Goal: Information Seeking & Learning: Check status

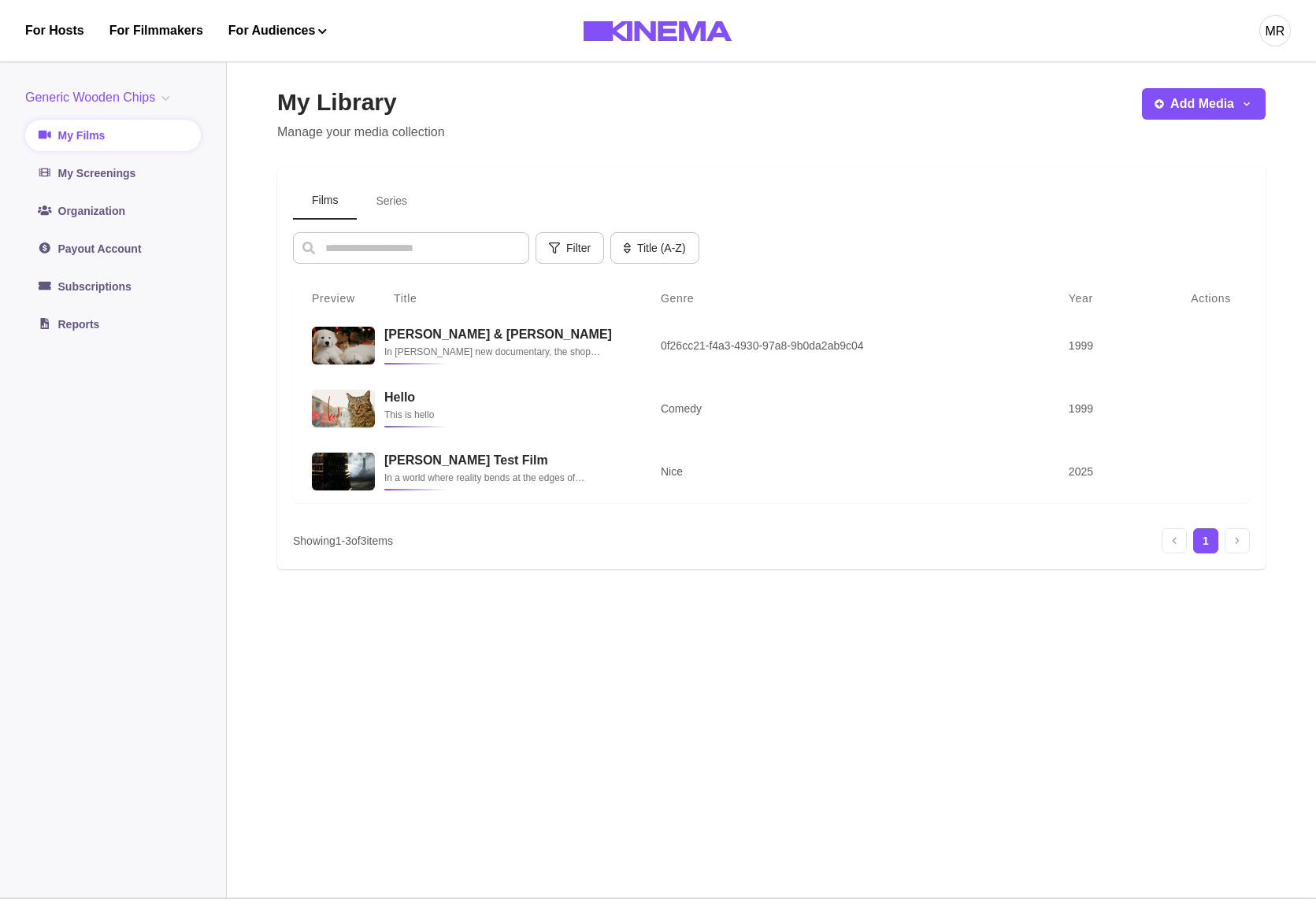
click at [1102, 751] on div "My Library Manage your media collection Add Media Add Film Add Series Films Ser…" at bounding box center [771, 474] width 989 height 773
click at [1281, 27] on div "MR" at bounding box center [1276, 31] width 19 height 18
drag, startPoint x: 1263, startPoint y: 52, endPoint x: 1267, endPoint y: 40, distance: 12.6
click at [1263, 48] on button "MR" at bounding box center [1275, 31] width 32 height 62
click at [1267, 40] on div "MR" at bounding box center [1276, 31] width 19 height 18
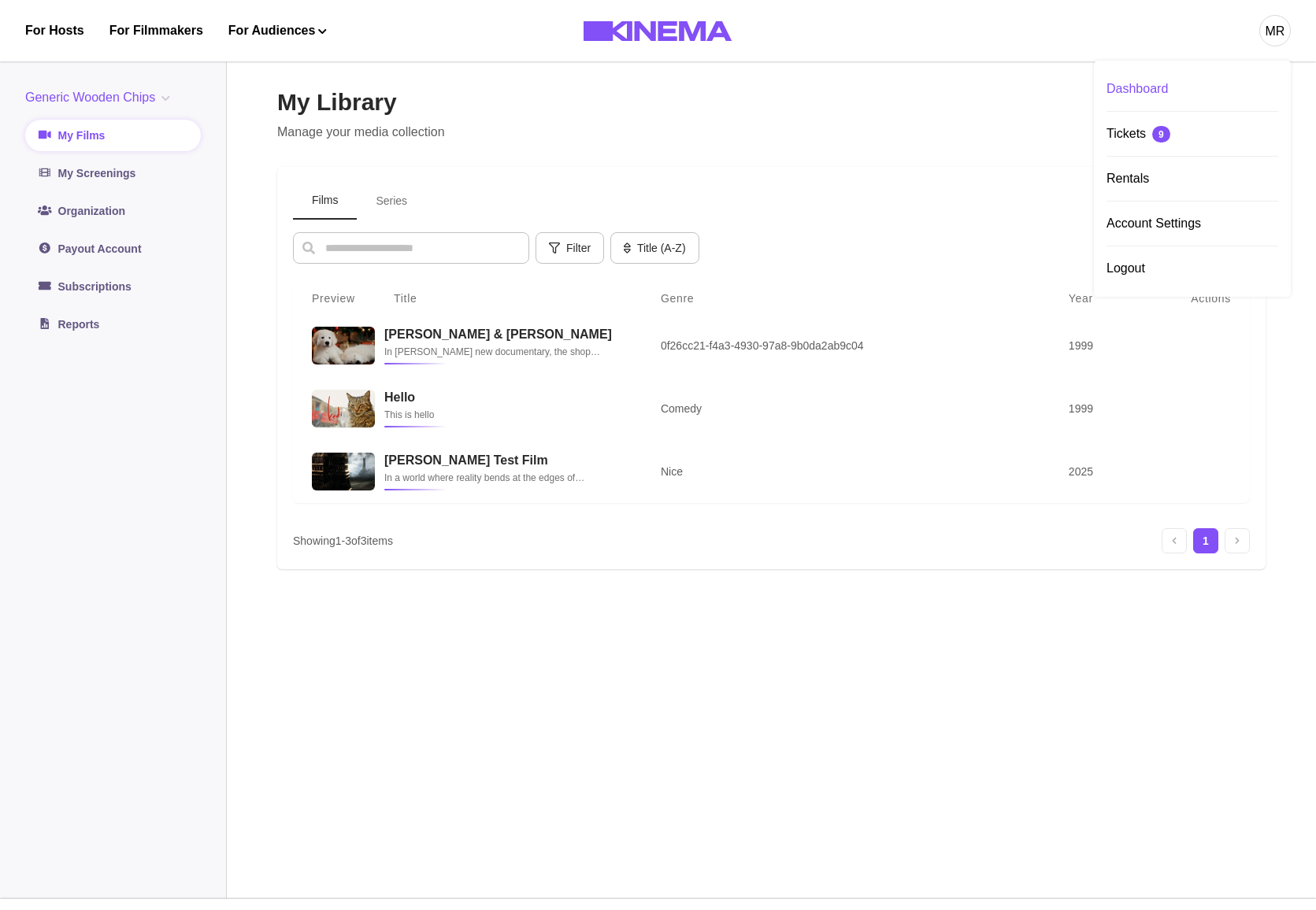
click at [1169, 86] on div "Dashboard" at bounding box center [1192, 89] width 172 height 44
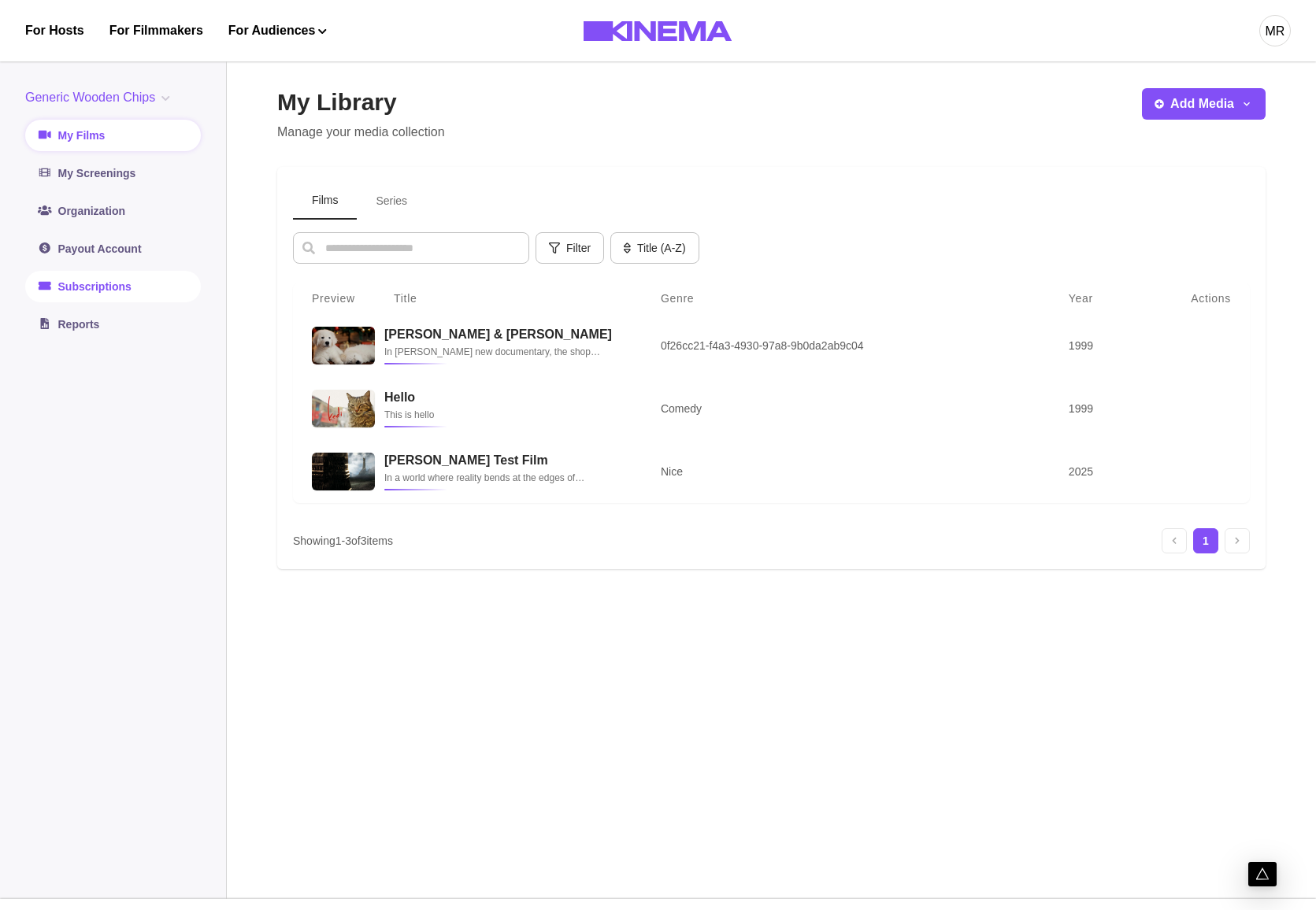
click at [77, 296] on link "Subscriptions" at bounding box center [113, 287] width 175 height 32
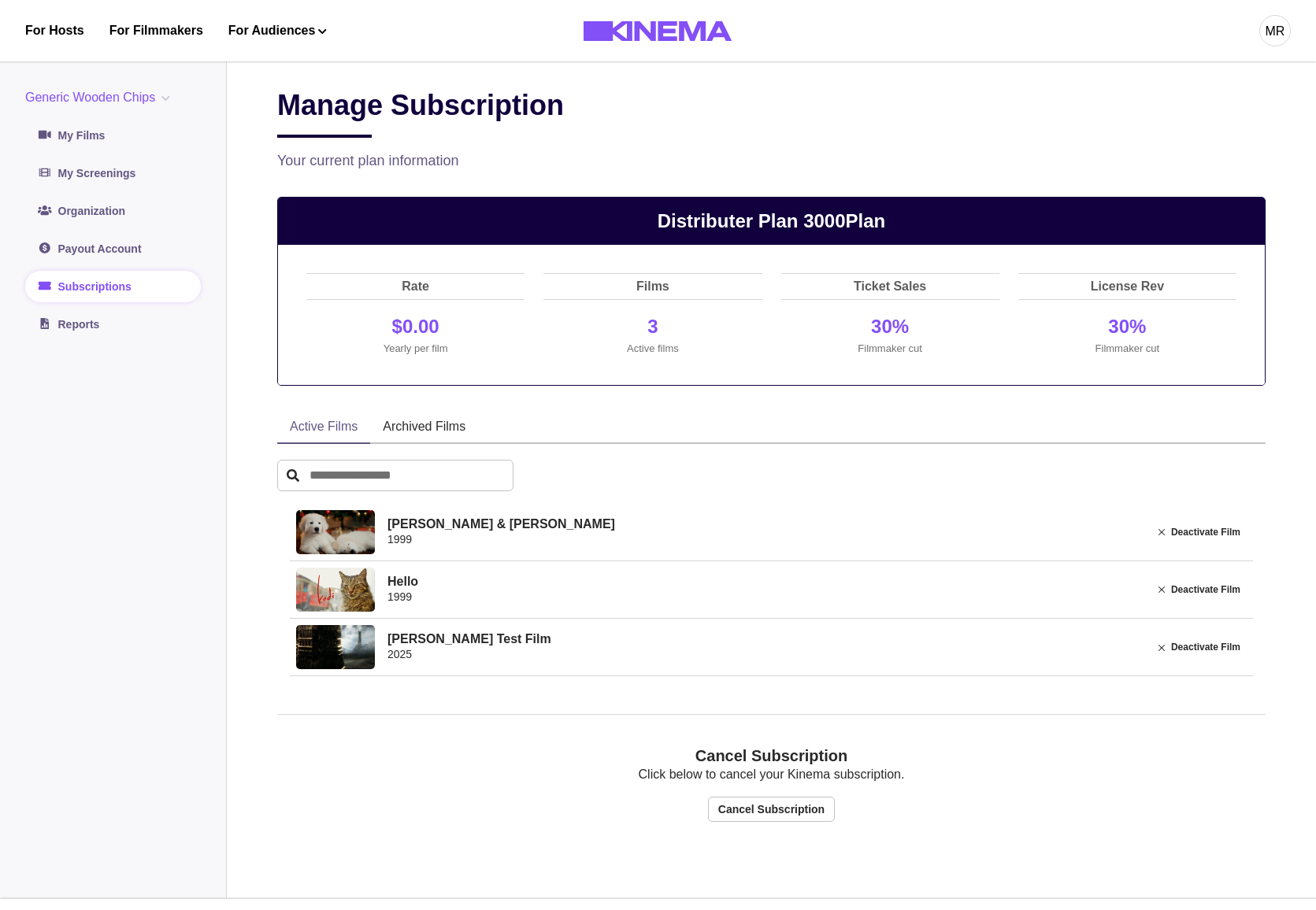
click at [36, 349] on aside "Generic Wooden Chips Generic Wooden Chips No Projects Org Test Org Test Org II …" at bounding box center [114, 474] width 227 height 848
click at [67, 329] on link "Reports" at bounding box center [113, 325] width 175 height 32
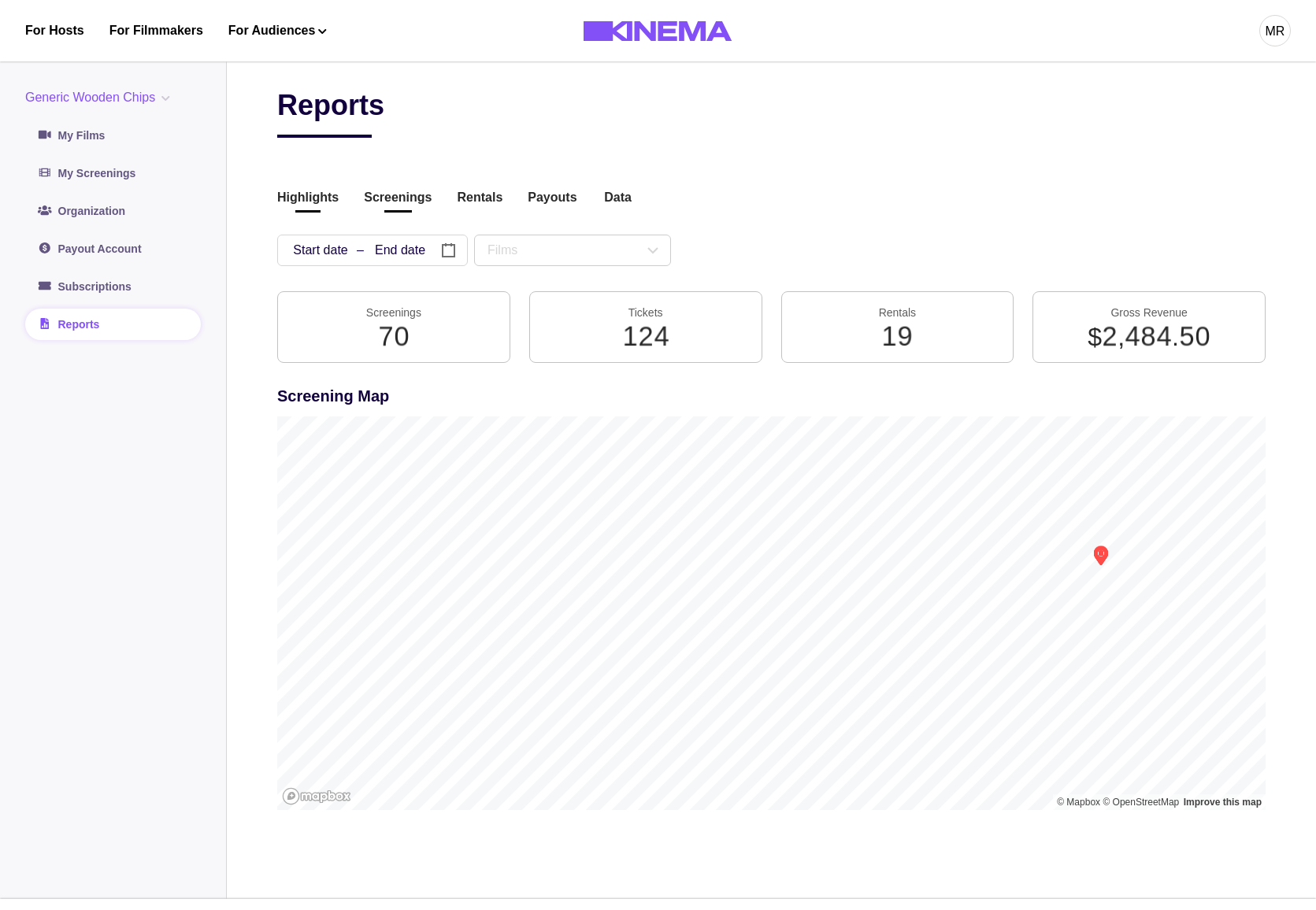
click at [397, 205] on button "Screenings" at bounding box center [397, 199] width 68 height 21
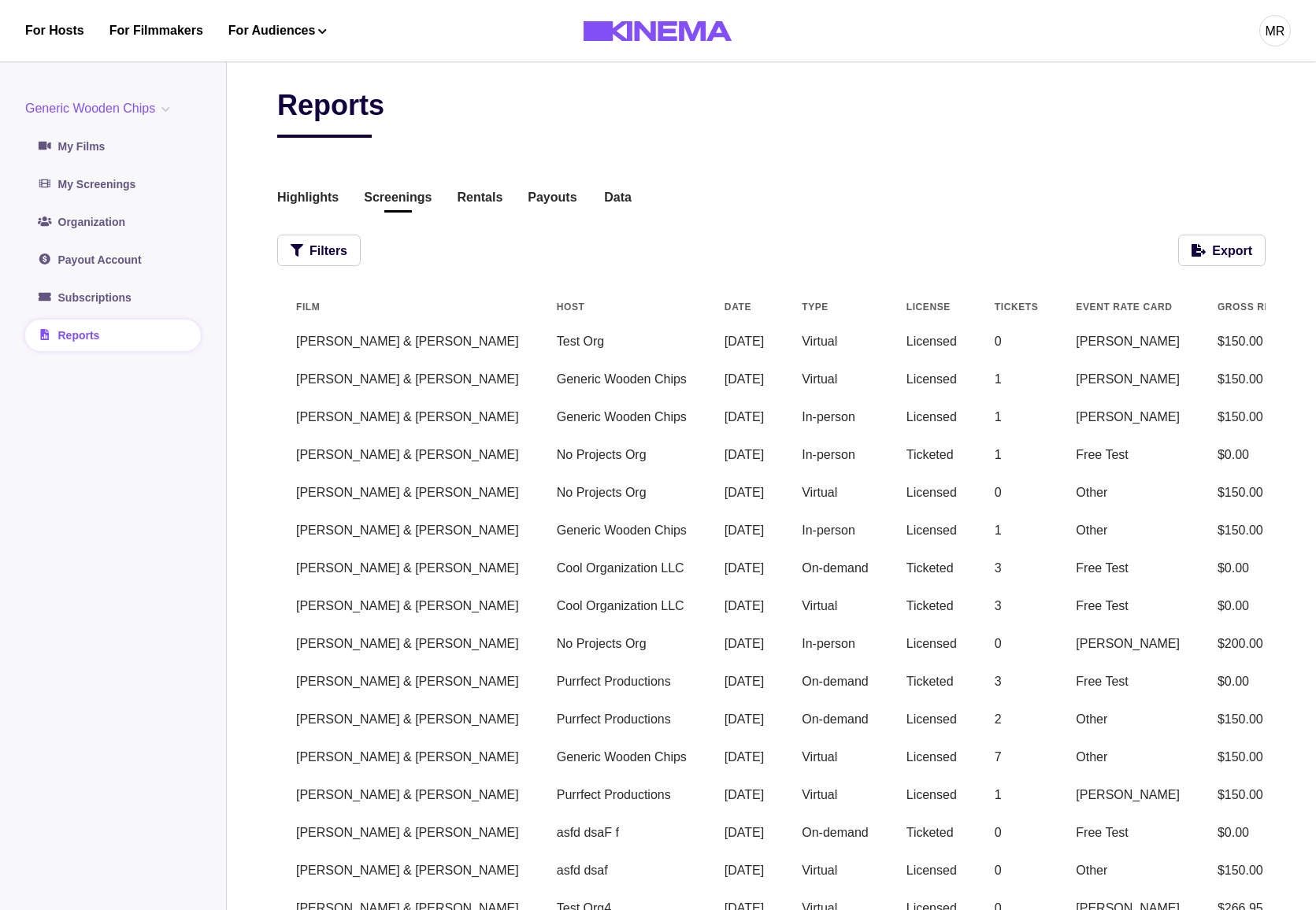
click at [357, 231] on div "Reports Highlights Screenings Rentals Payouts Data Beta Contact us for audience…" at bounding box center [771, 592] width 989 height 1009
click at [327, 242] on button "Filters" at bounding box center [319, 251] width 84 height 32
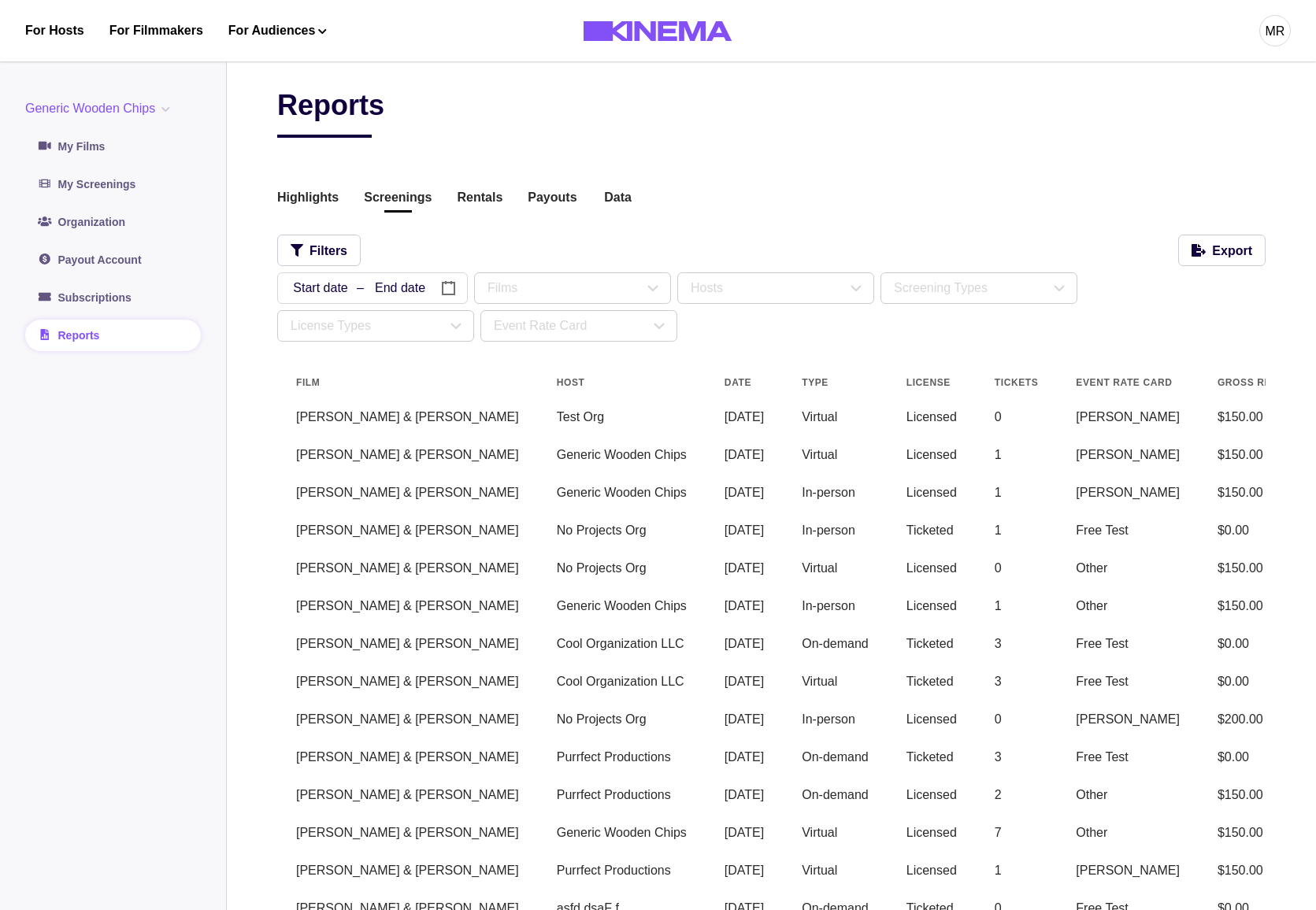
click at [337, 297] on button "button" at bounding box center [357, 289] width 159 height 32
click at [928, 191] on div "Highlights Screenings Rentals Payouts Data Beta Contact us for audience locatio…" at bounding box center [771, 199] width 989 height 21
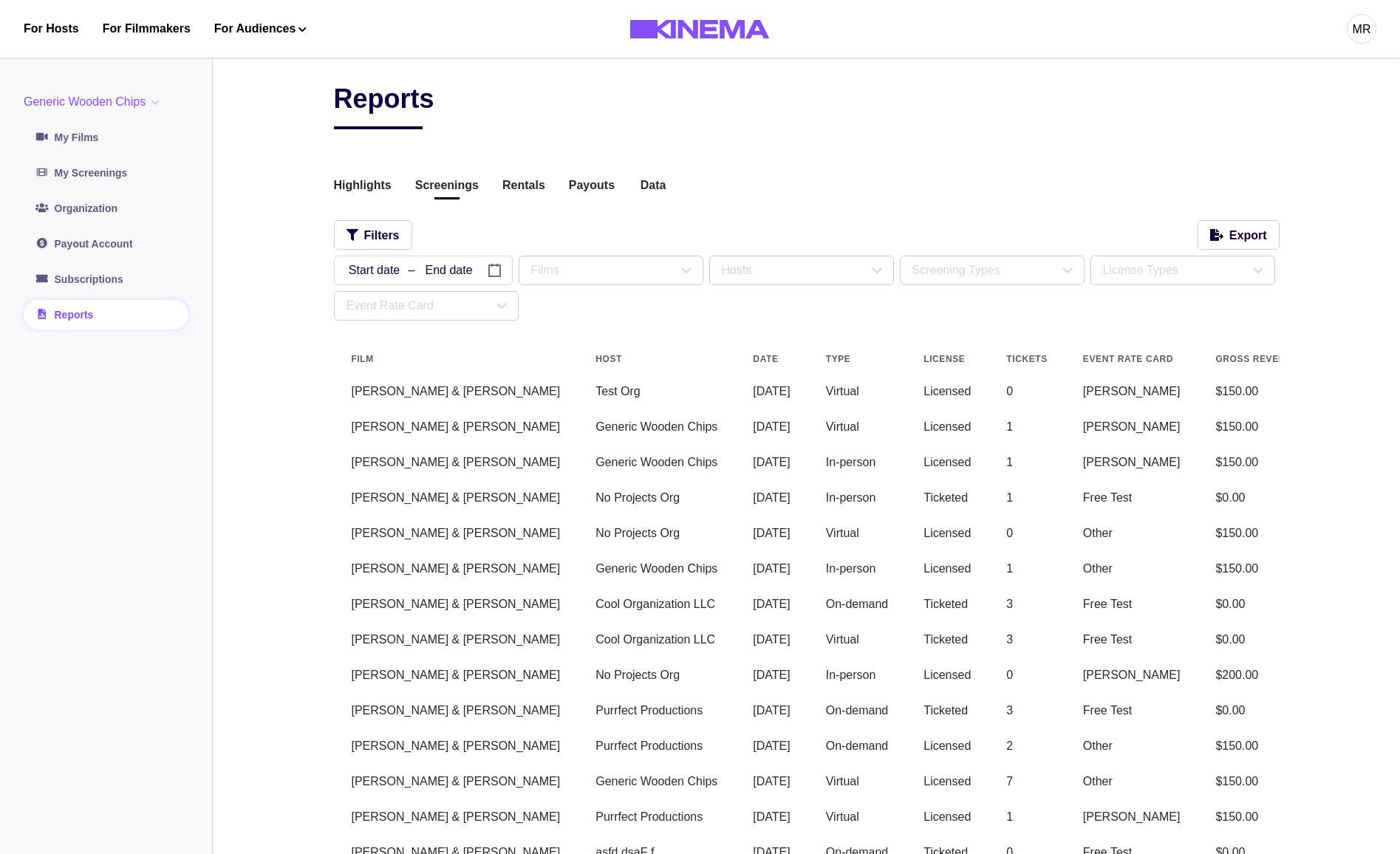
click at [375, 272] on button "button" at bounding box center [408, 271] width 149 height 30
click at [434, 259] on button "button" at bounding box center [408, 271] width 149 height 30
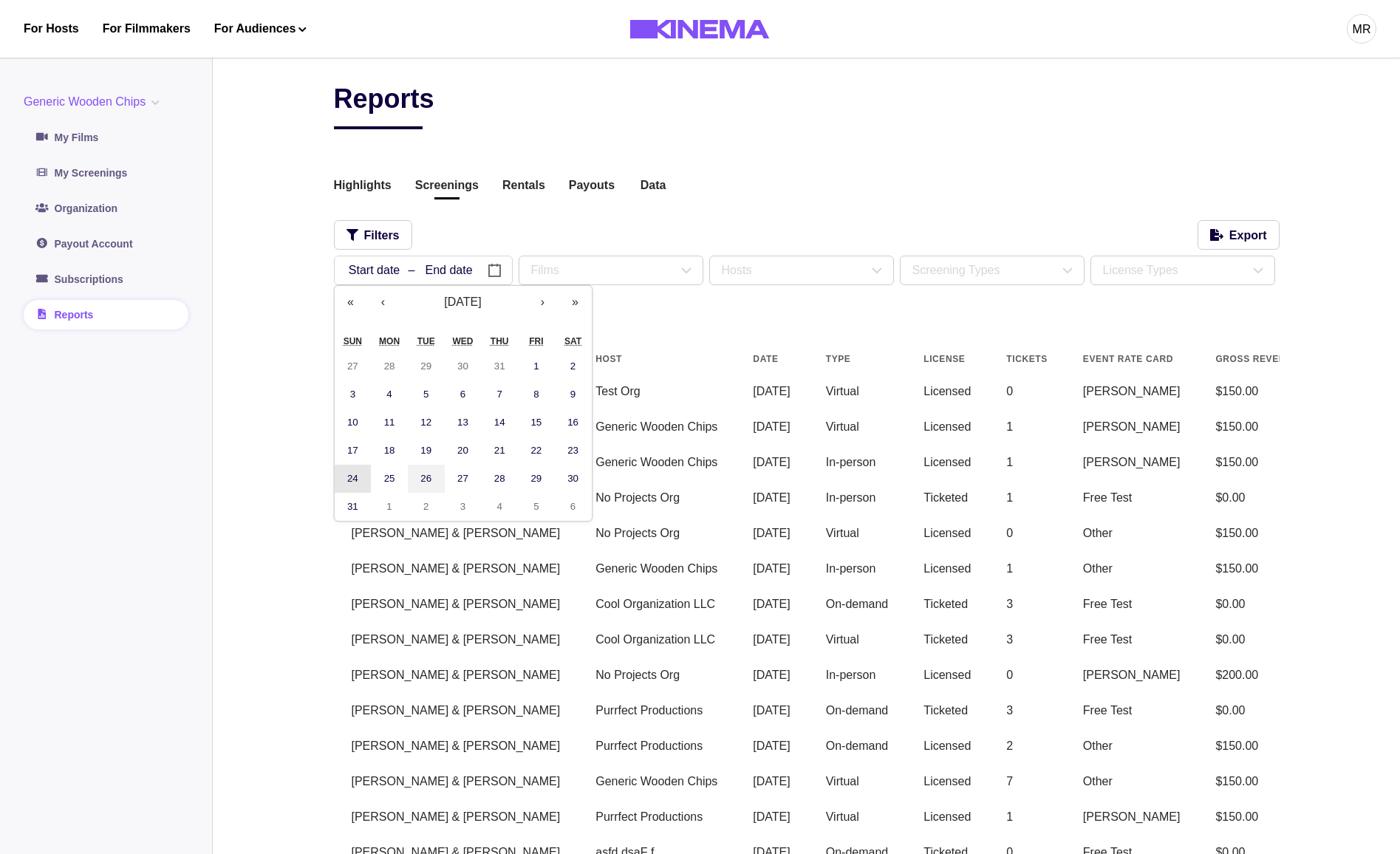
click at [350, 476] on abbr "24" at bounding box center [352, 478] width 11 height 11
click at [530, 450] on abbr "22" at bounding box center [535, 450] width 11 height 11
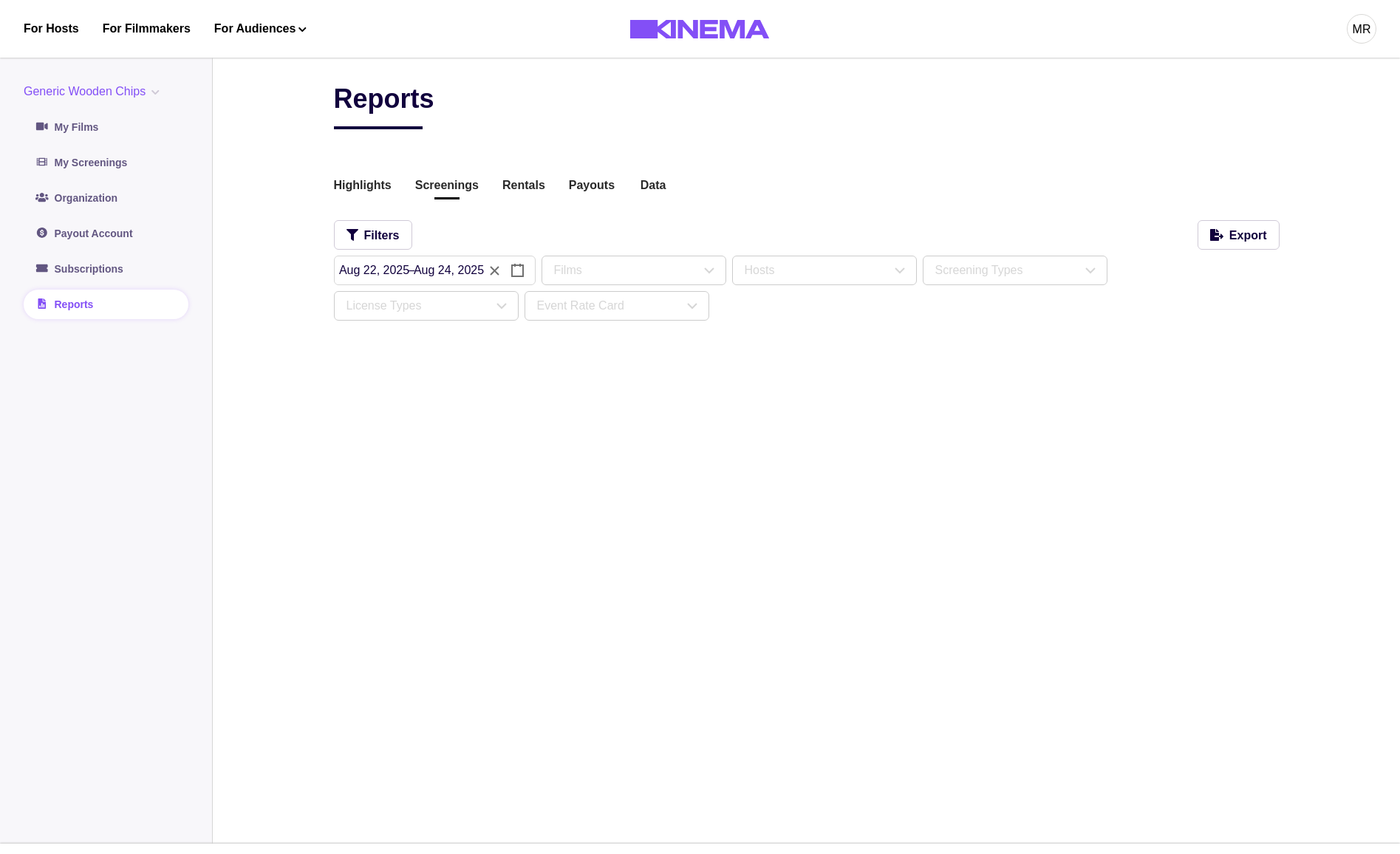
type input "*"
type input "**"
type input "****"
type input "*"
type input "**"
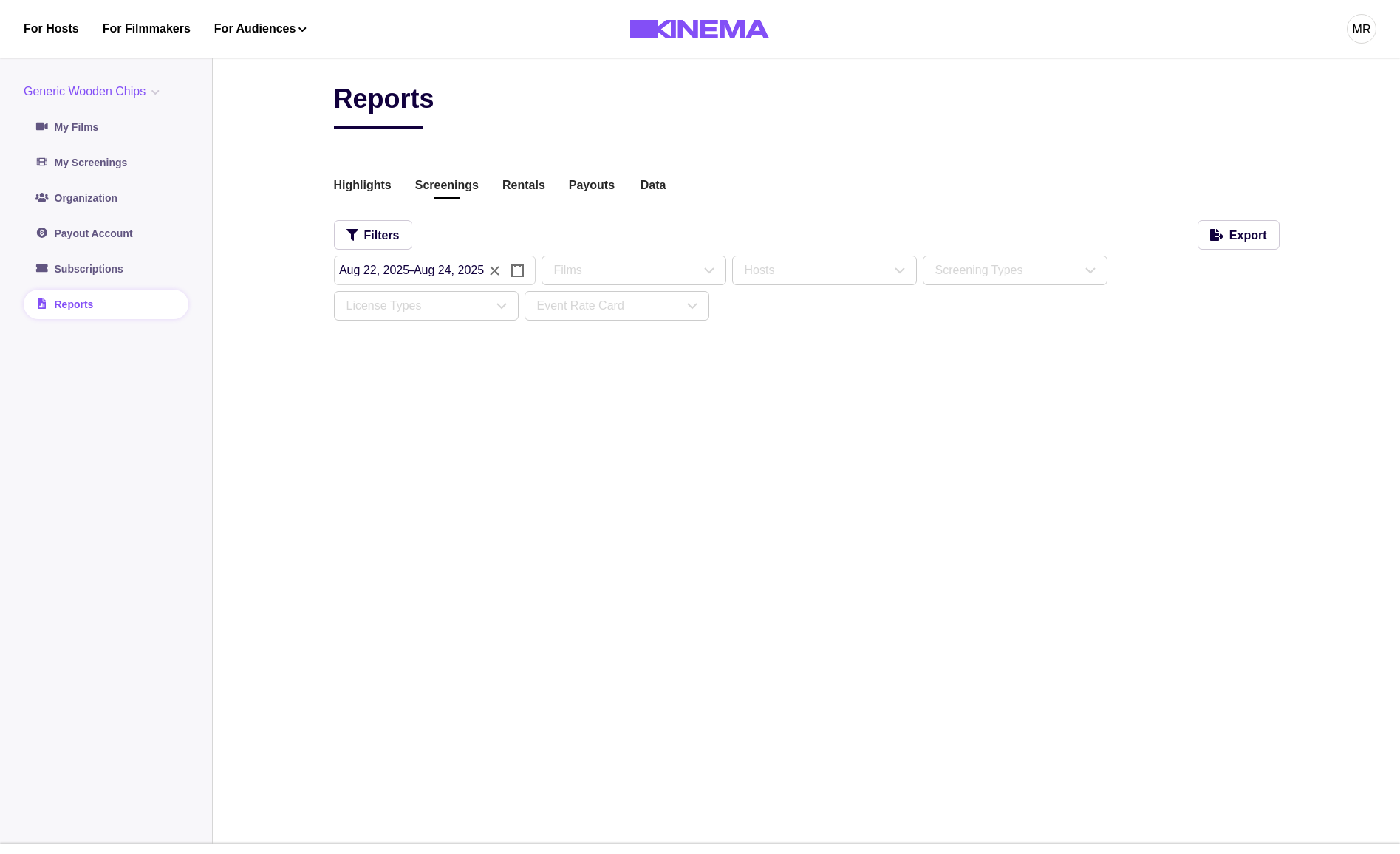
type input "****"
click at [431, 280] on button "button" at bounding box center [408, 271] width 149 height 30
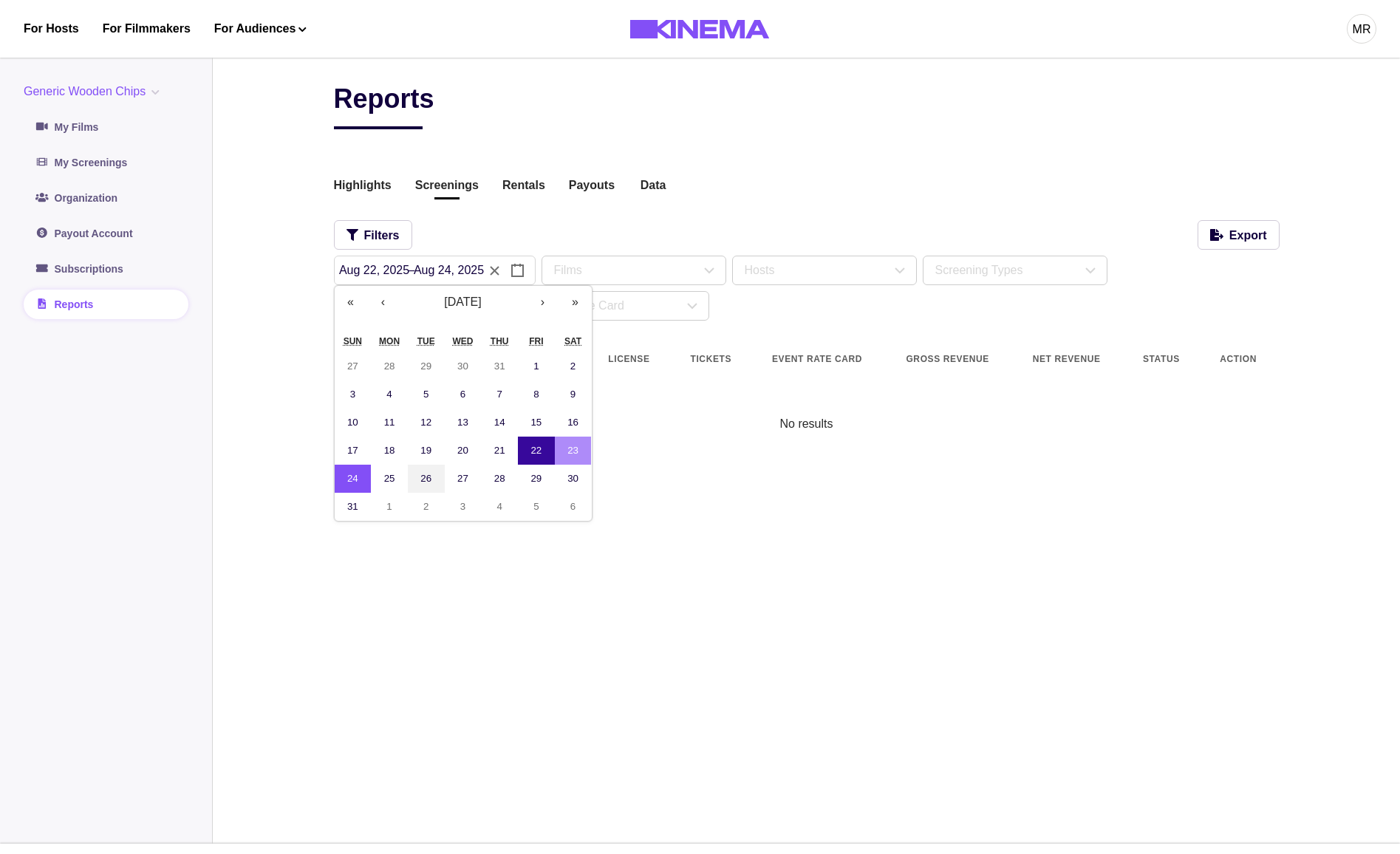
click at [540, 448] on abbr "22" at bounding box center [535, 450] width 11 height 11
click at [420, 482] on abbr "26" at bounding box center [425, 478] width 11 height 11
type input "**"
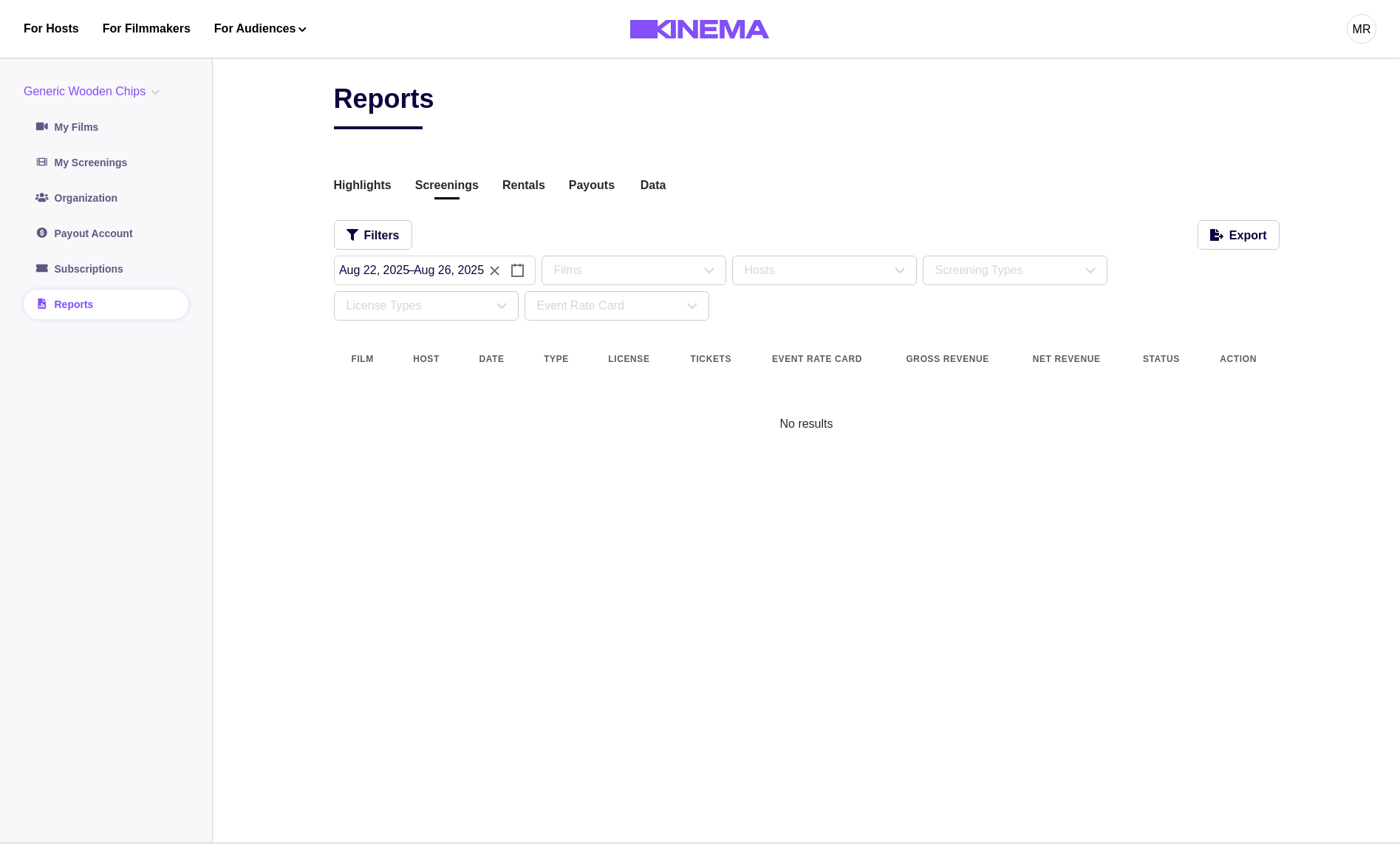
click at [459, 270] on button "button" at bounding box center [408, 271] width 149 height 30
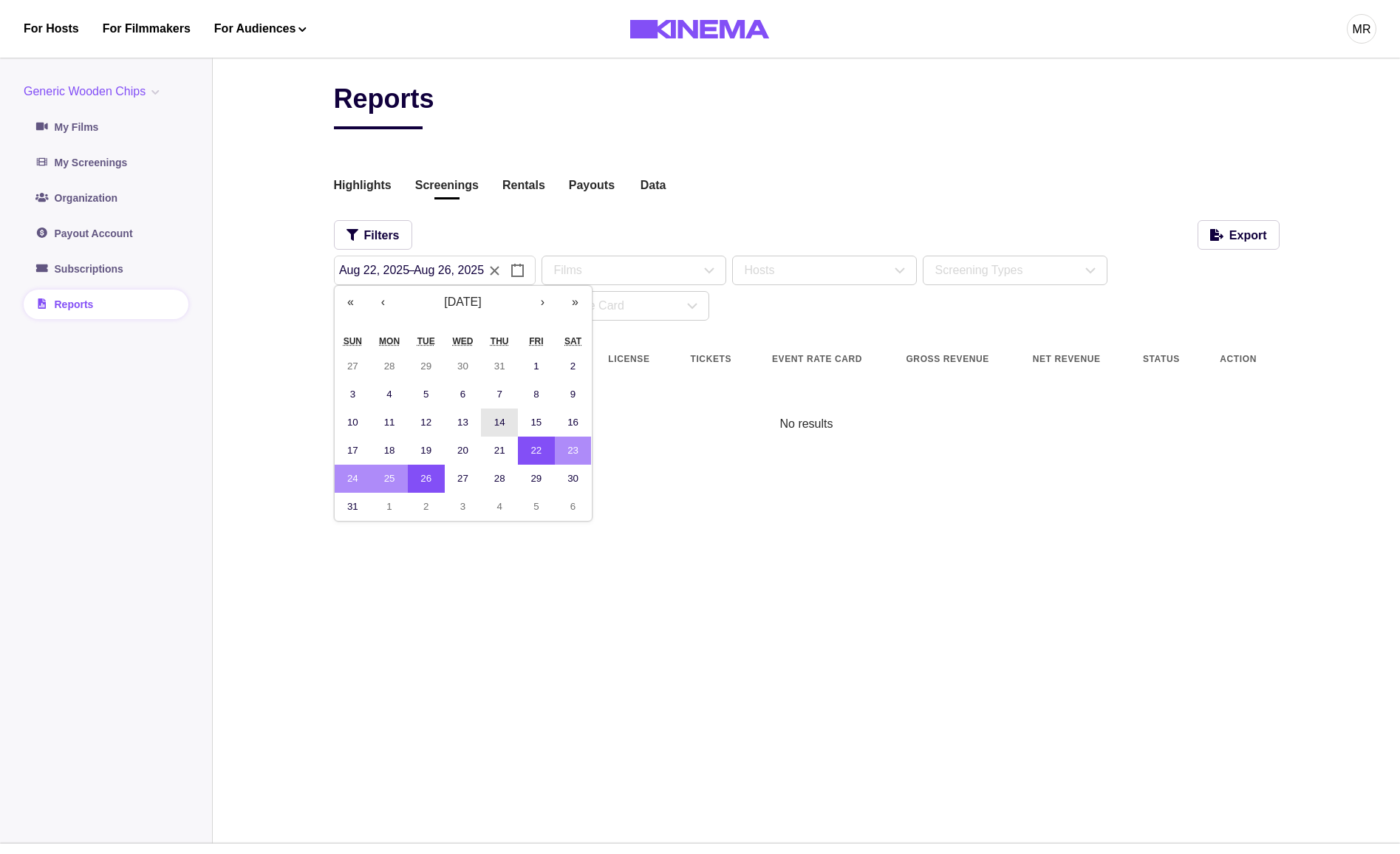
click at [496, 432] on button "14" at bounding box center [499, 423] width 37 height 28
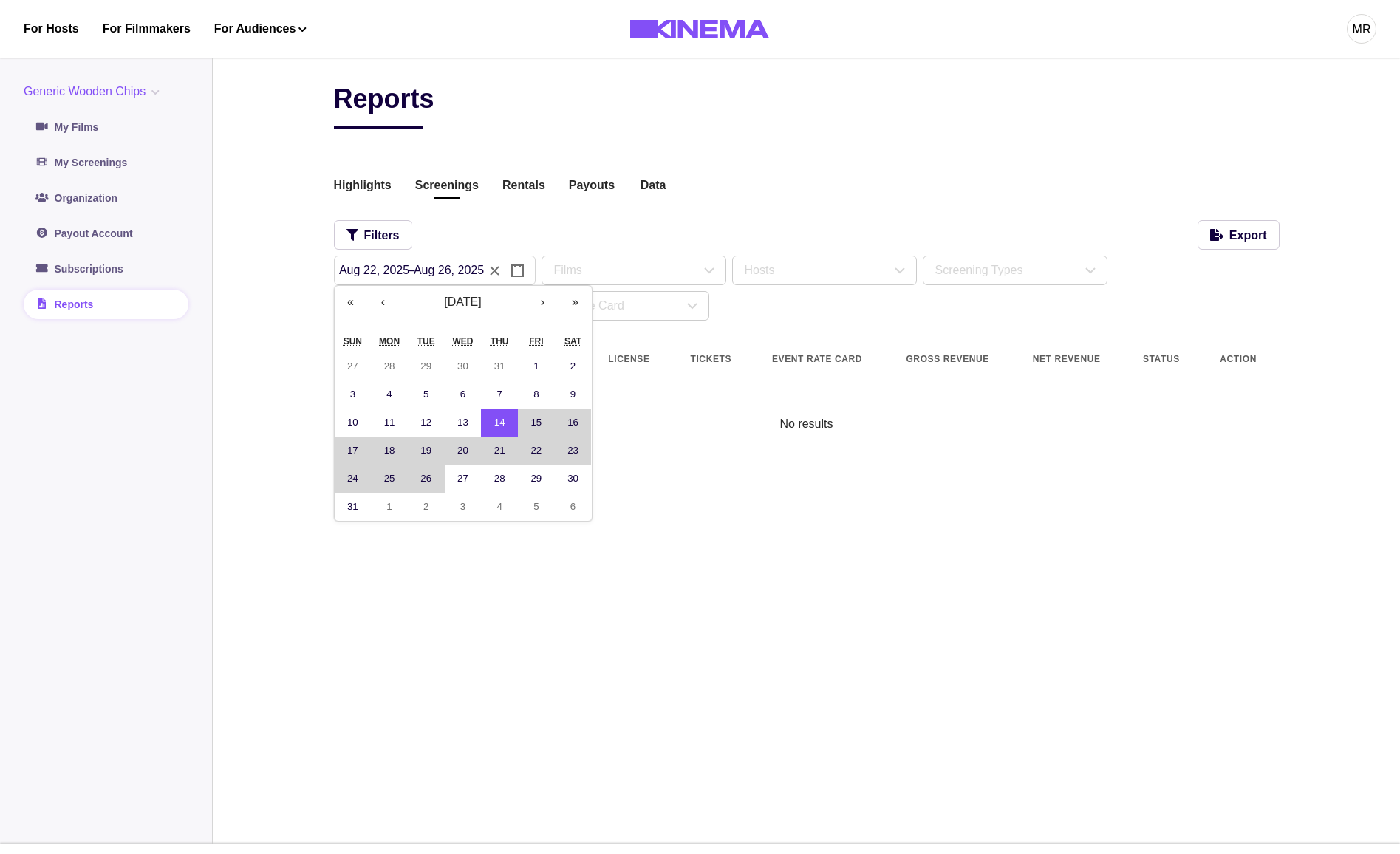
click at [425, 477] on abbr "26" at bounding box center [425, 478] width 11 height 11
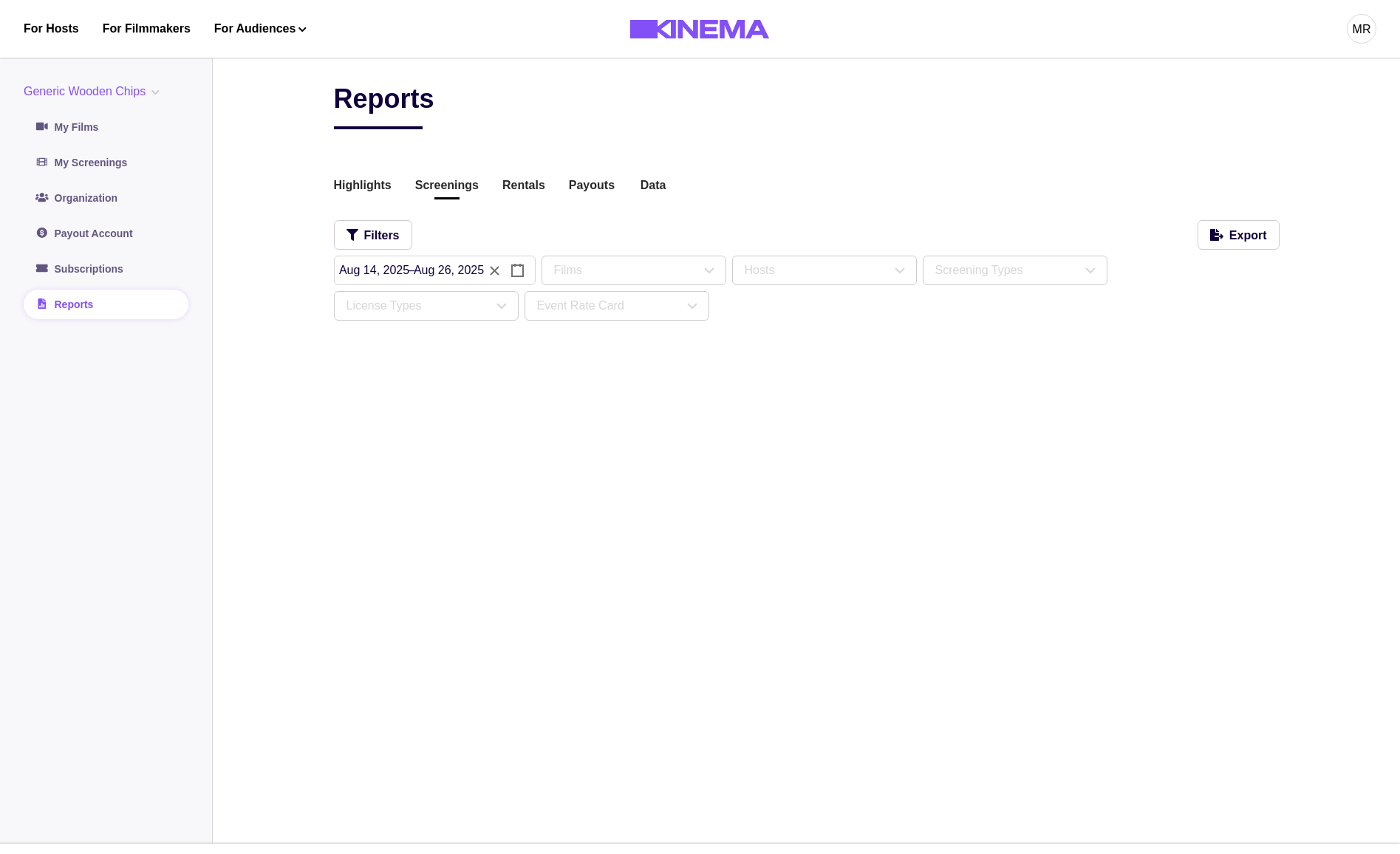
type input "**"
click at [347, 516] on div "**********" at bounding box center [806, 445] width 946 height 725
click at [393, 275] on button "button" at bounding box center [408, 271] width 149 height 30
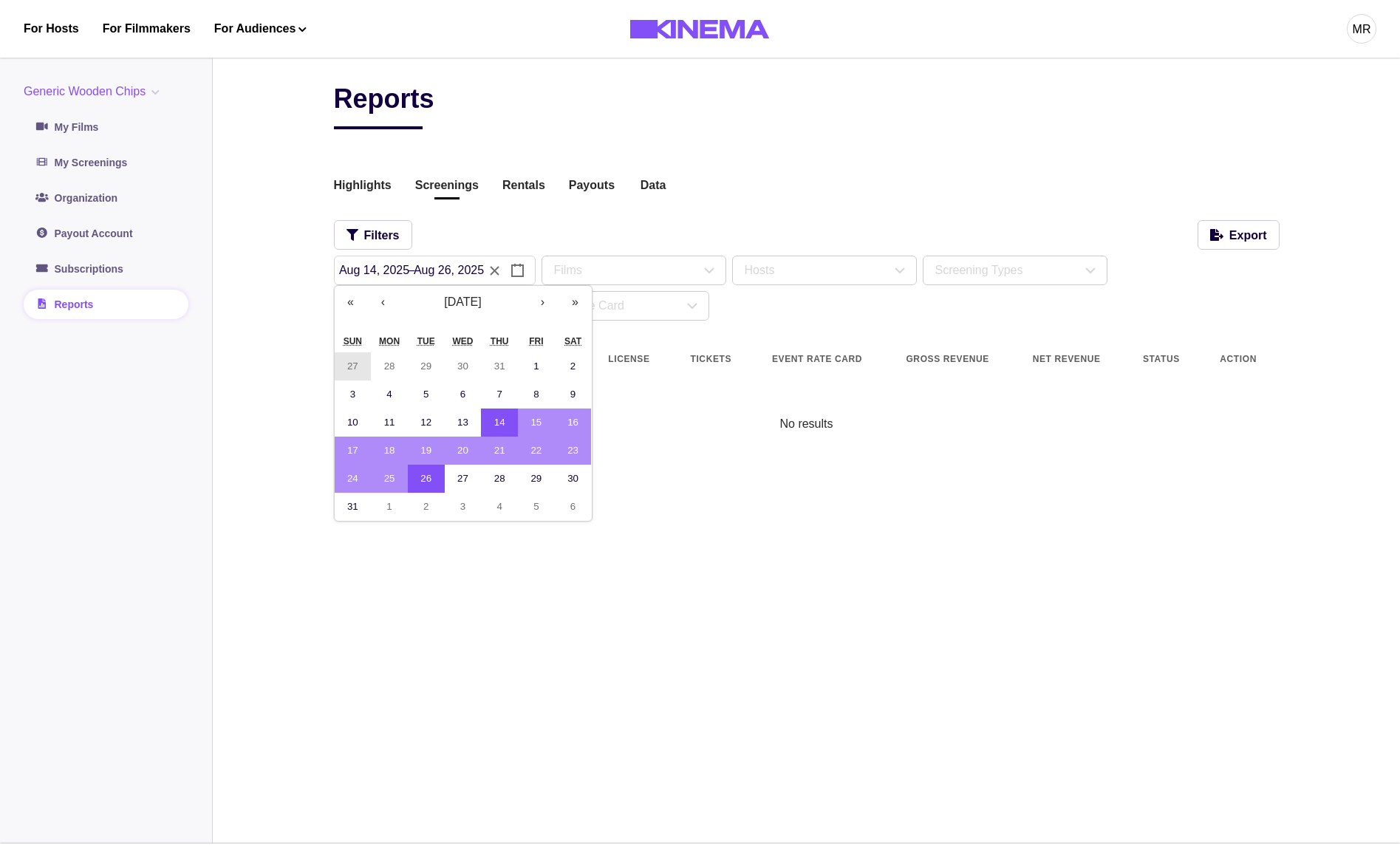
click at [354, 375] on button "27" at bounding box center [353, 367] width 37 height 28
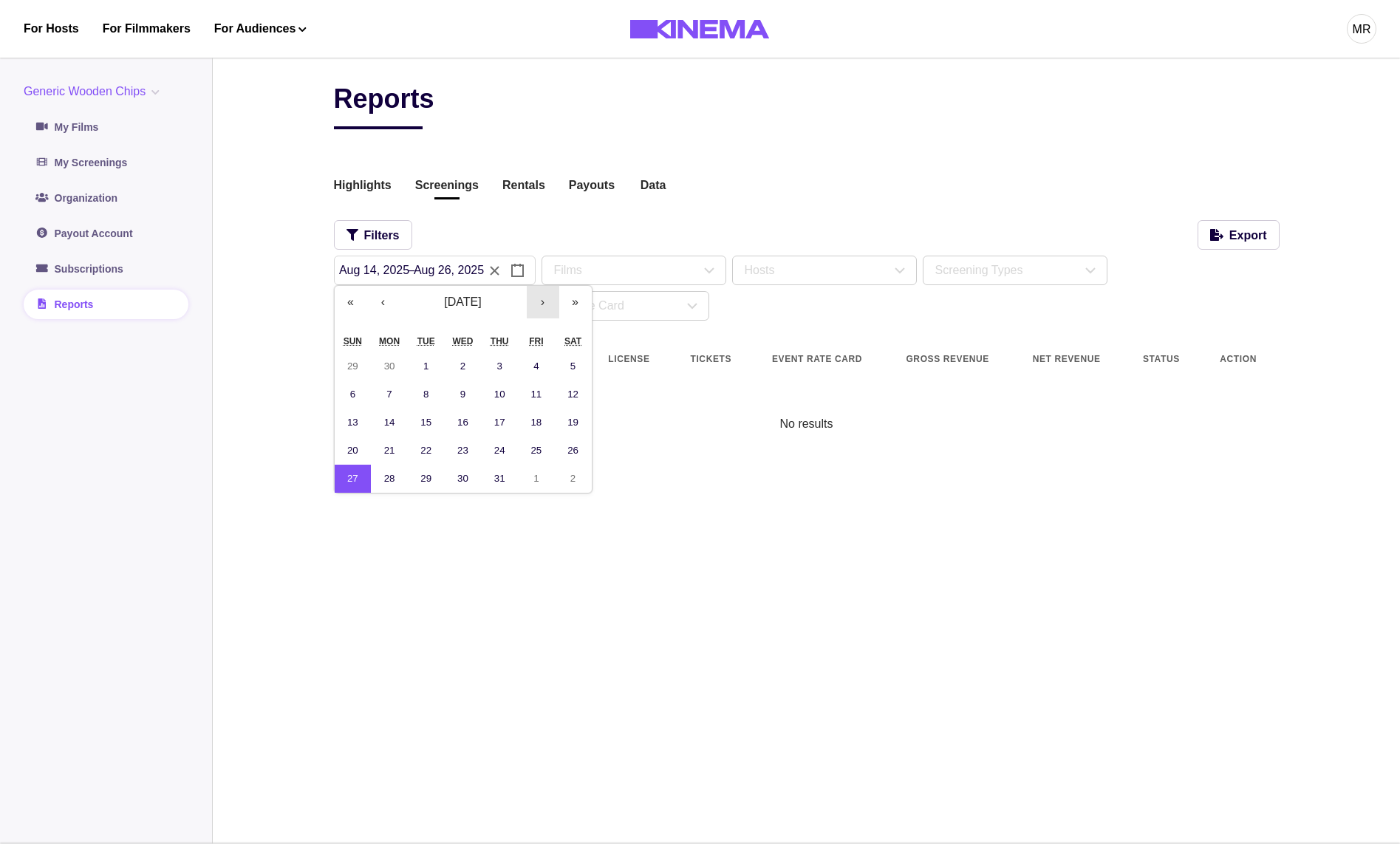
click at [530, 307] on button "›" at bounding box center [543, 301] width 32 height 32
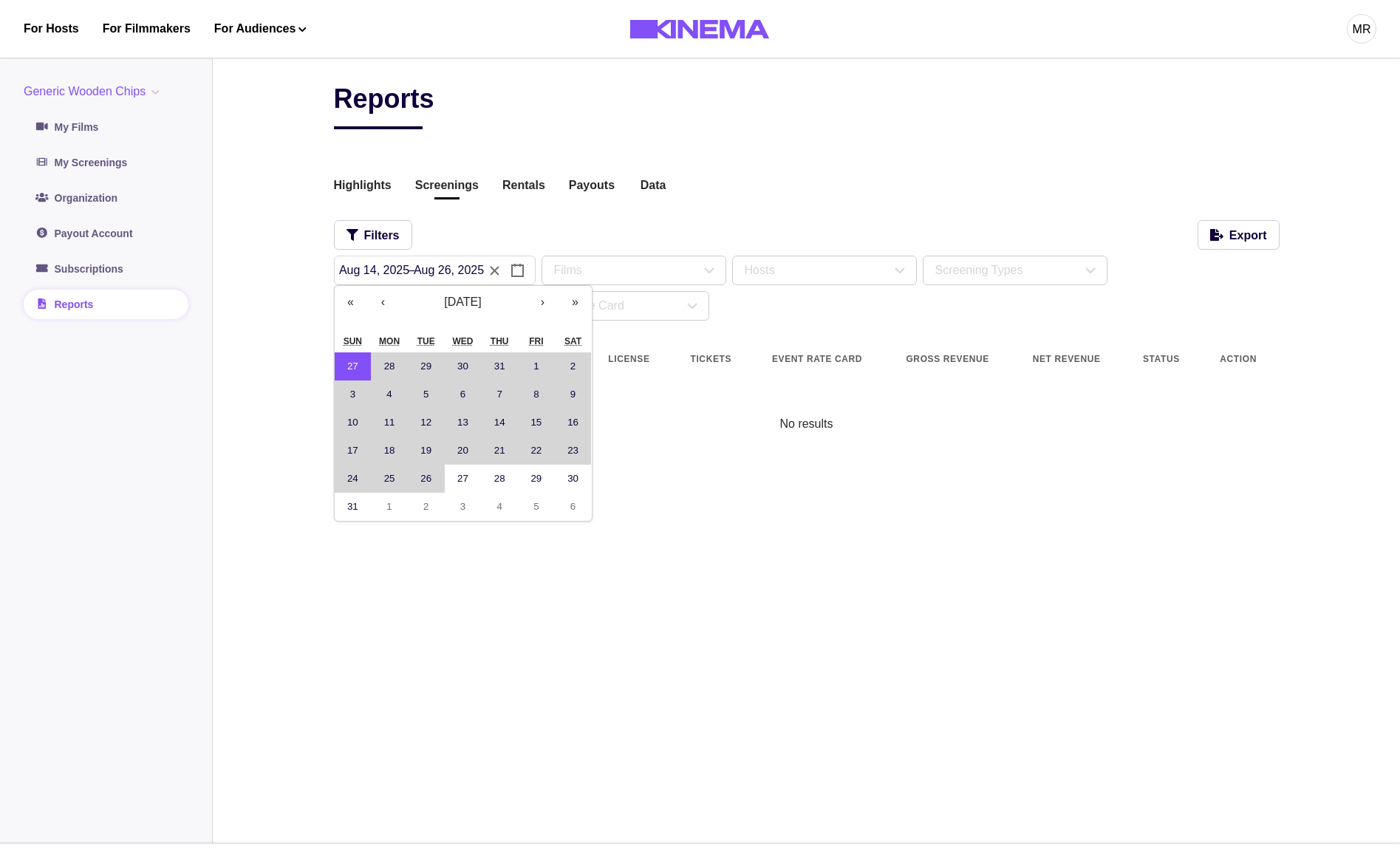
click at [433, 484] on button "26" at bounding box center [426, 479] width 37 height 28
type input "*"
type input "**"
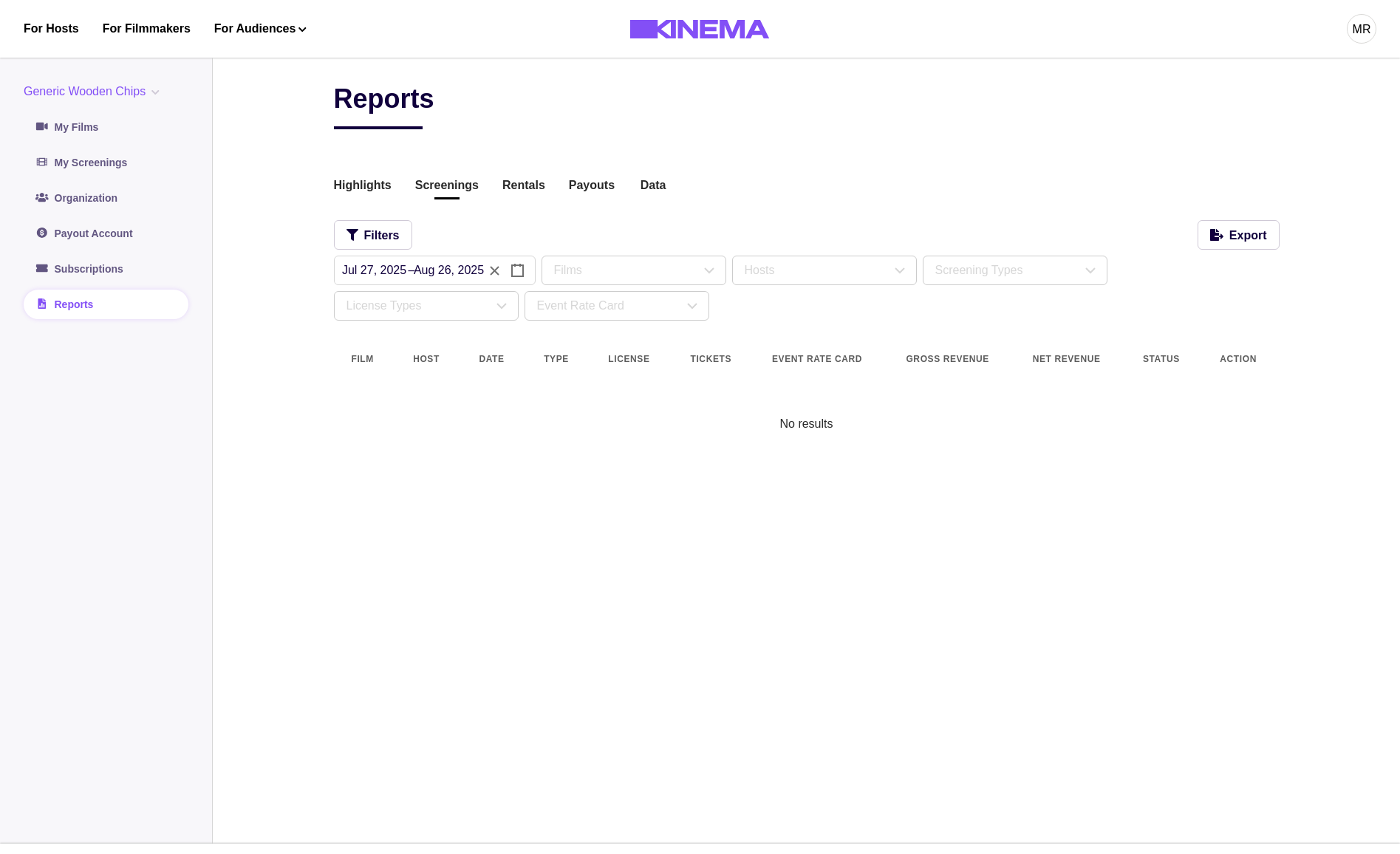
click at [515, 497] on div "**********" at bounding box center [806, 445] width 946 height 725
click at [163, 96] on button "Generic Wooden Chips" at bounding box center [95, 91] width 142 height 17
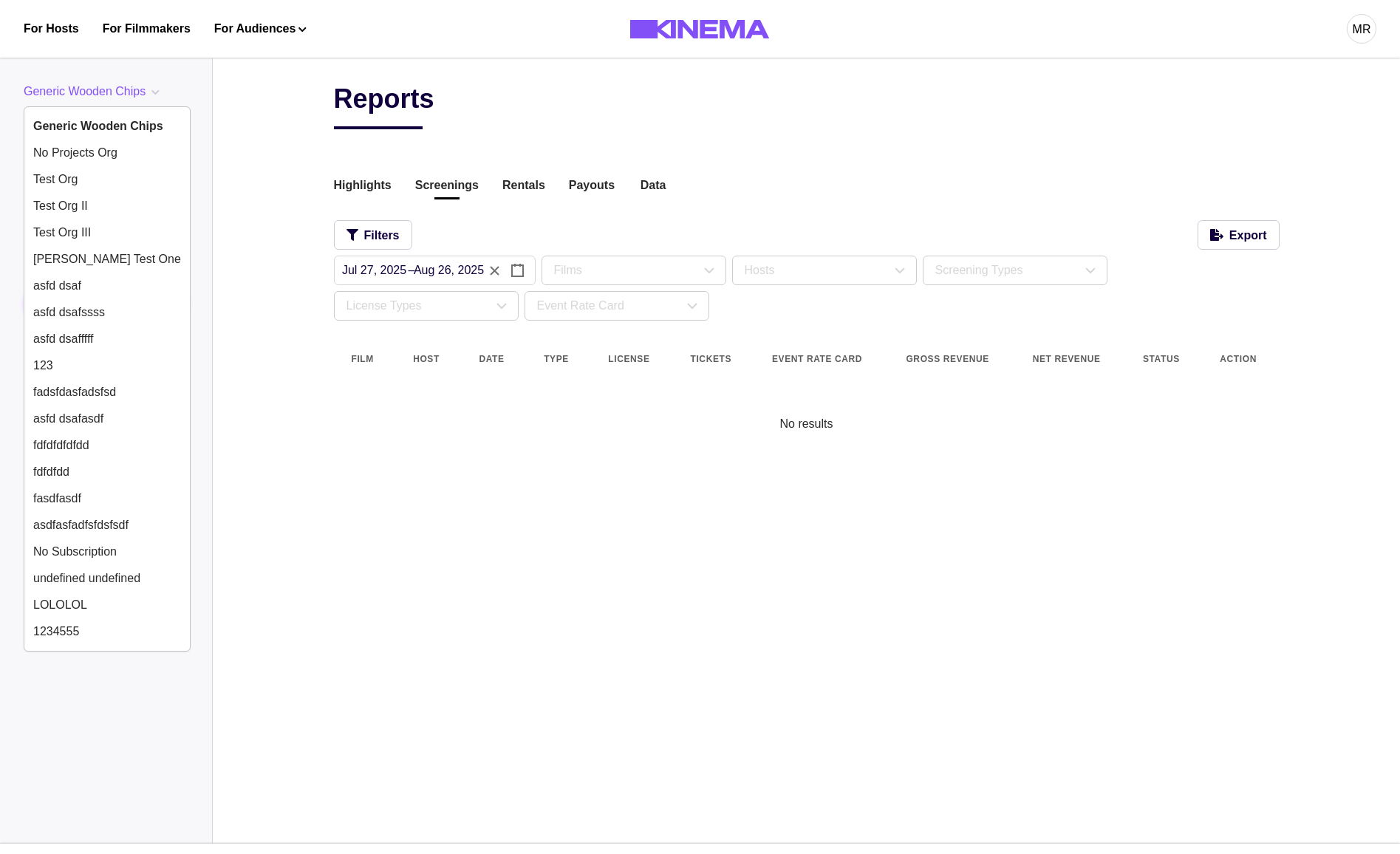
click at [163, 96] on button "Generic Wooden Chips" at bounding box center [95, 91] width 142 height 17
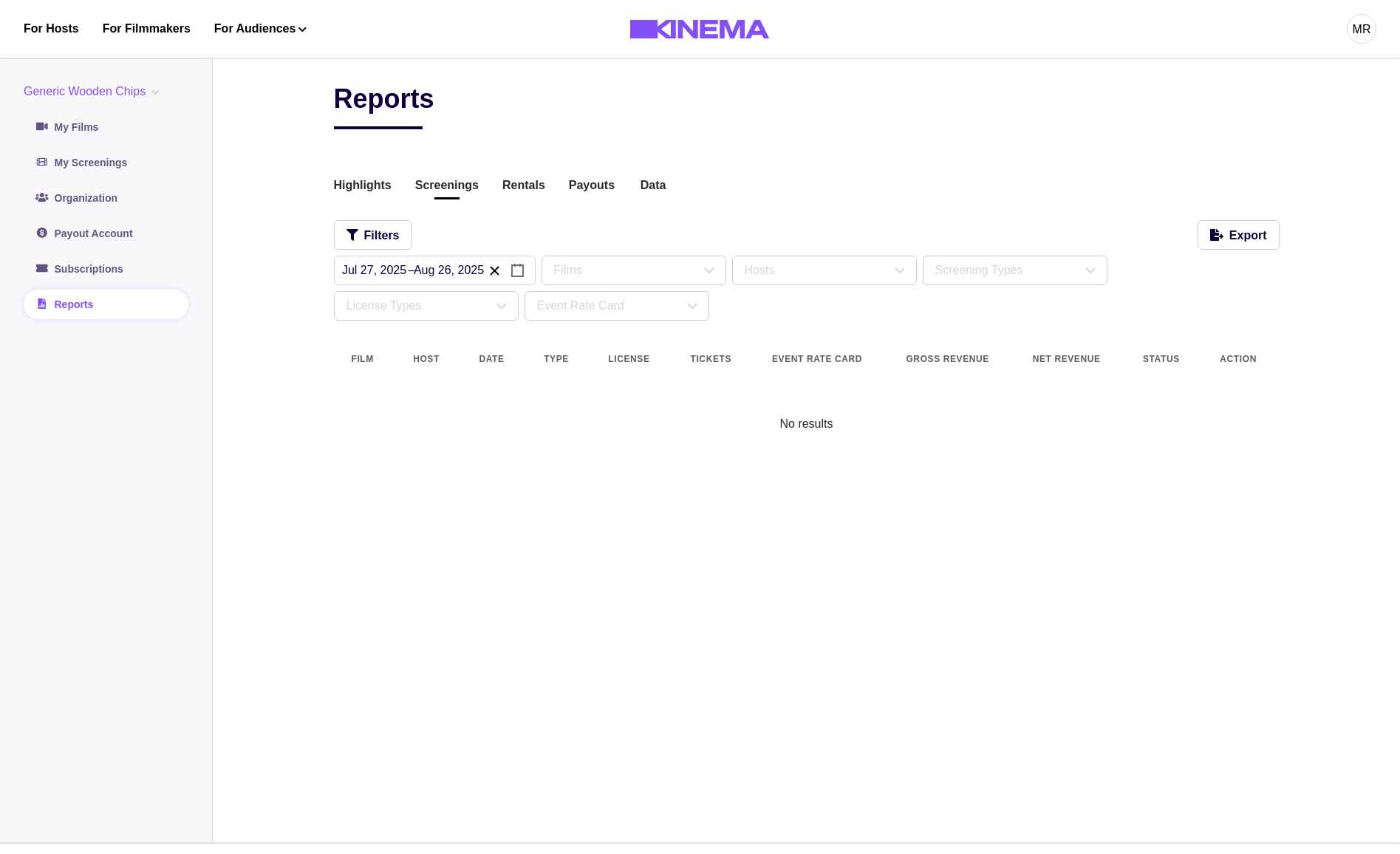
click at [505, 273] on button "button" at bounding box center [495, 271] width 23 height 20
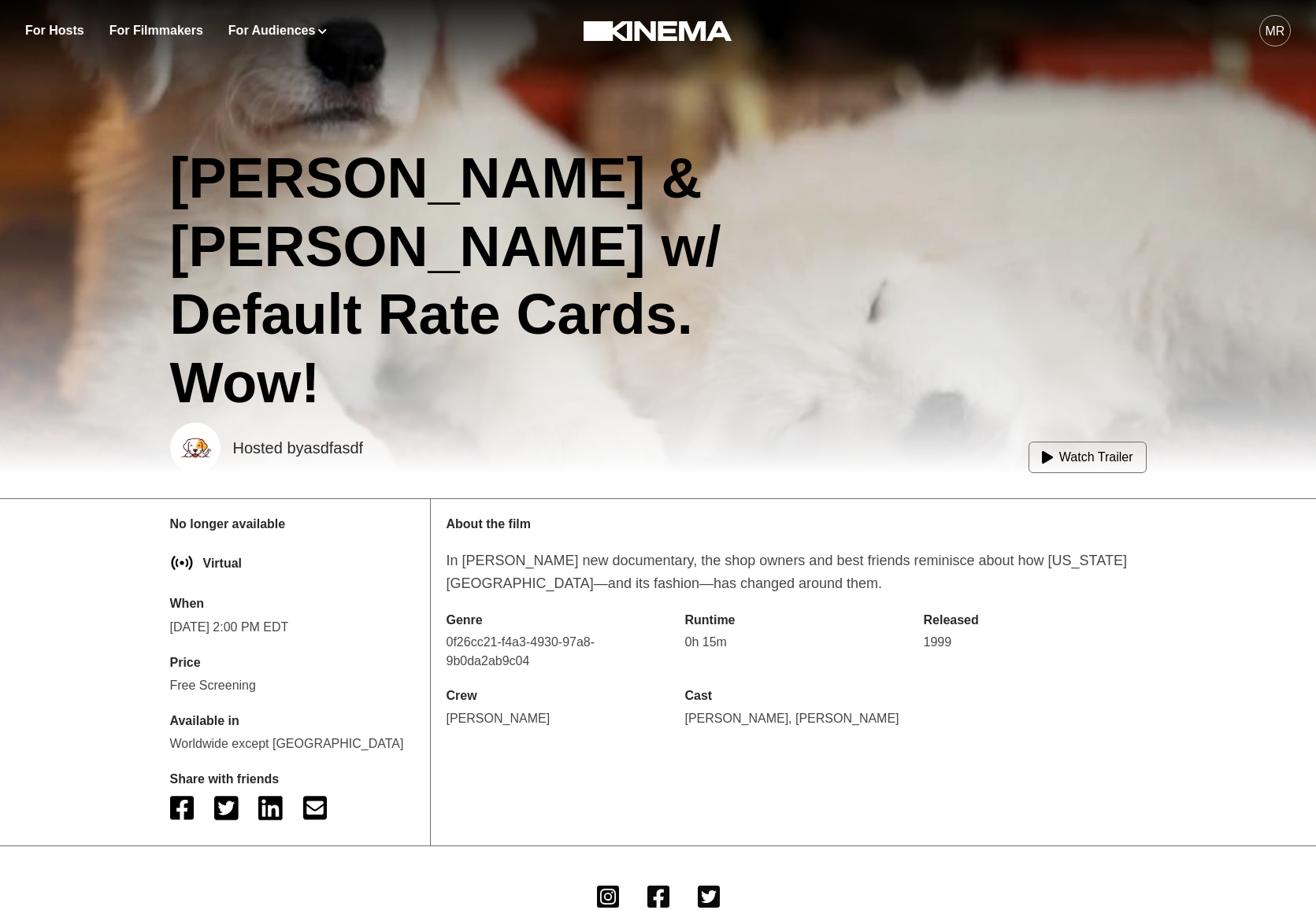
scroll to position [269, 0]
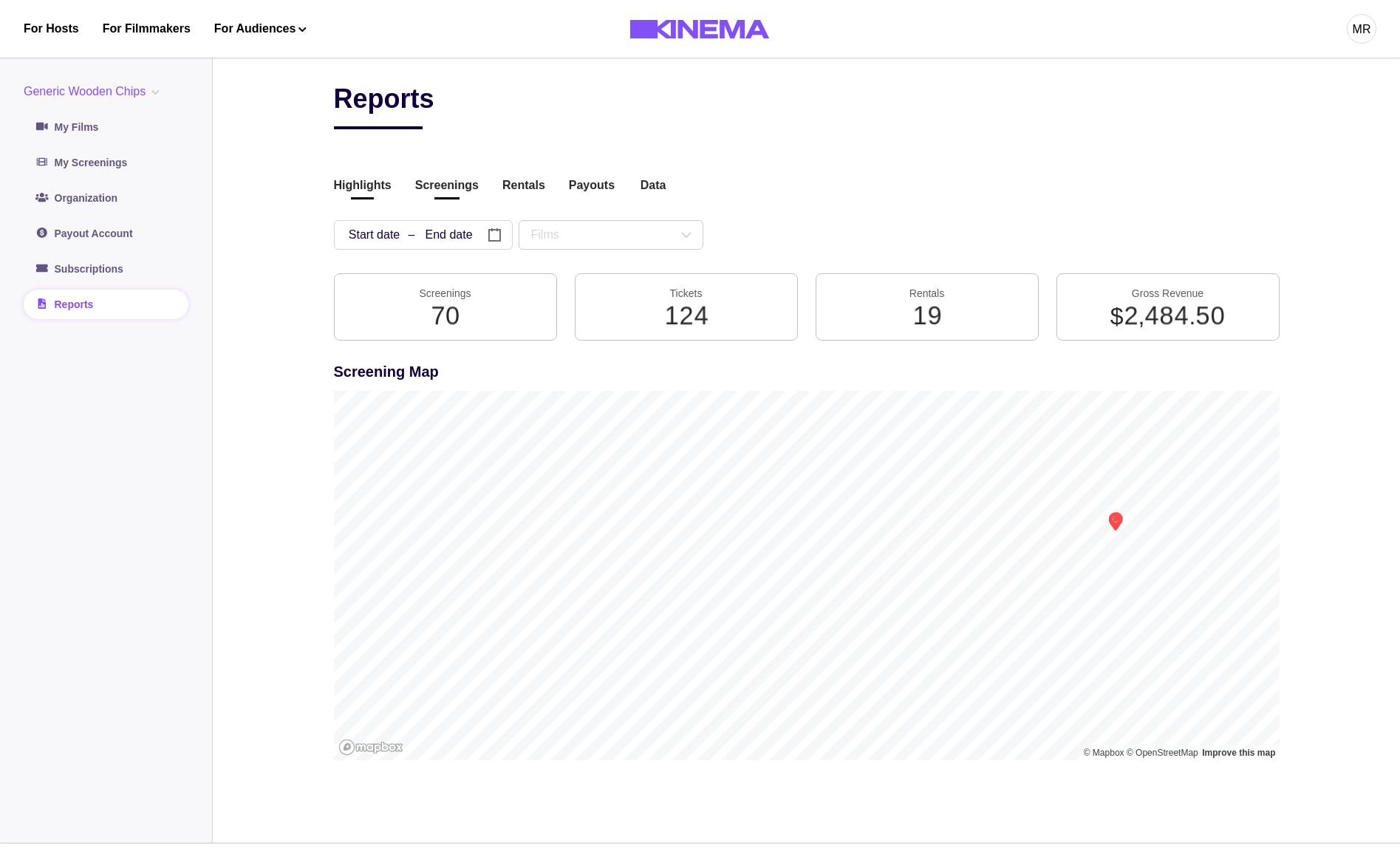
click at [435, 172] on div "Reports Highlights Screenings Rentals Payouts Data Beta Contact us for audience…" at bounding box center [806, 431] width 946 height 698
click at [446, 200] on div "Reports Highlights Screenings Rentals Payouts Data Beta Contact us for audience…" at bounding box center [806, 431] width 946 height 698
click at [444, 181] on button "Screenings" at bounding box center [447, 187] width 64 height 20
click at [455, 190] on button "Screenings" at bounding box center [447, 187] width 64 height 20
click at [423, 186] on button "Screenings" at bounding box center [447, 187] width 64 height 20
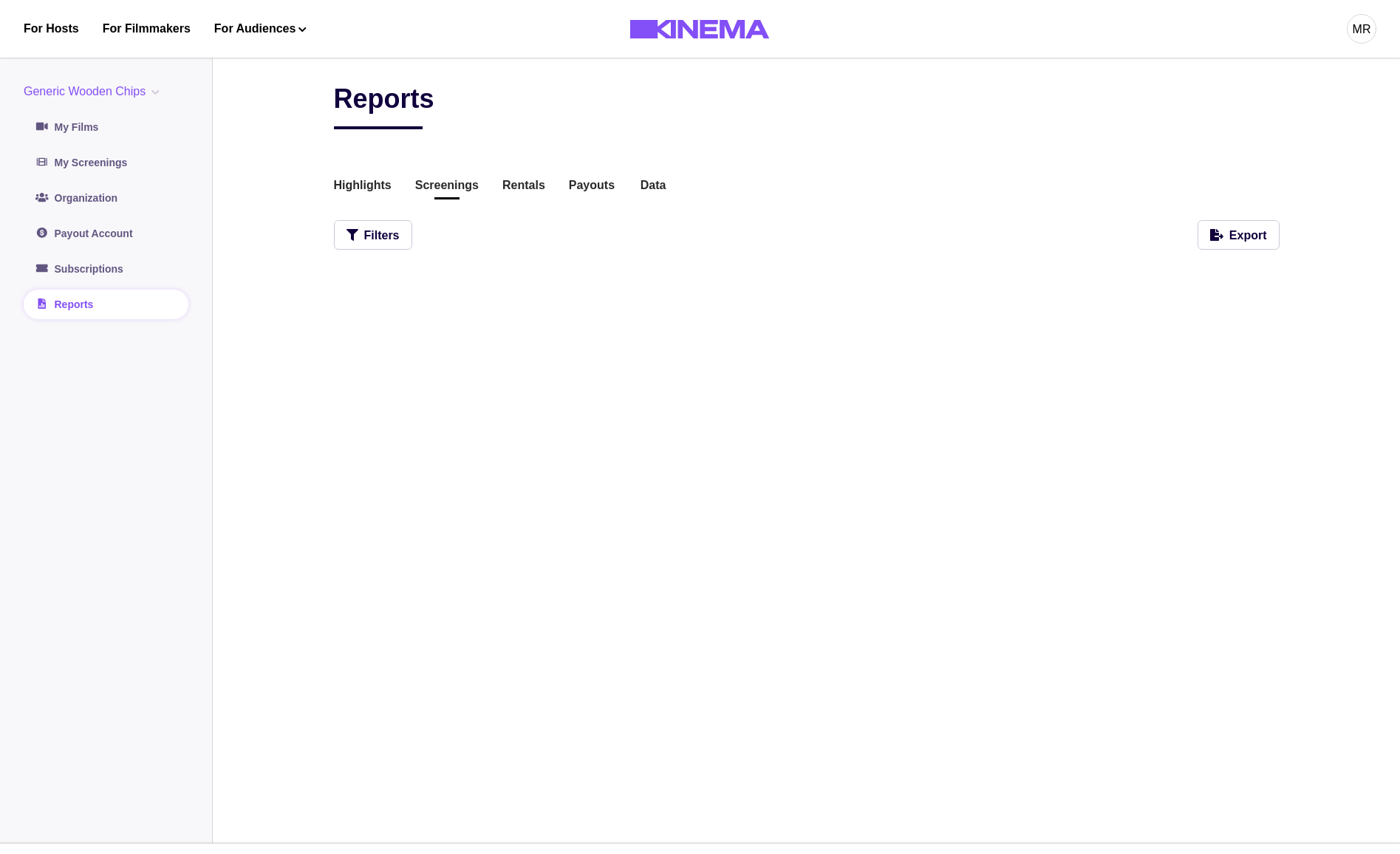
click at [651, 574] on div "Reports Highlights Screenings Rentals Payouts Data Beta Contact us for audience…" at bounding box center [806, 445] width 946 height 725
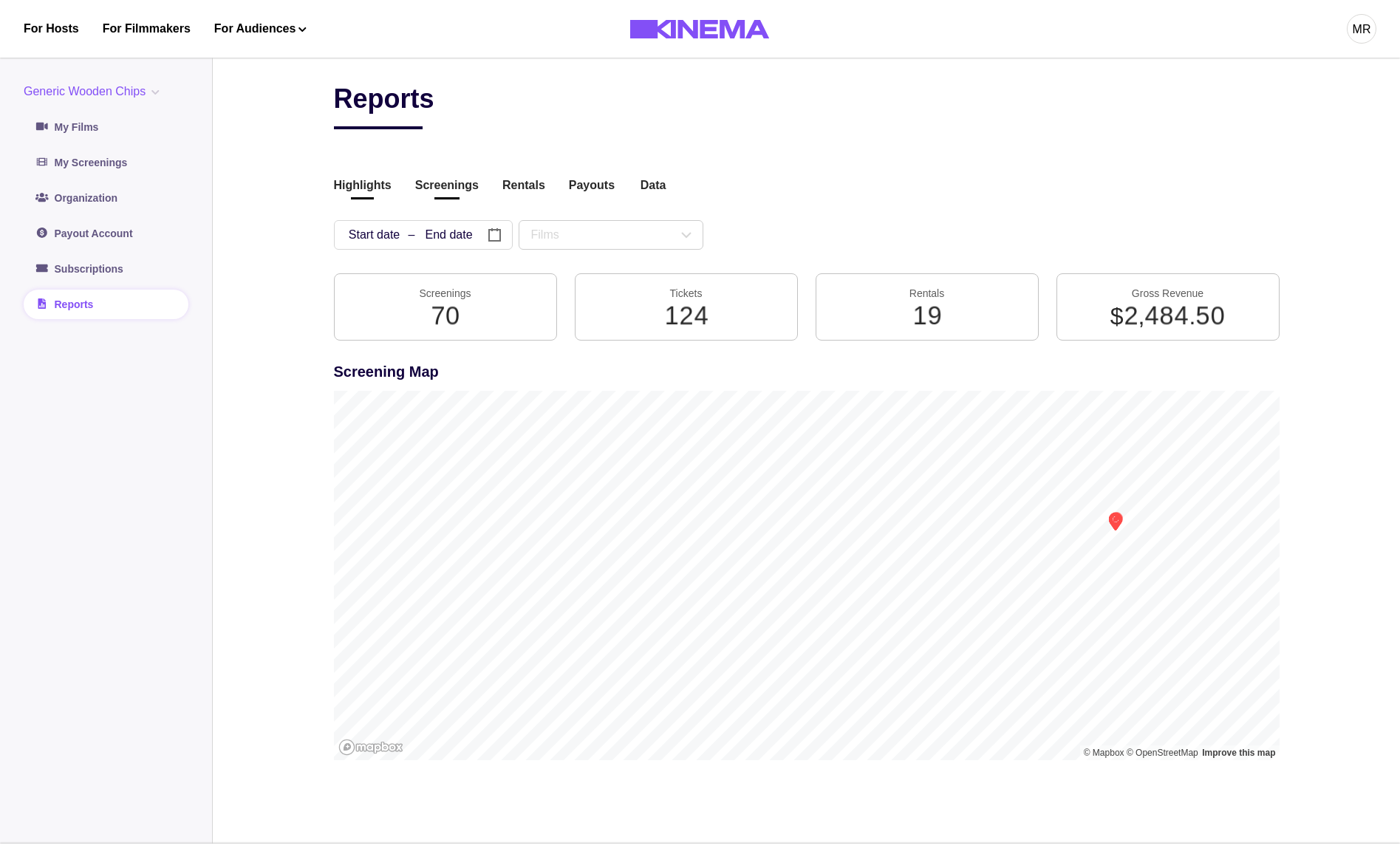
click at [456, 194] on button "Screenings" at bounding box center [447, 187] width 64 height 20
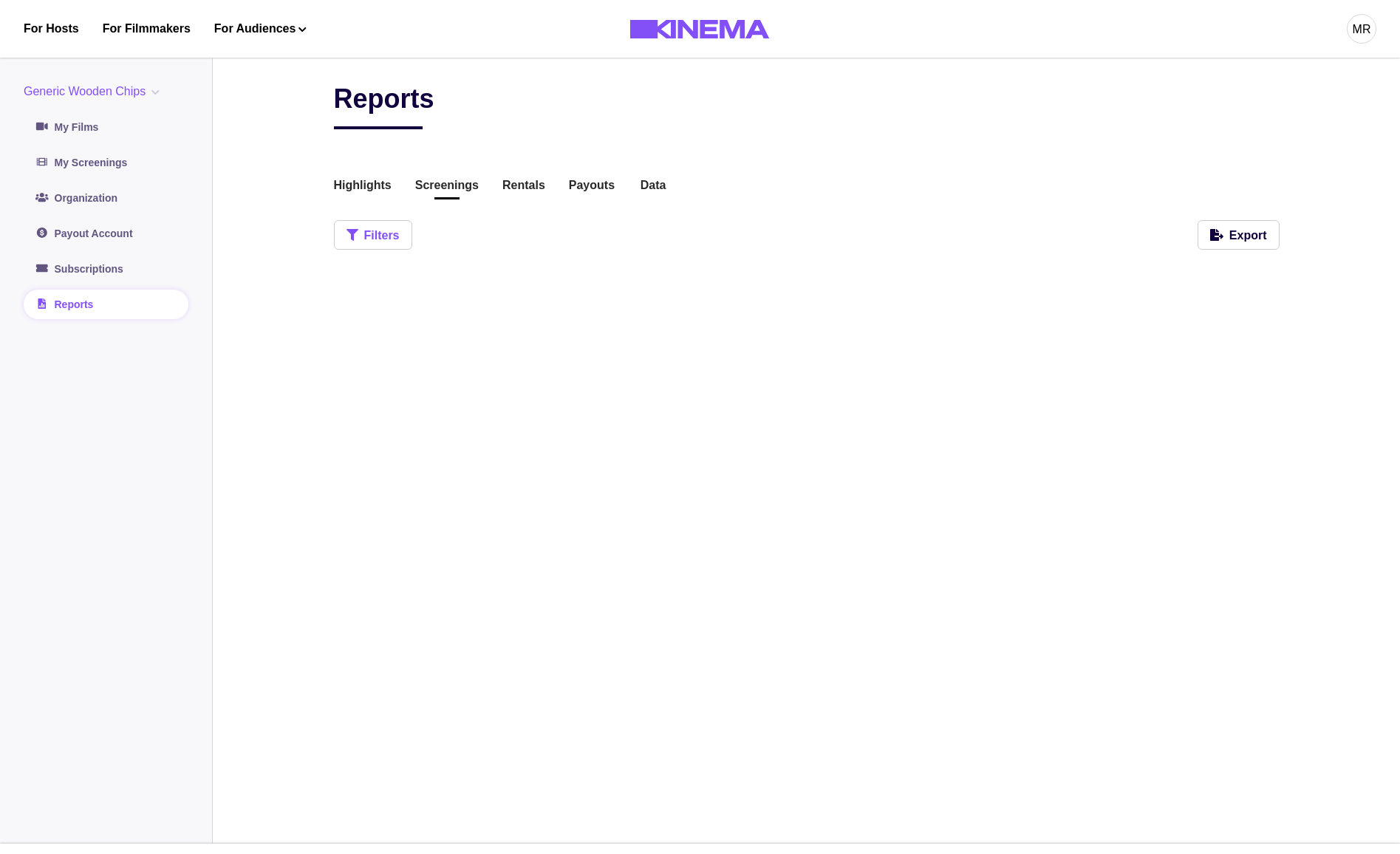
click at [387, 240] on button "Filters" at bounding box center [373, 235] width 78 height 30
click at [75, 129] on link "My Films" at bounding box center [106, 127] width 164 height 30
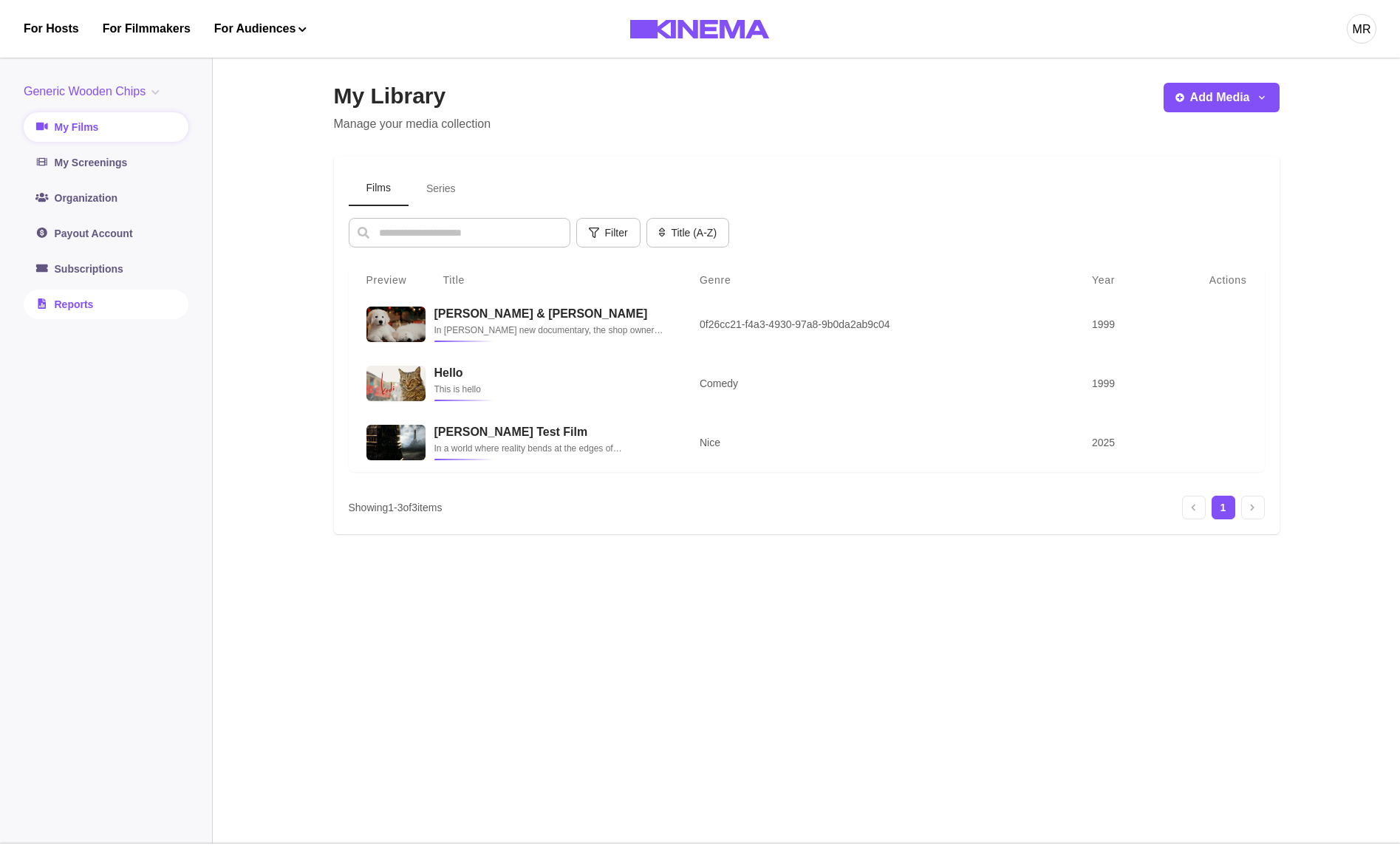
click at [87, 290] on link "Reports" at bounding box center [106, 305] width 164 height 30
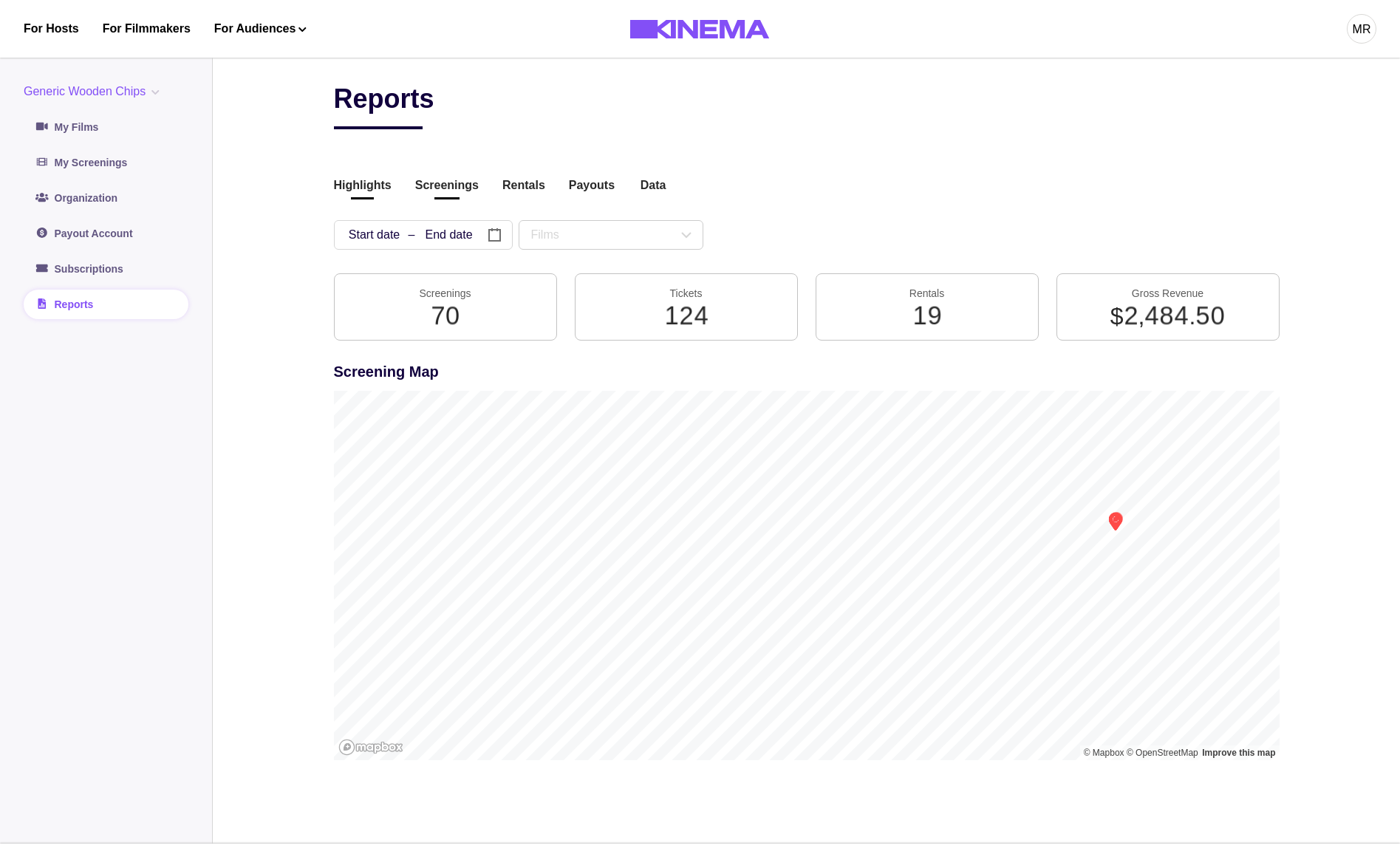
click at [444, 178] on button "Screenings" at bounding box center [447, 187] width 64 height 20
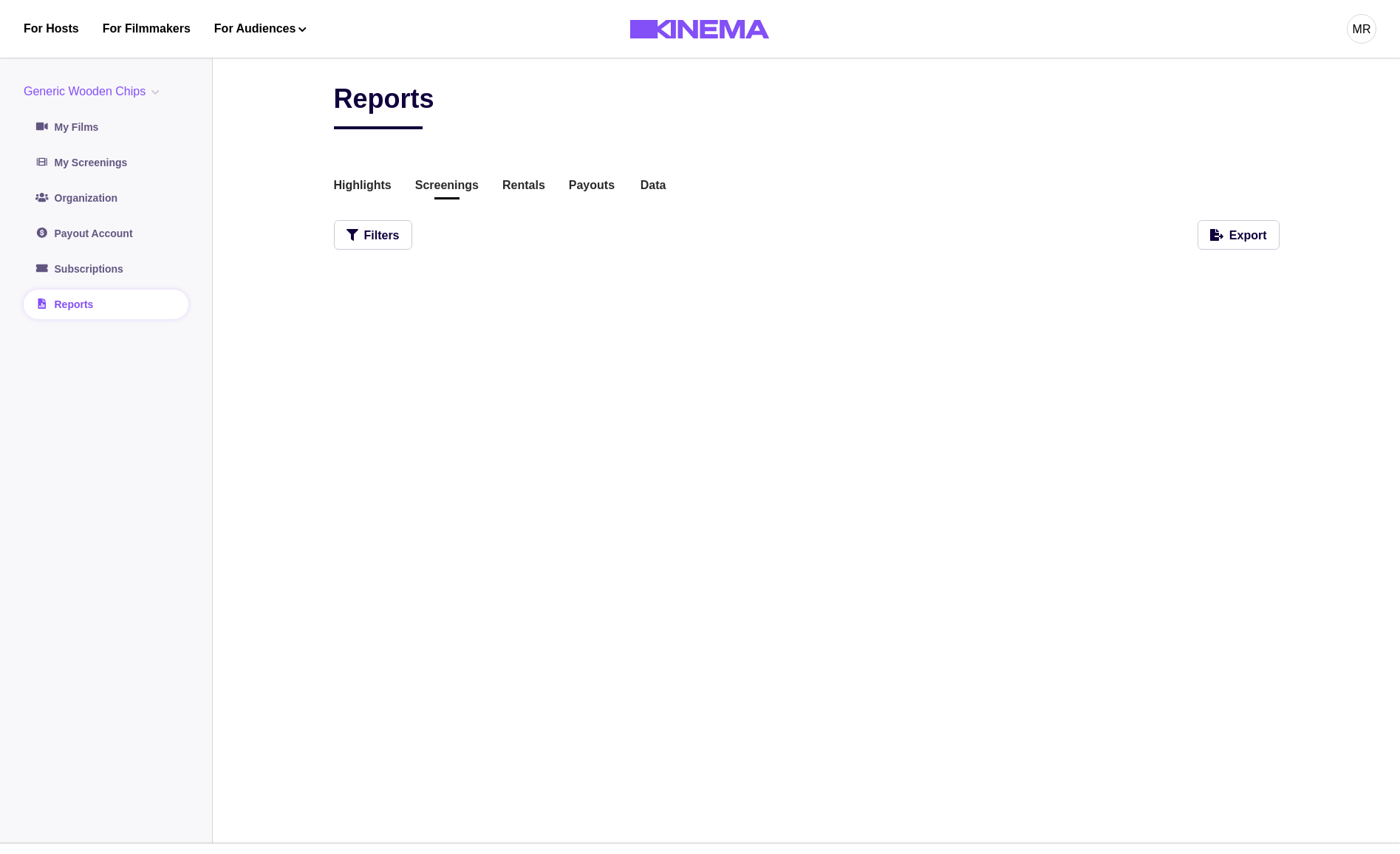
click at [354, 254] on div "Reports Highlights Screenings Rentals Payouts Data Beta Contact us for audience…" at bounding box center [806, 445] width 946 height 725
click at [368, 242] on button "Filters" at bounding box center [373, 235] width 78 height 30
click at [621, 431] on div "Reports Highlights Screenings Rentals Payouts Data Beta Contact us for audience…" at bounding box center [806, 445] width 946 height 725
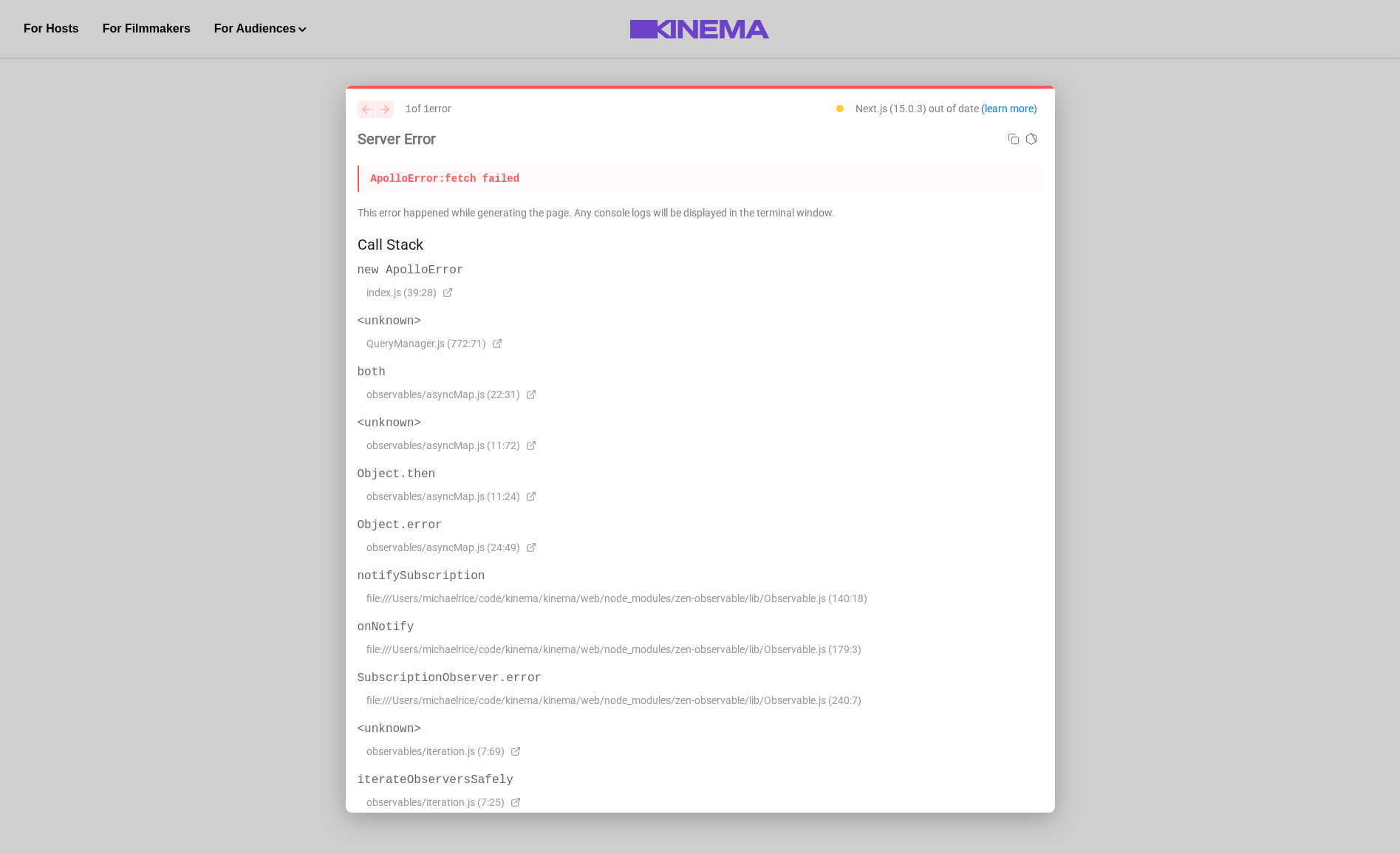
click at [1226, 557] on div at bounding box center [700, 427] width 1400 height 854
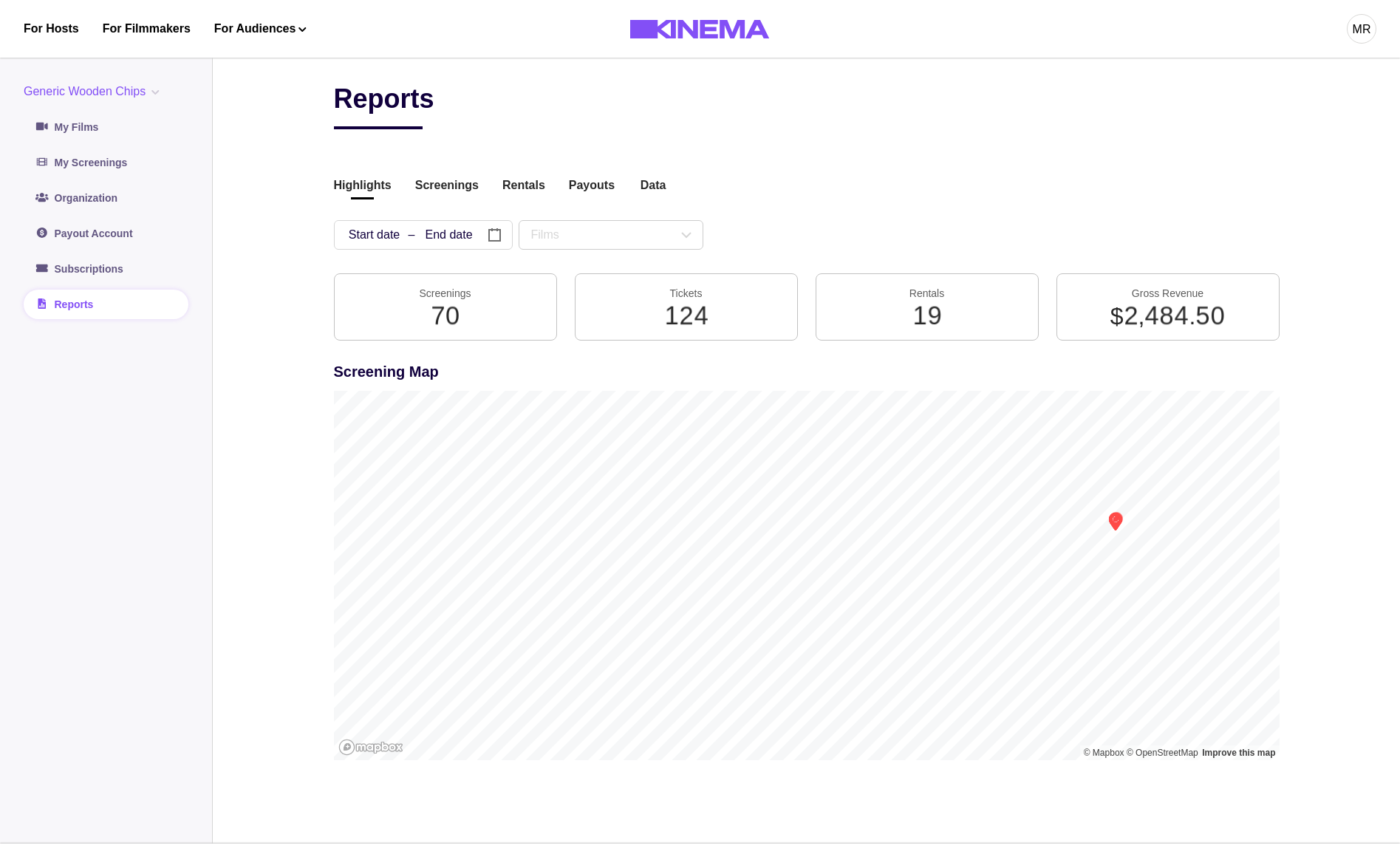
click at [437, 201] on div "Reports Highlights Screenings Rentals Payouts Data Beta Contact us for audience…" at bounding box center [806, 431] width 946 height 698
click at [436, 192] on button "Screenings" at bounding box center [447, 187] width 64 height 20
click at [466, 187] on button "Screenings" at bounding box center [447, 187] width 64 height 20
click at [437, 196] on button "Screenings" at bounding box center [447, 187] width 64 height 20
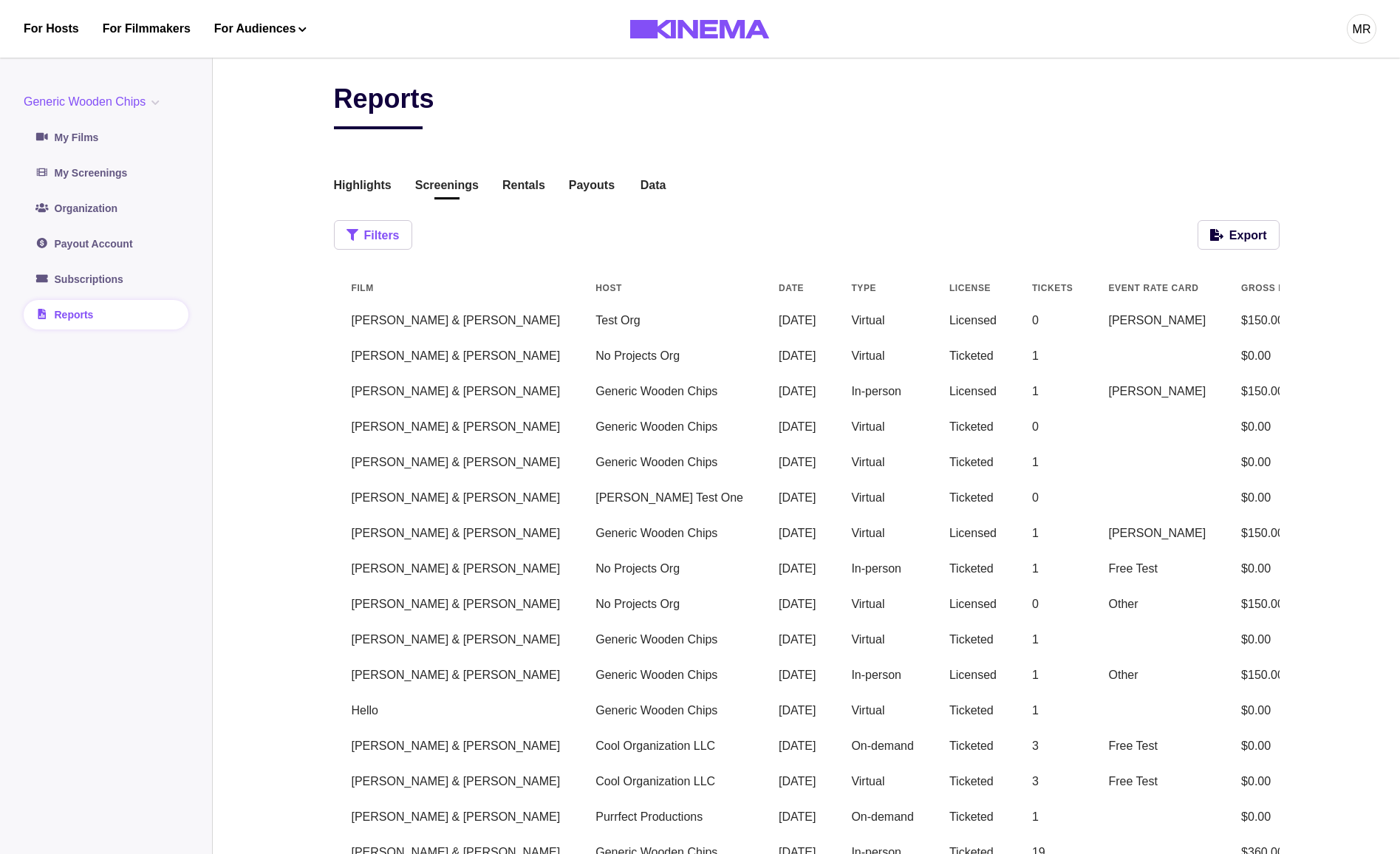
click at [396, 221] on button "Filters" at bounding box center [373, 235] width 78 height 30
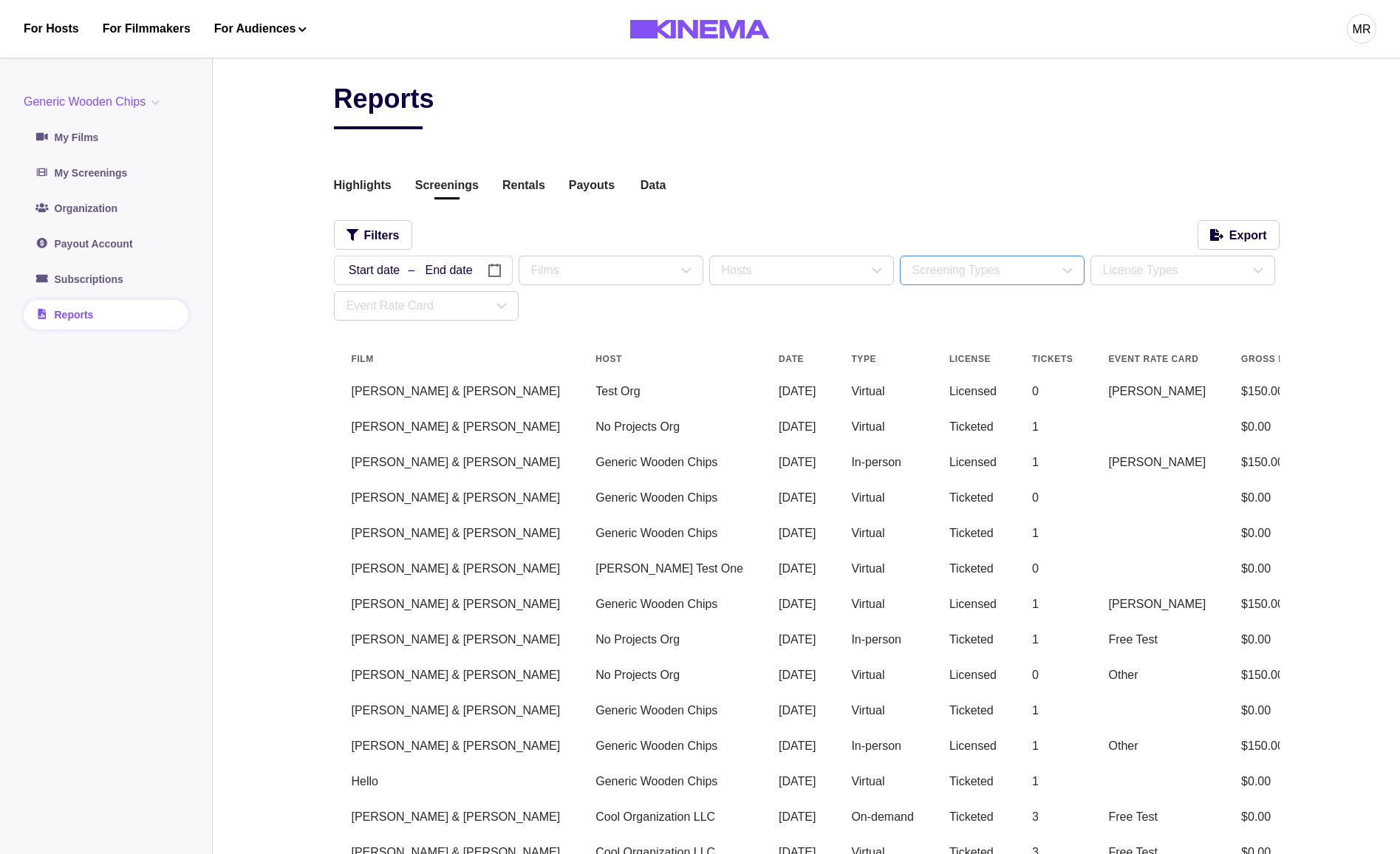
click at [991, 275] on div "Screening Types" at bounding box center [985, 270] width 146 height 17
click at [434, 313] on div "Event Rate Card" at bounding box center [420, 306] width 146 height 17
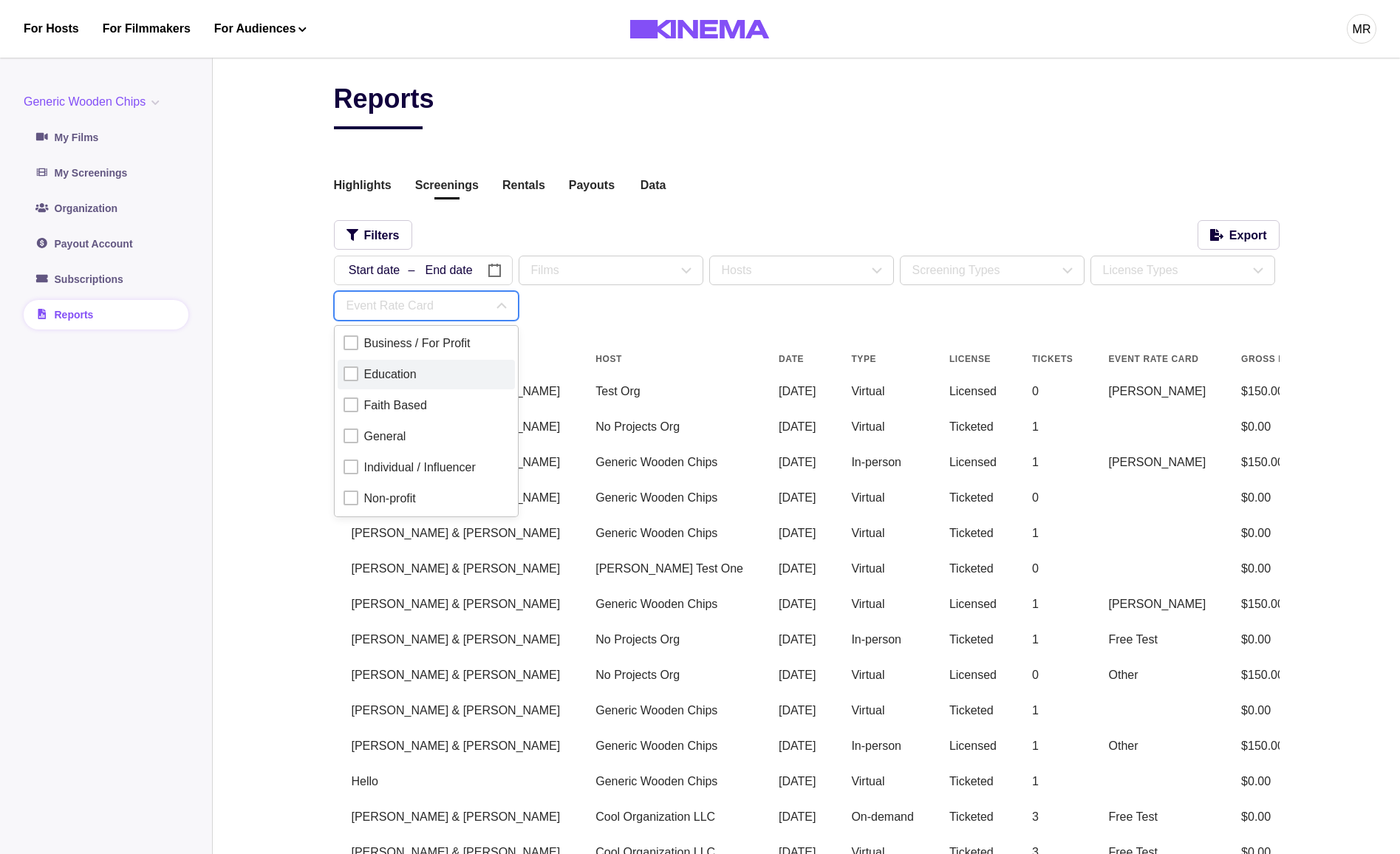
click at [375, 387] on label "Education" at bounding box center [426, 375] width 178 height 30
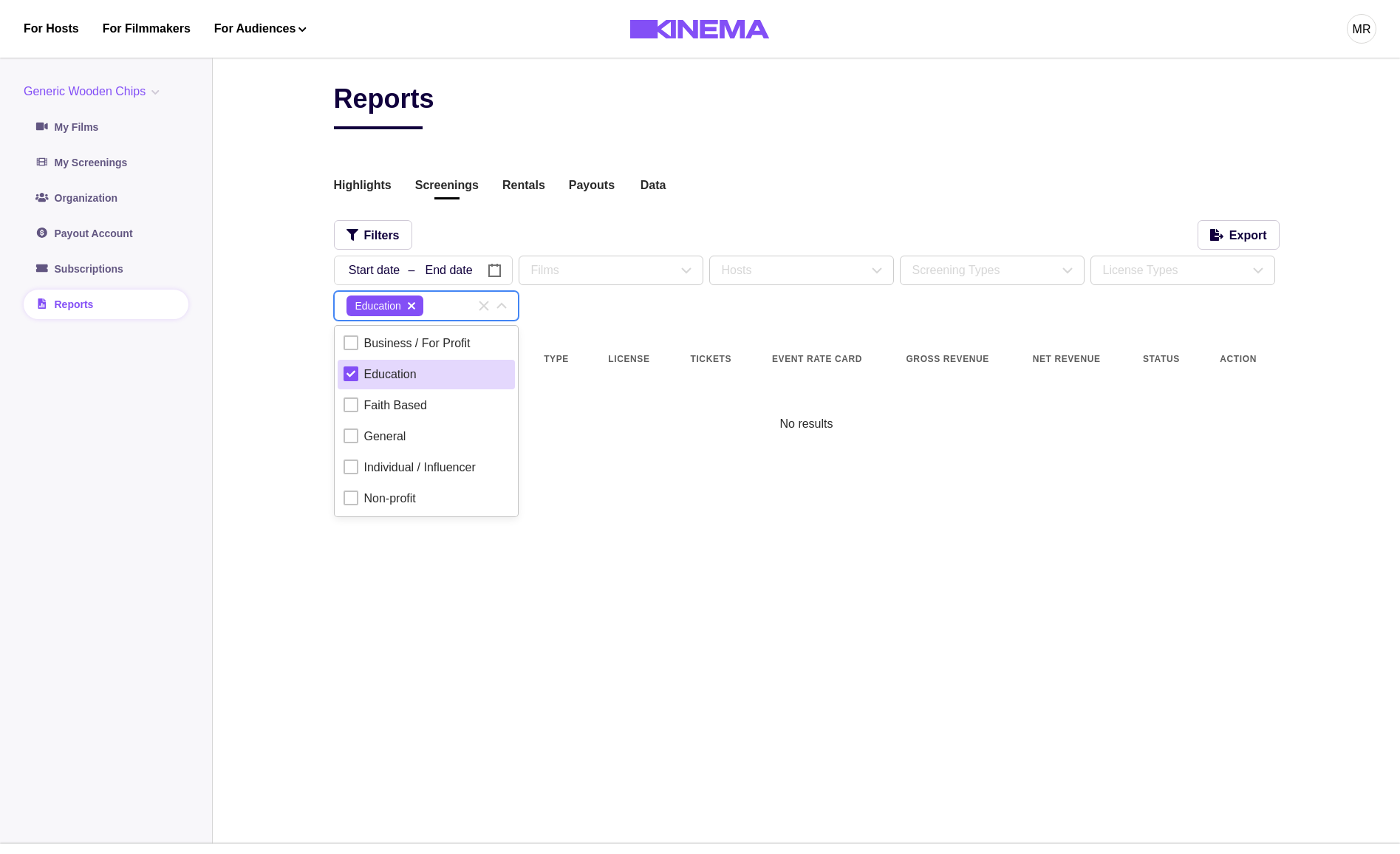
click at [420, 308] on button "delete" at bounding box center [411, 306] width 17 height 17
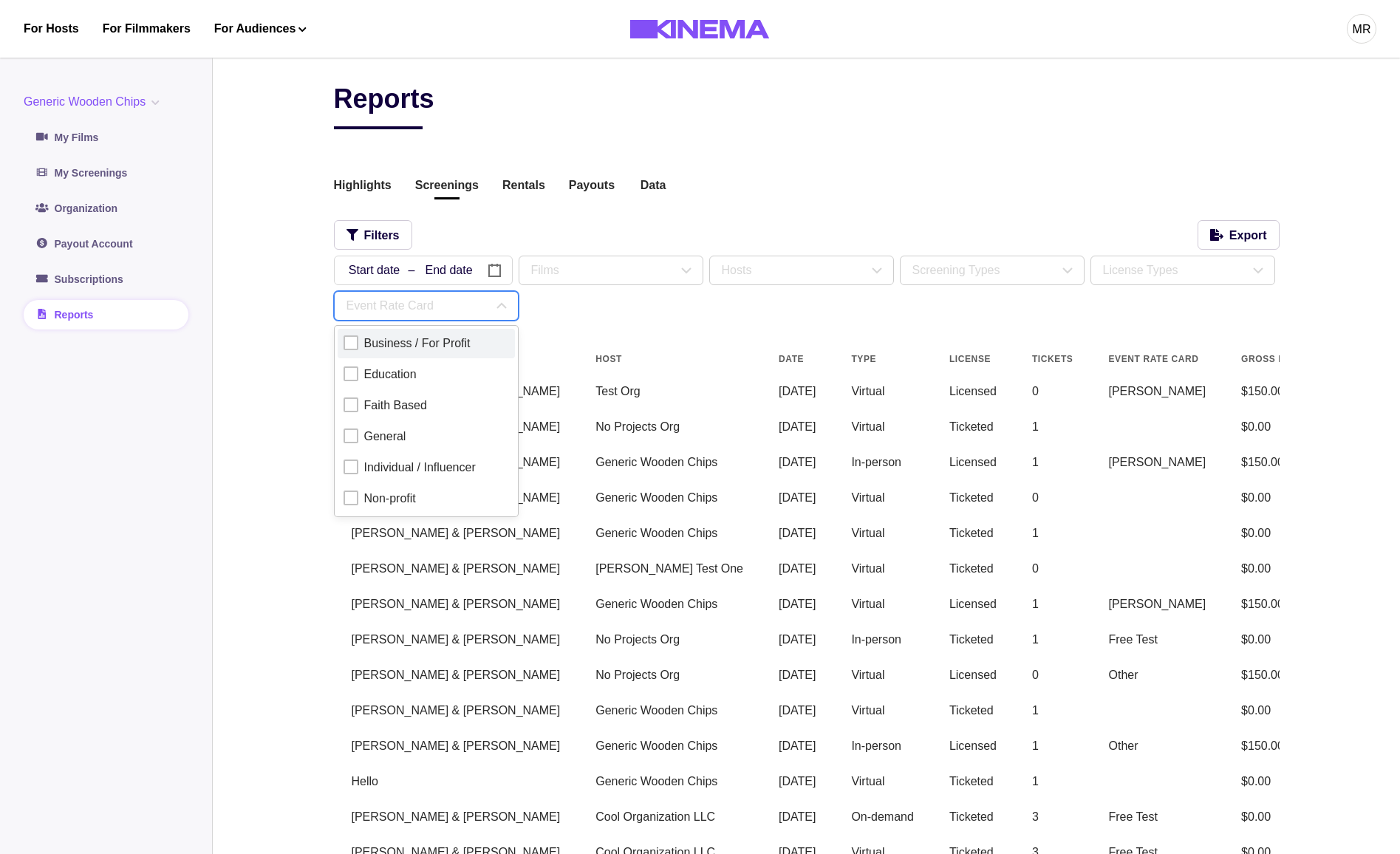
click at [358, 347] on div "Business / For Profit" at bounding box center [426, 343] width 165 height 17
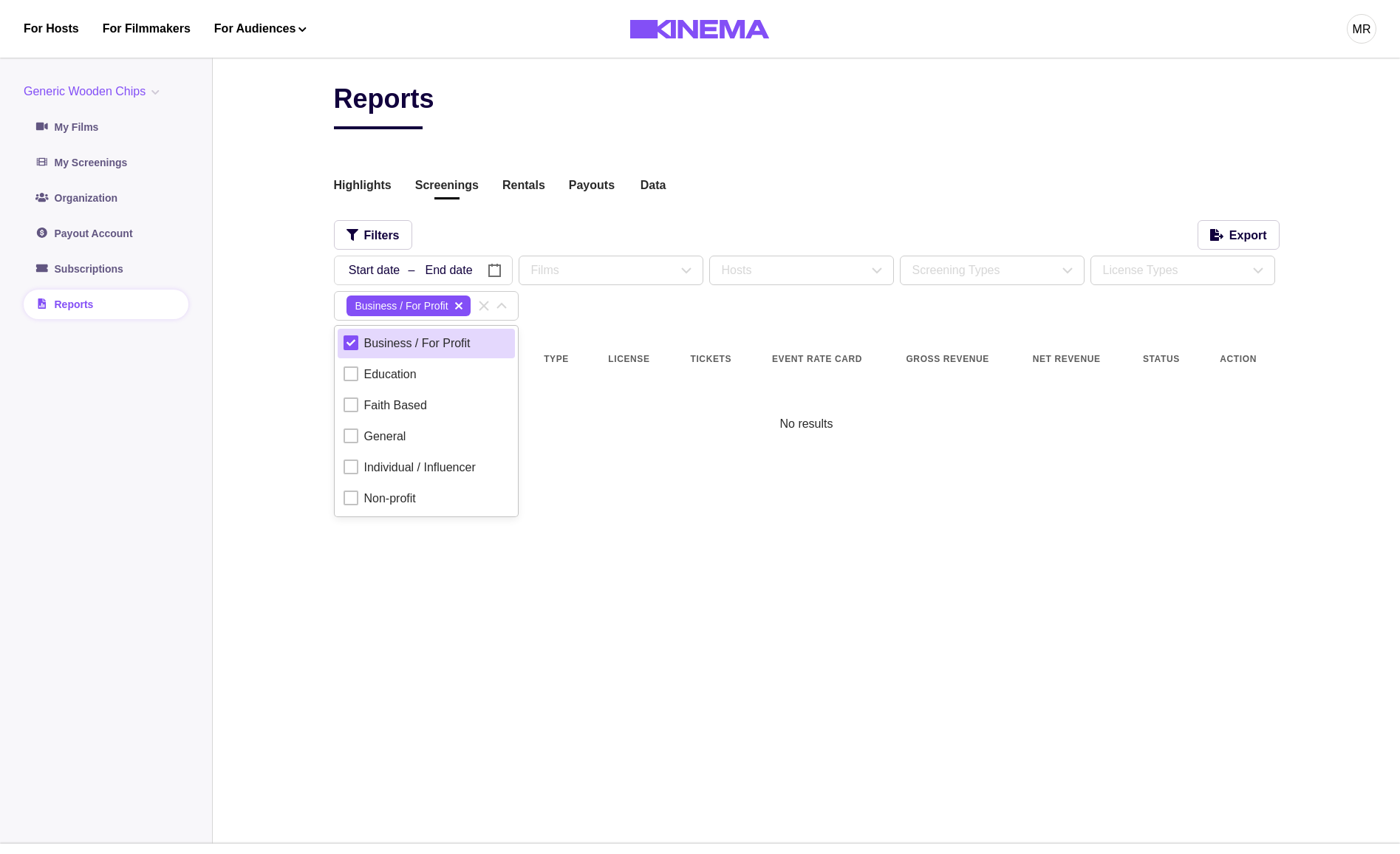
click at [463, 304] on button "delete" at bounding box center [458, 306] width 17 height 17
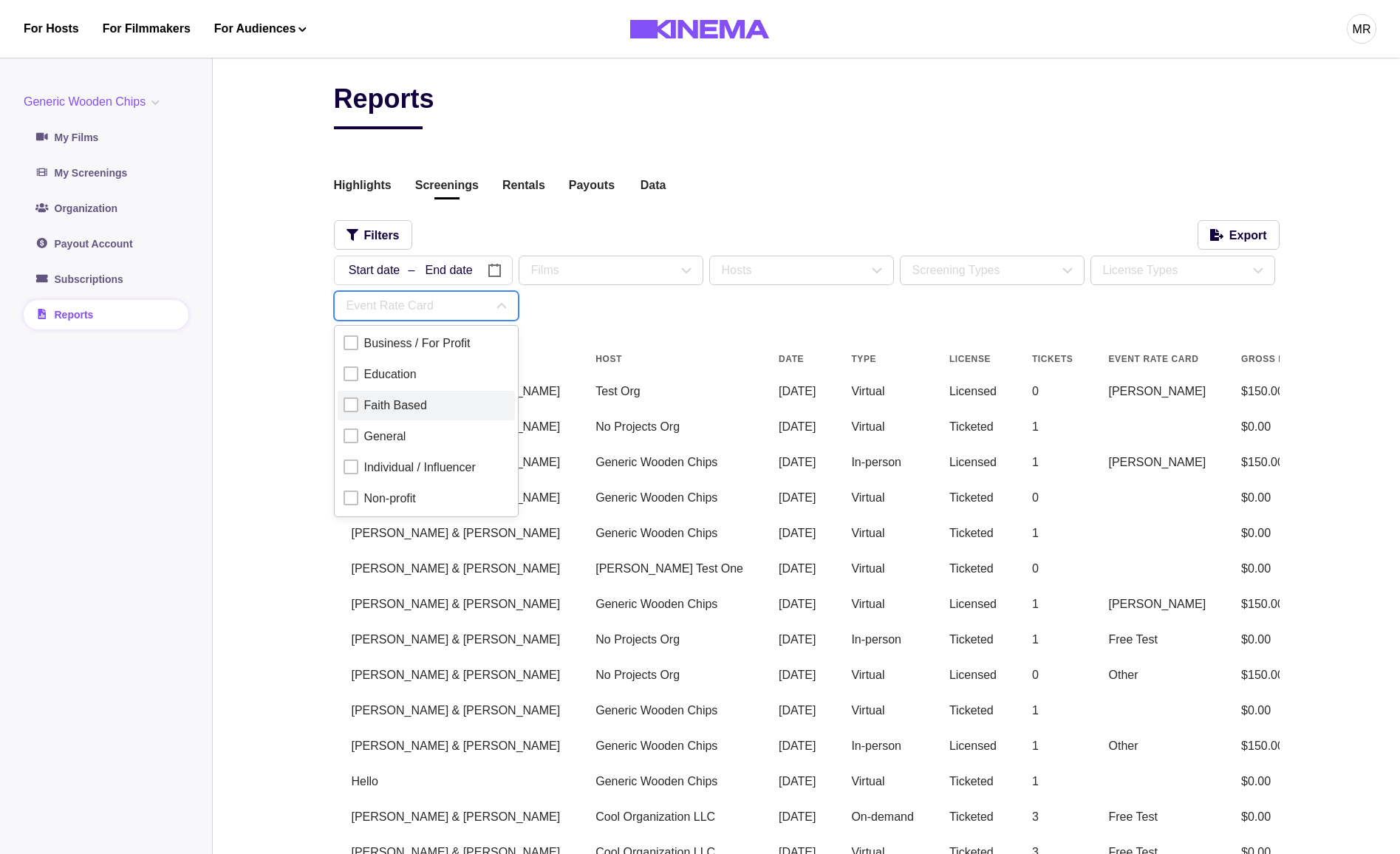
click at [351, 407] on div at bounding box center [351, 405] width 15 height 15
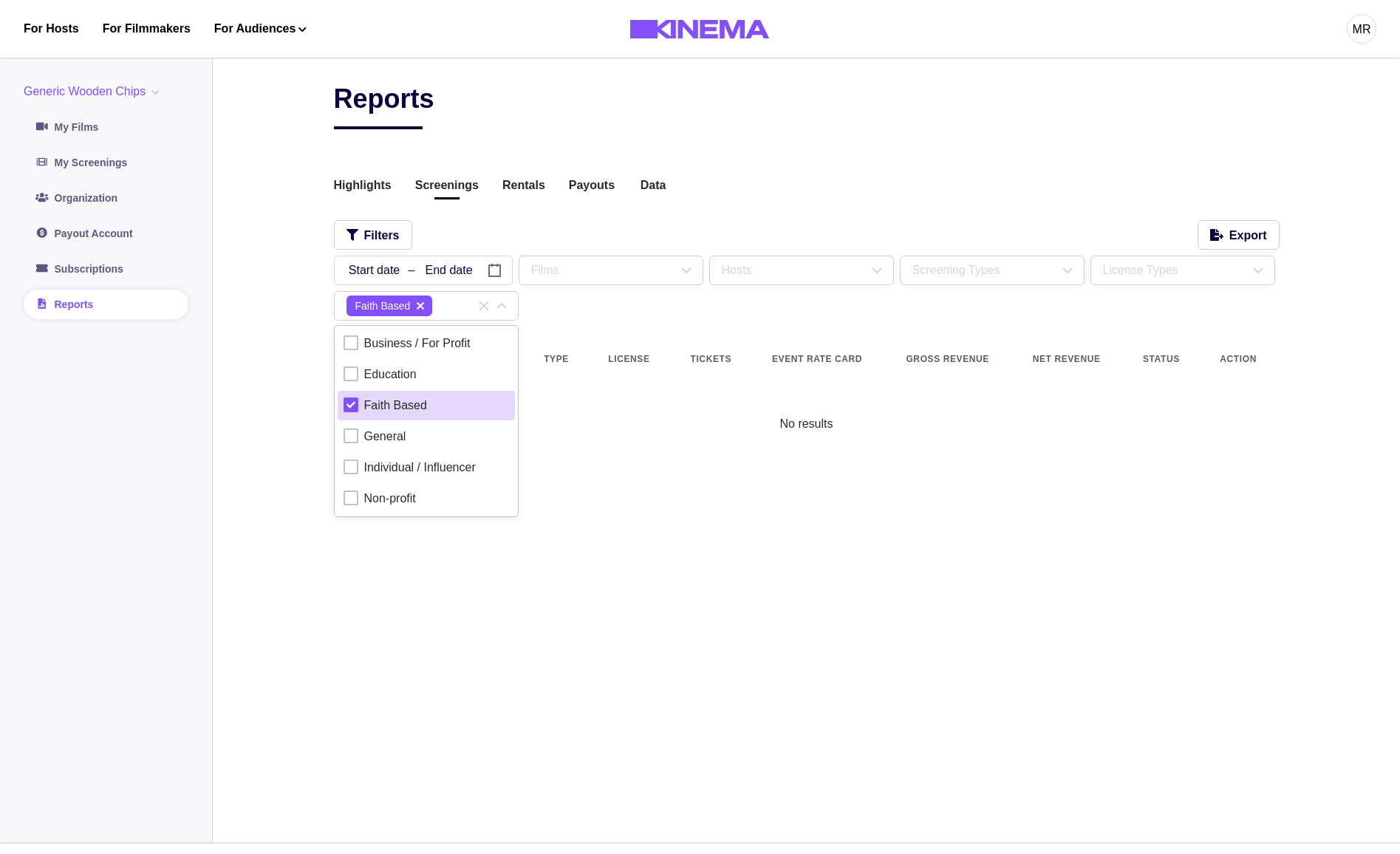
click at [424, 307] on button "delete" at bounding box center [420, 306] width 17 height 17
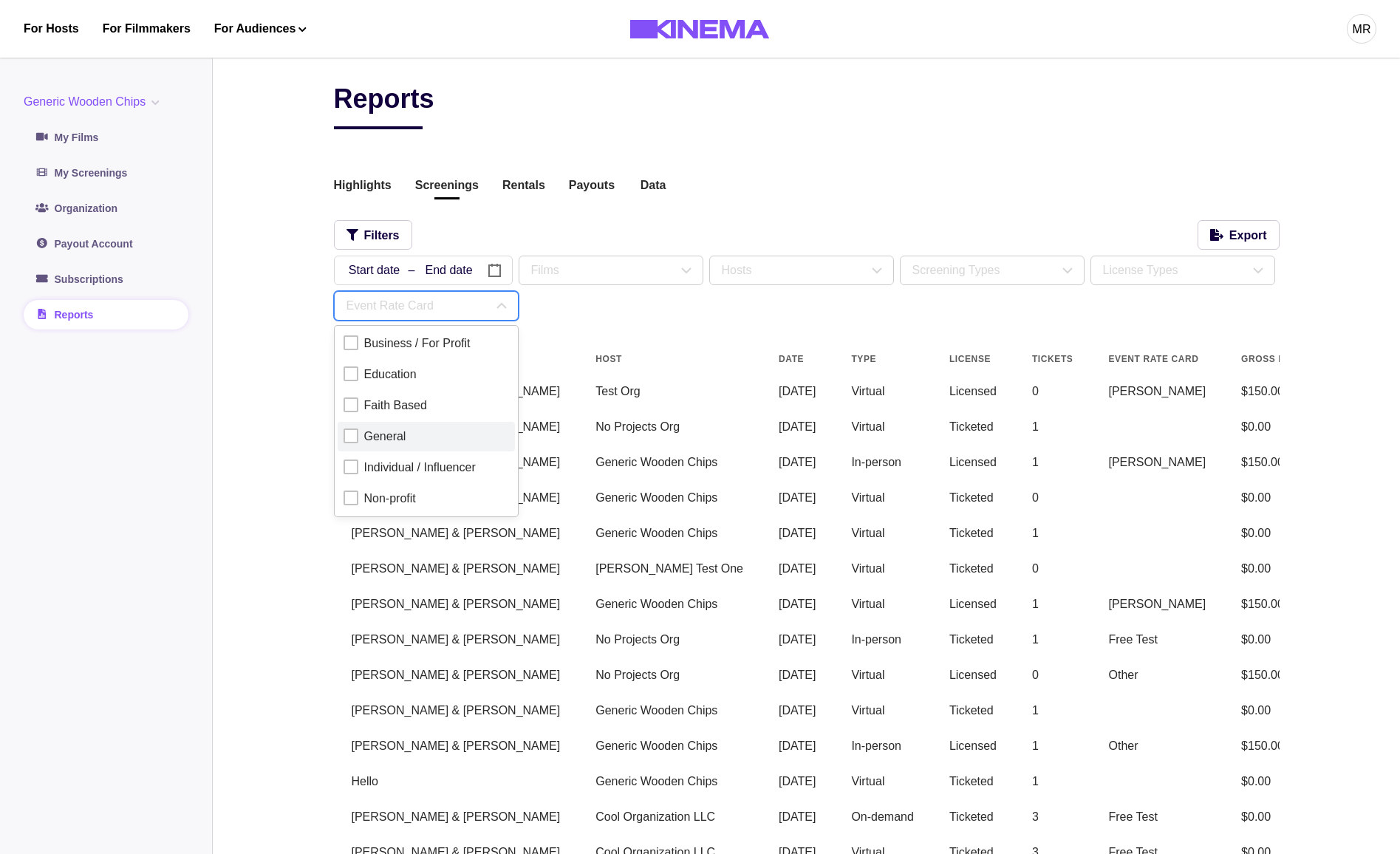
click at [352, 431] on div at bounding box center [351, 436] width 15 height 15
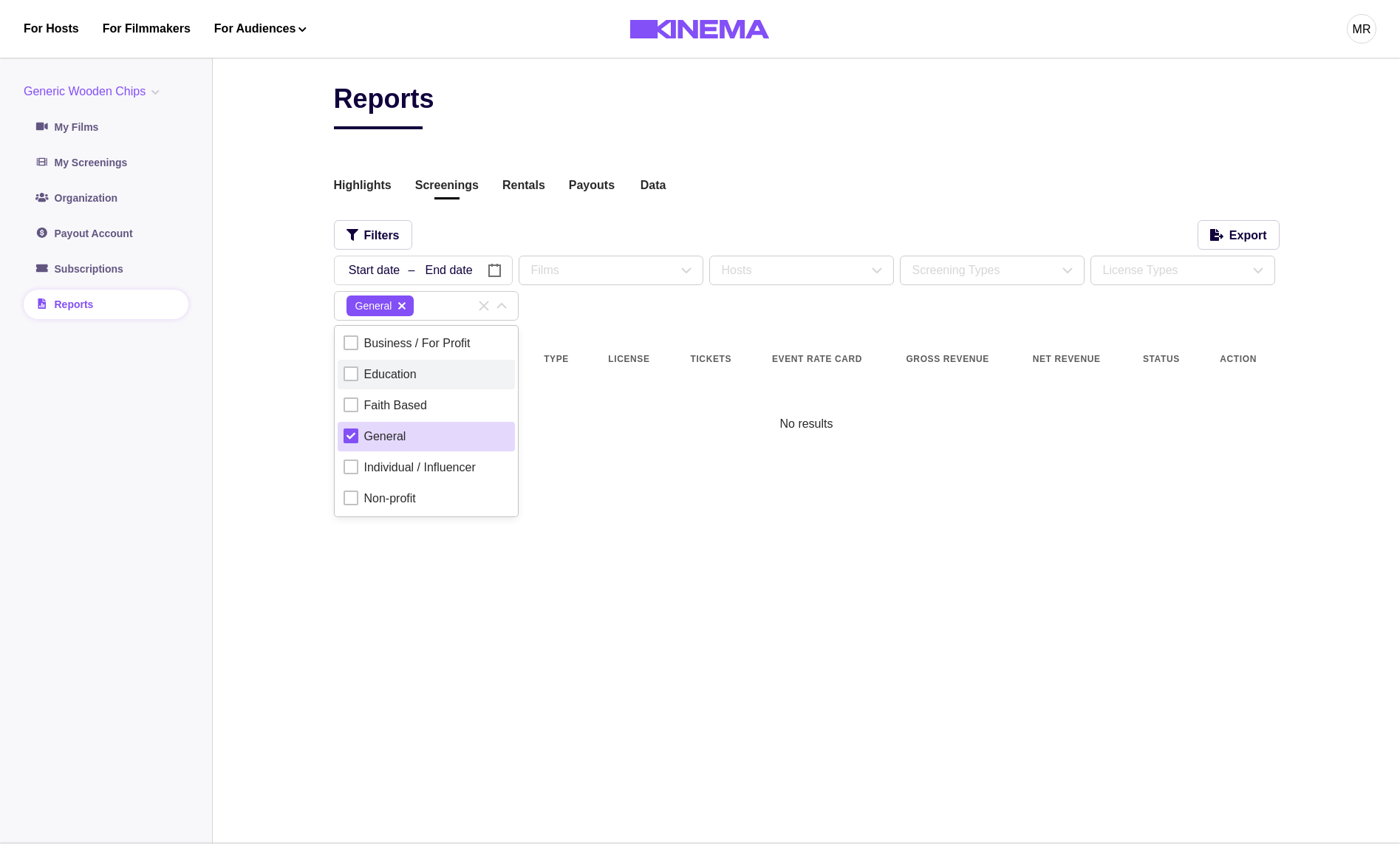
drag, startPoint x: 401, startPoint y: 305, endPoint x: 374, endPoint y: 383, distance: 82.5
click at [399, 310] on icon "delete" at bounding box center [401, 306] width 7 height 12
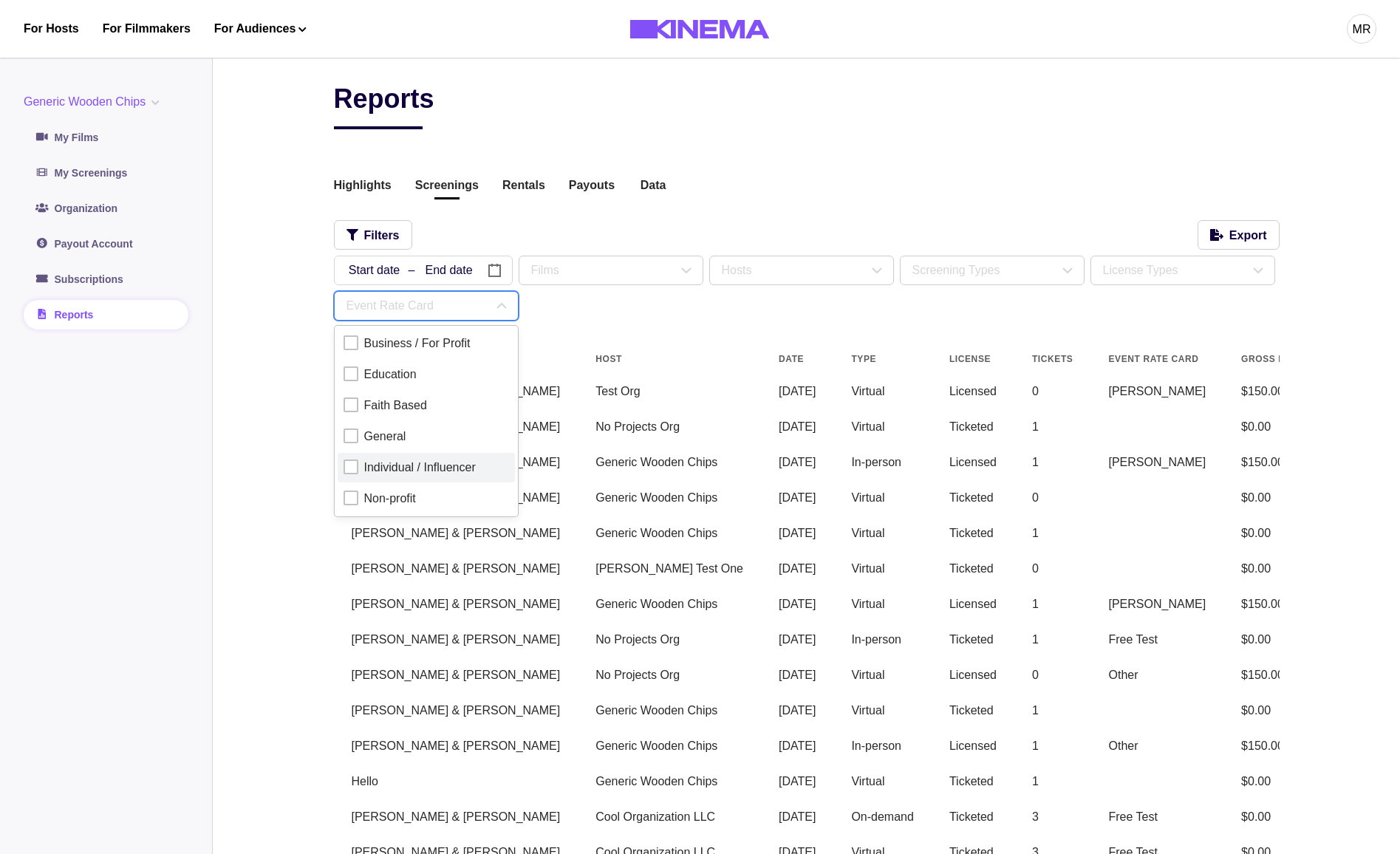
click at [354, 473] on div at bounding box center [351, 467] width 15 height 15
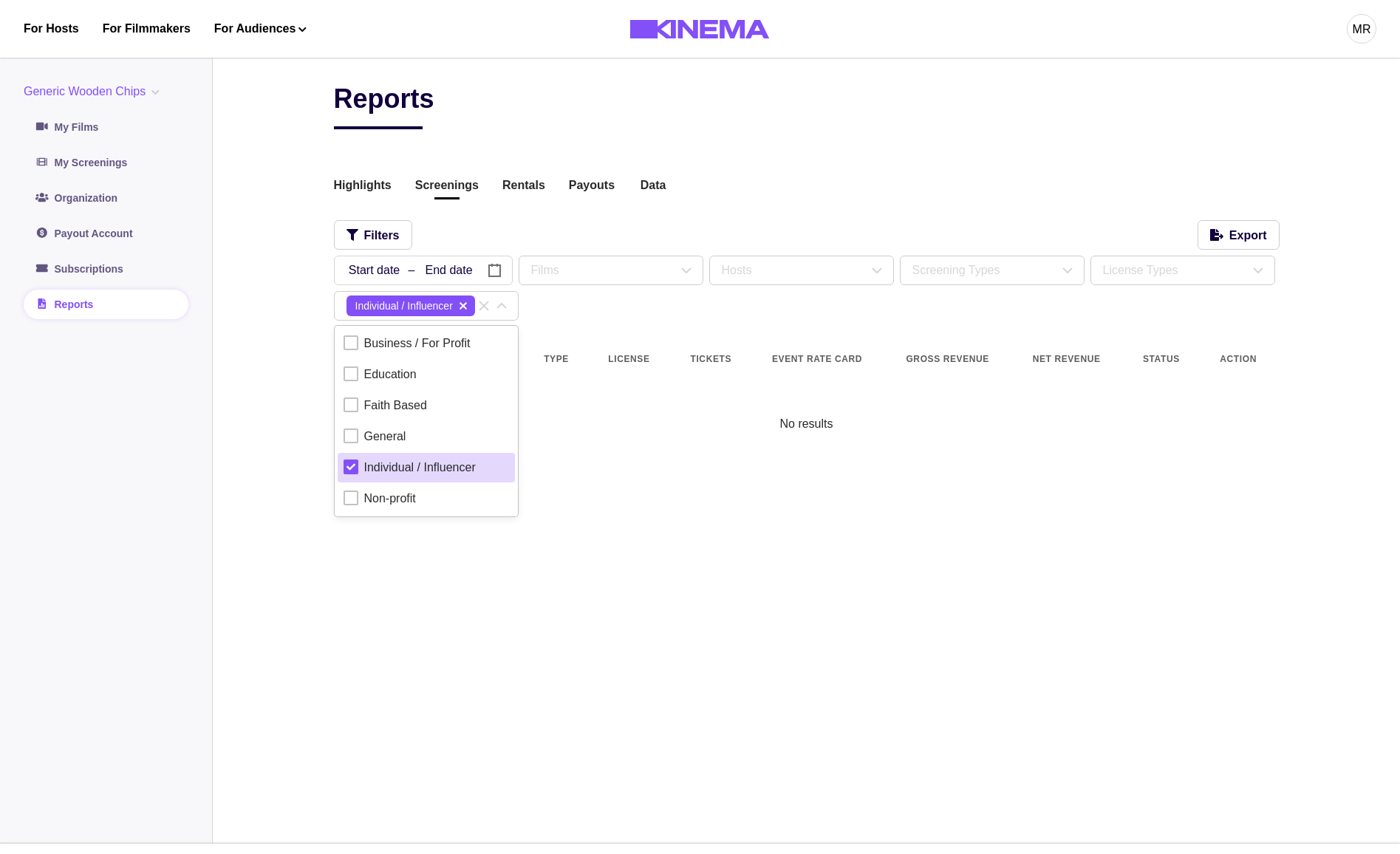
click at [472, 306] on button "delete" at bounding box center [463, 306] width 17 height 17
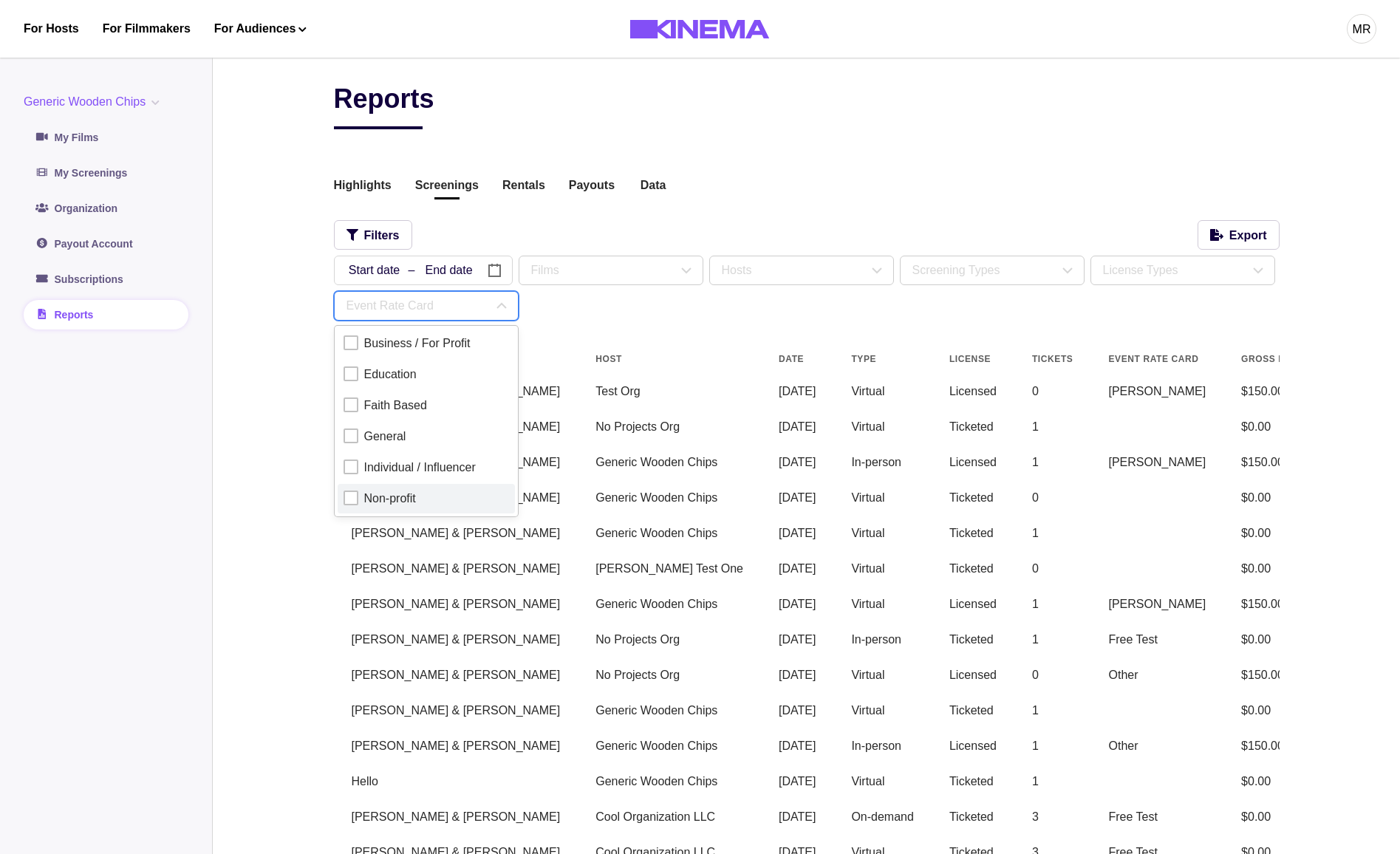
click at [356, 496] on div at bounding box center [351, 498] width 15 height 15
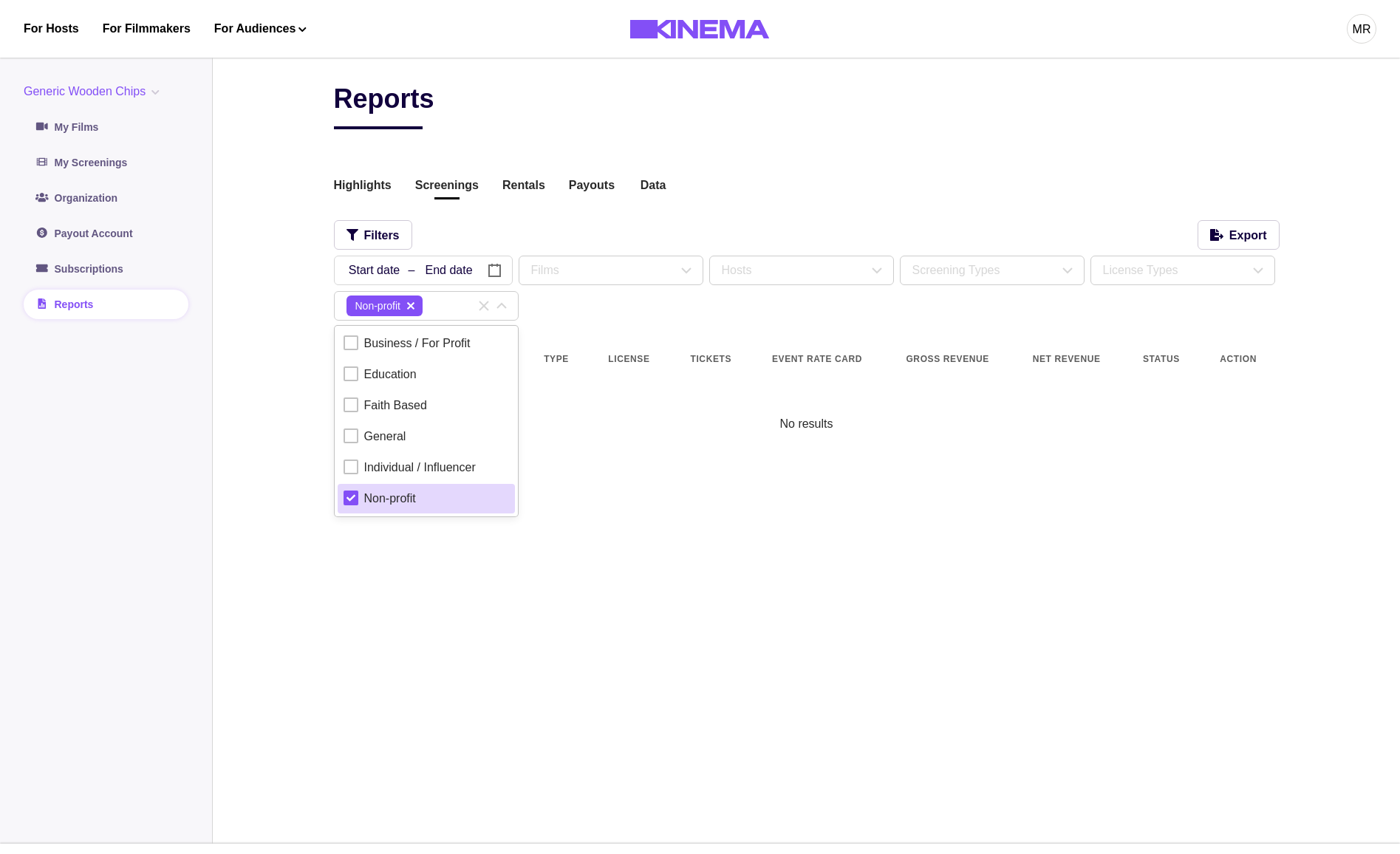
click at [415, 305] on icon "delete" at bounding box center [411, 306] width 7 height 7
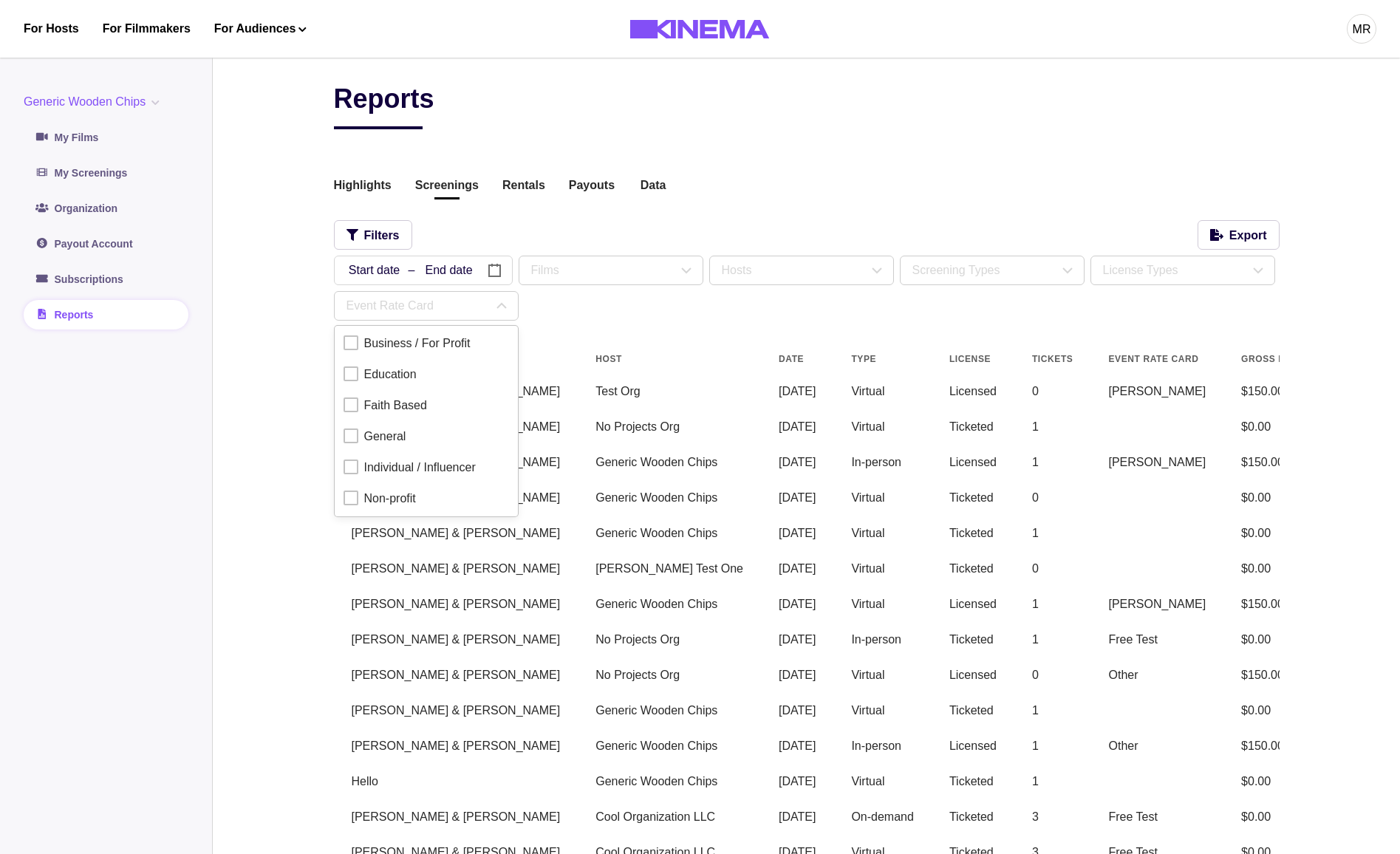
click at [253, 496] on main "Reports Highlights Screenings Rentals Payouts Data Beta Contact us for audience…" at bounding box center [807, 790] width 1188 height 1485
click at [833, 505] on td "Virtual" at bounding box center [882, 497] width 98 height 36
click at [270, 382] on main "Reports Highlights Screenings Rentals Payouts Data Beta Contact us for audience…" at bounding box center [807, 790] width 1188 height 1485
click at [441, 298] on div "Event Rate Card" at bounding box center [420, 306] width 146 height 17
click at [422, 327] on div "Reports Highlights Screenings Rentals Payouts Data Beta Contact us for audience…" at bounding box center [806, 790] width 946 height 1414
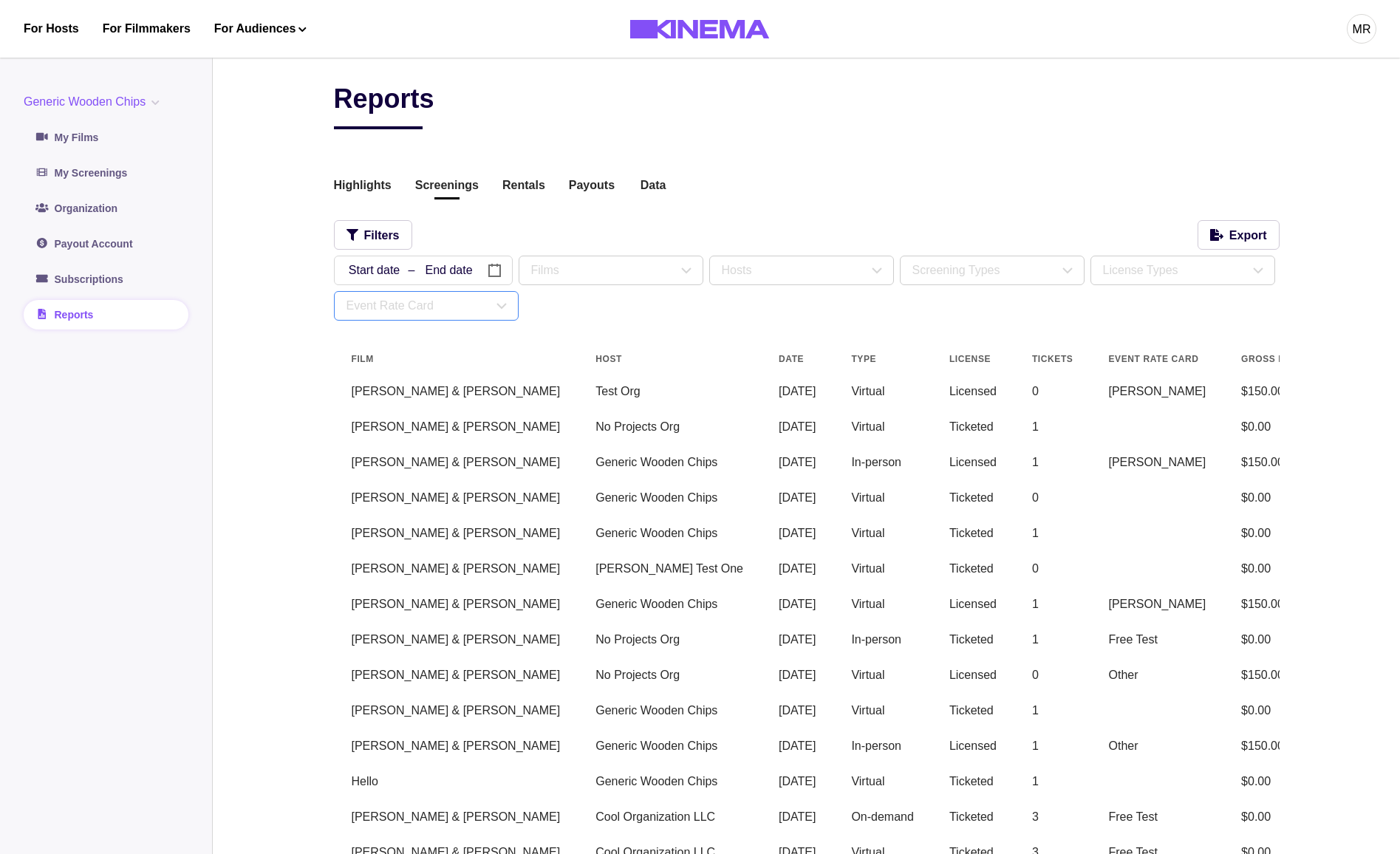
click at [434, 306] on div "Event Rate Card" at bounding box center [420, 306] width 146 height 17
click at [578, 557] on td "Michael Test One" at bounding box center [670, 568] width 183 height 36
click at [1090, 393] on td "Michael Test" at bounding box center [1156, 391] width 133 height 36
click at [1090, 392] on td "Michael Test" at bounding box center [1156, 391] width 133 height 36
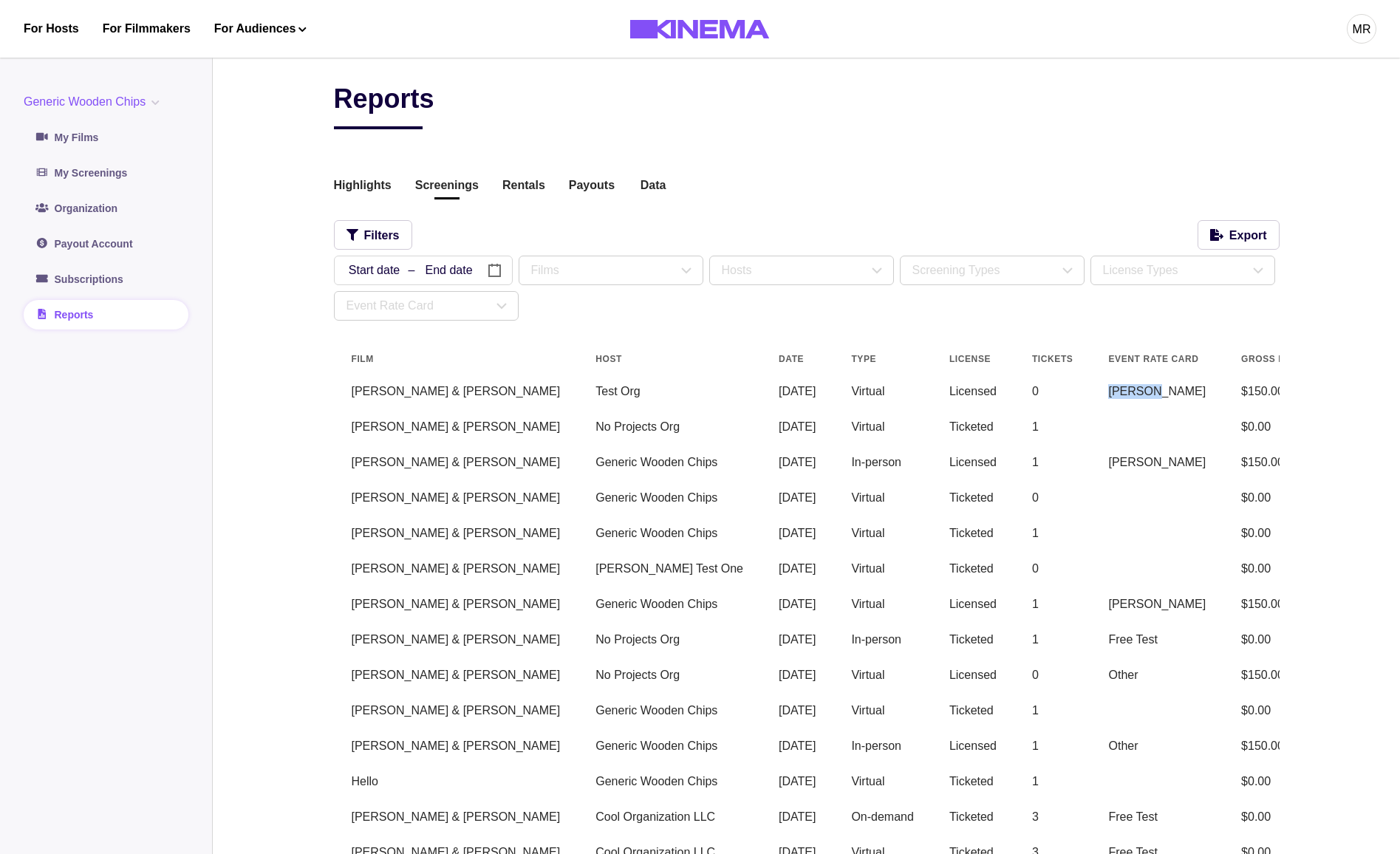
click at [1090, 392] on td "Michael Test" at bounding box center [1156, 391] width 133 height 36
copy td "Michael Test"
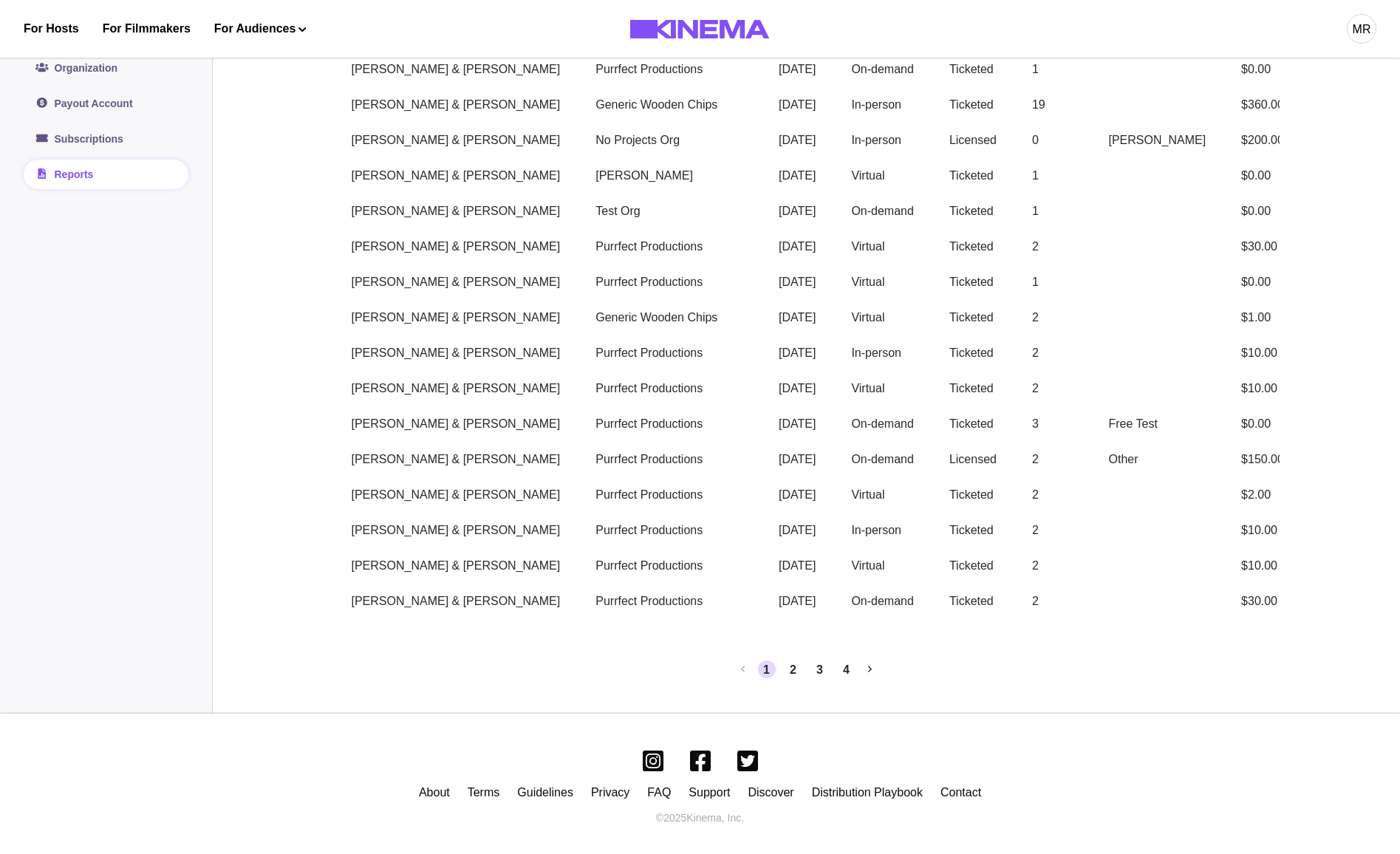
scroll to position [849, 0]
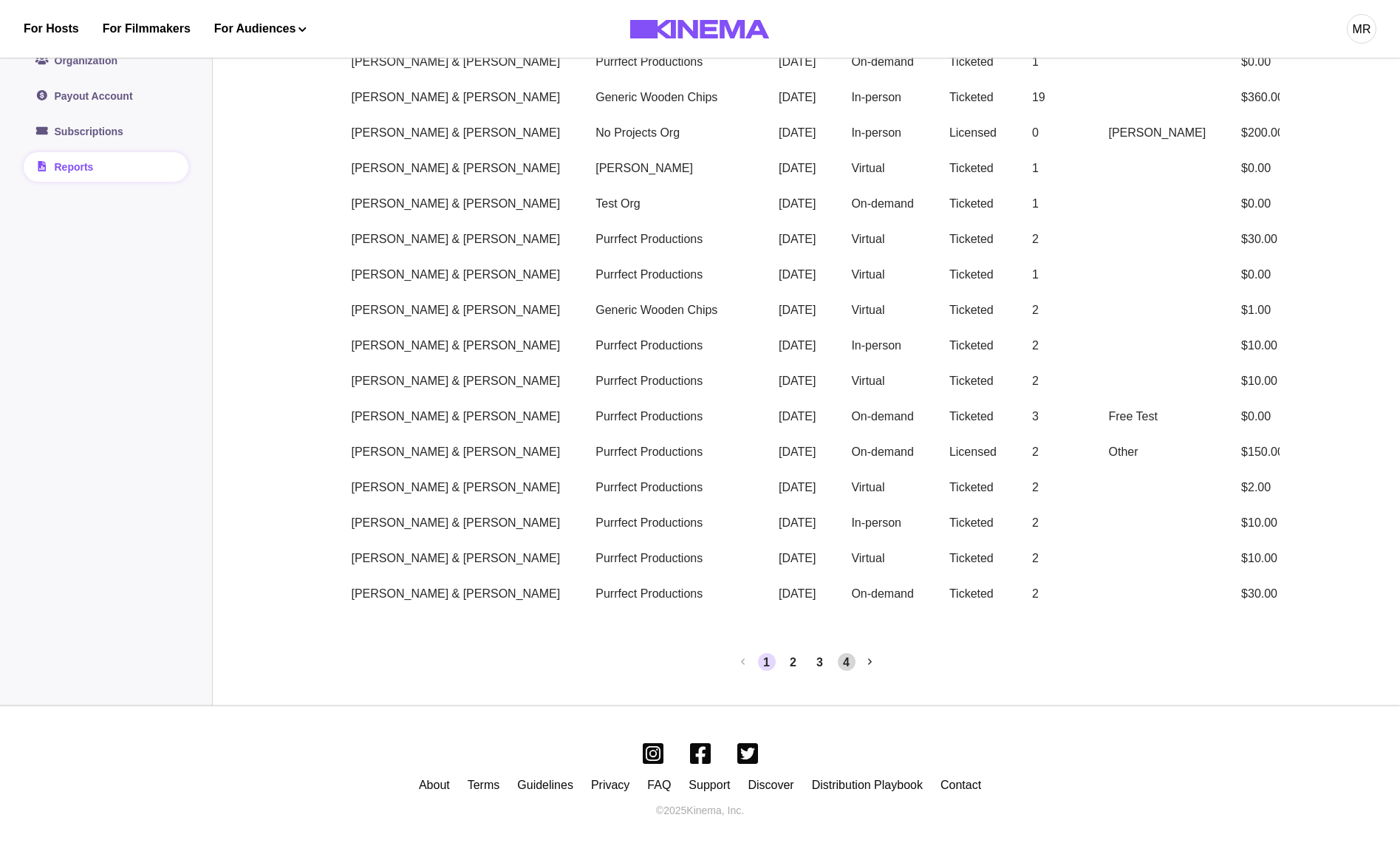
click at [847, 669] on button "4" at bounding box center [846, 662] width 17 height 17
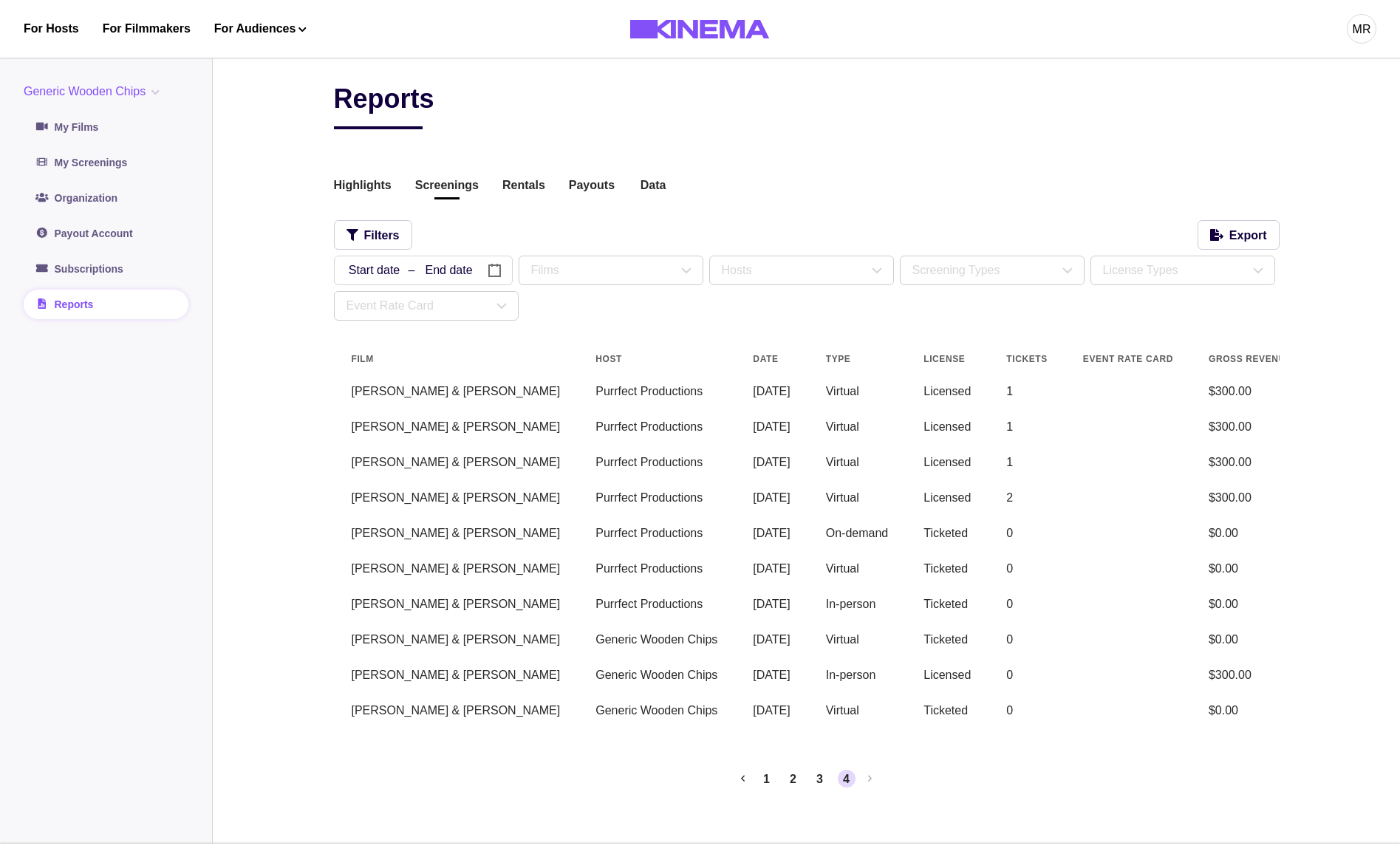
scroll to position [0, 181]
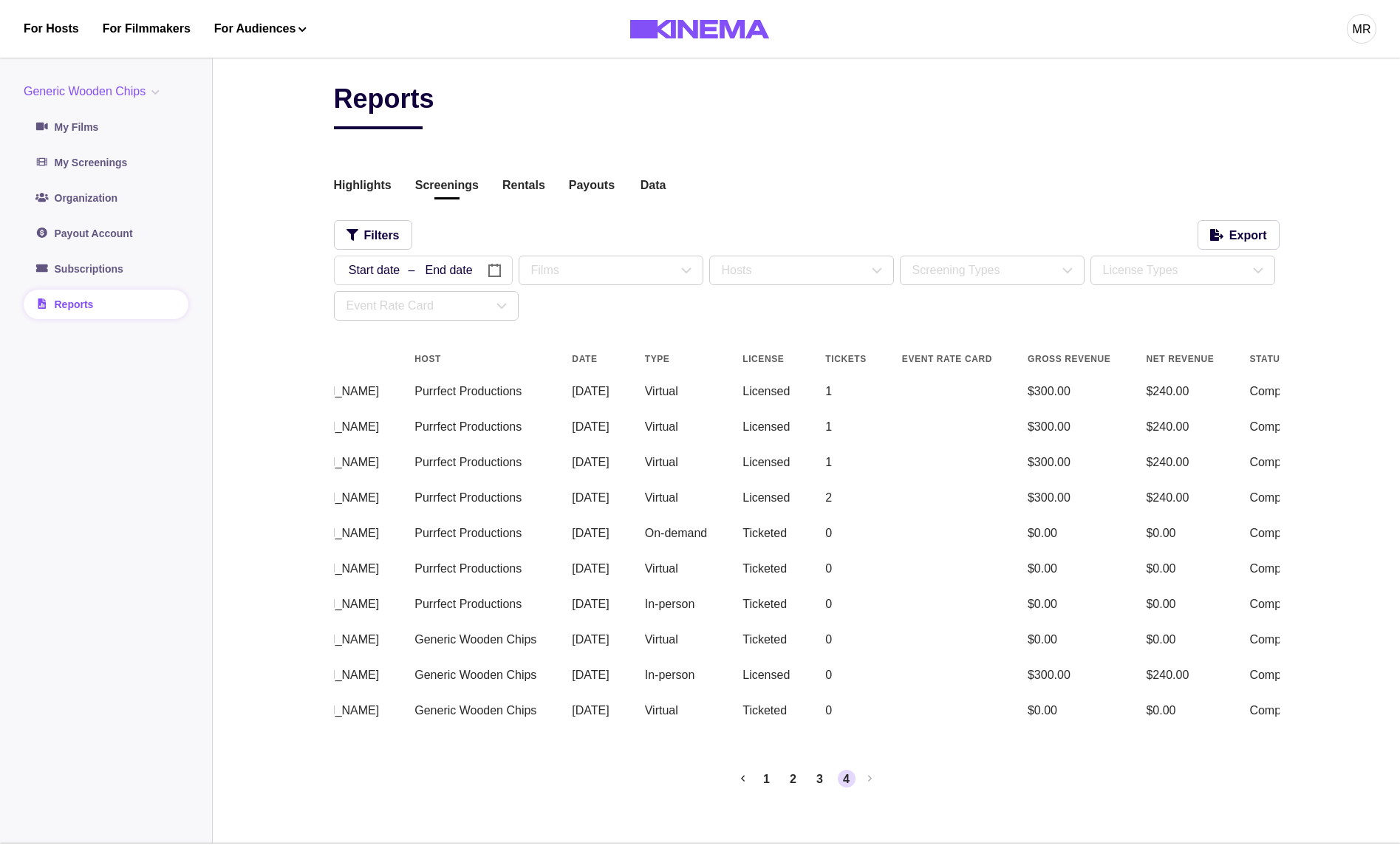
click at [776, 787] on ol "1 2 3 4" at bounding box center [804, 778] width 103 height 17
click at [763, 788] on button "1" at bounding box center [766, 778] width 17 height 17
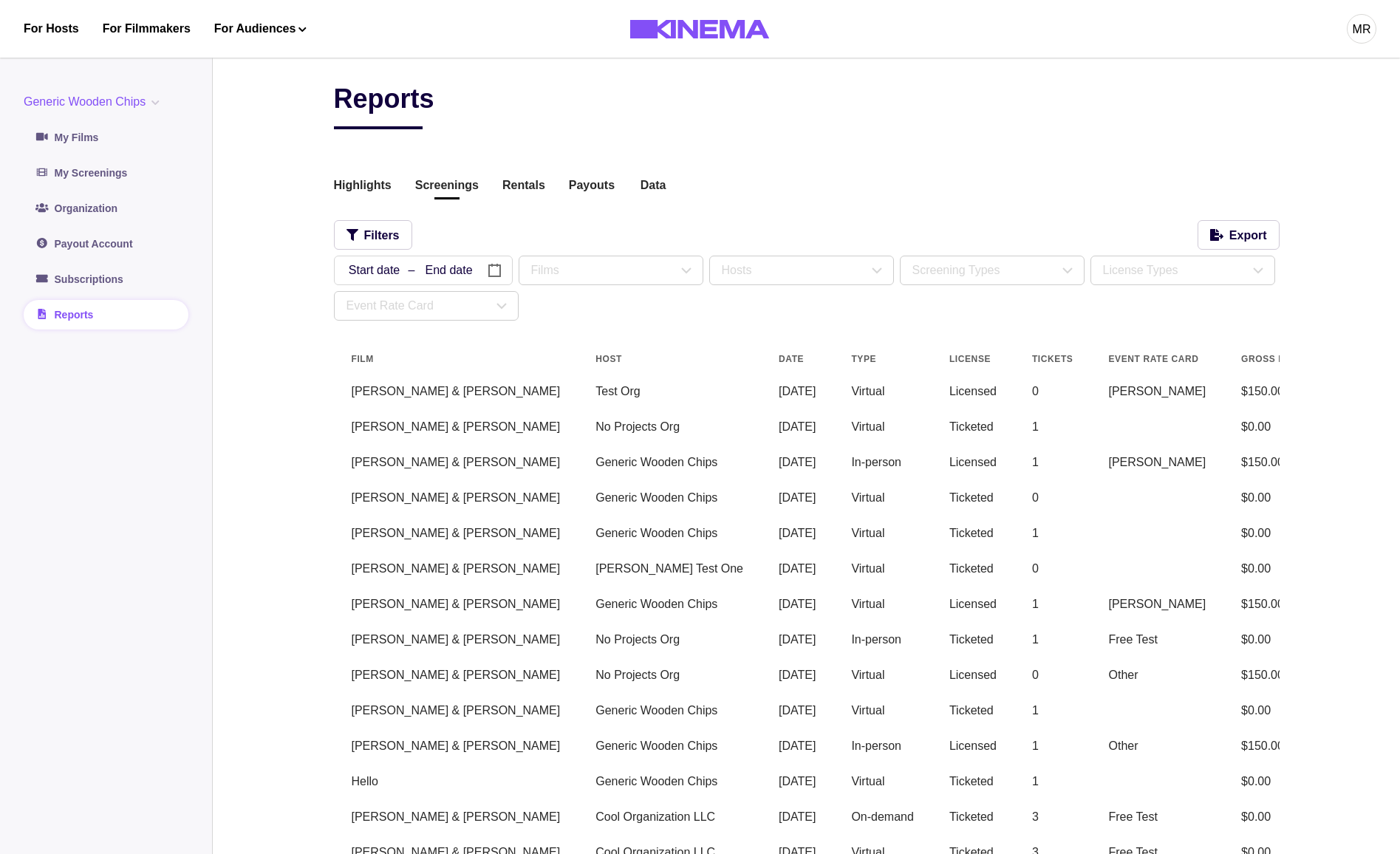
click at [1358, 39] on div "MR" at bounding box center [1362, 29] width 30 height 30
click at [1224, 249] on div "Logout" at bounding box center [1284, 252] width 161 height 41
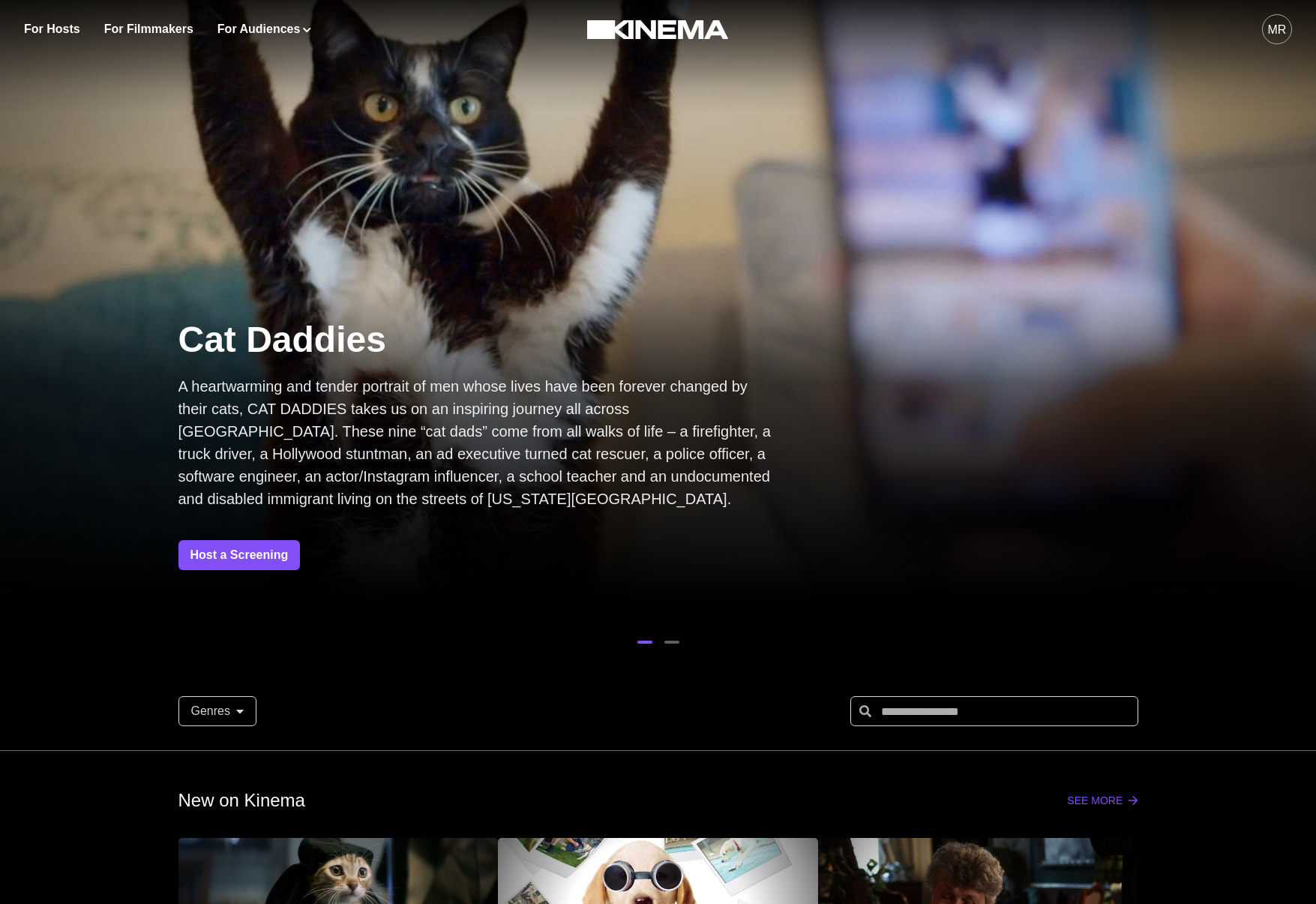
click at [1282, 42] on div "MR" at bounding box center [1277, 29] width 30 height 30
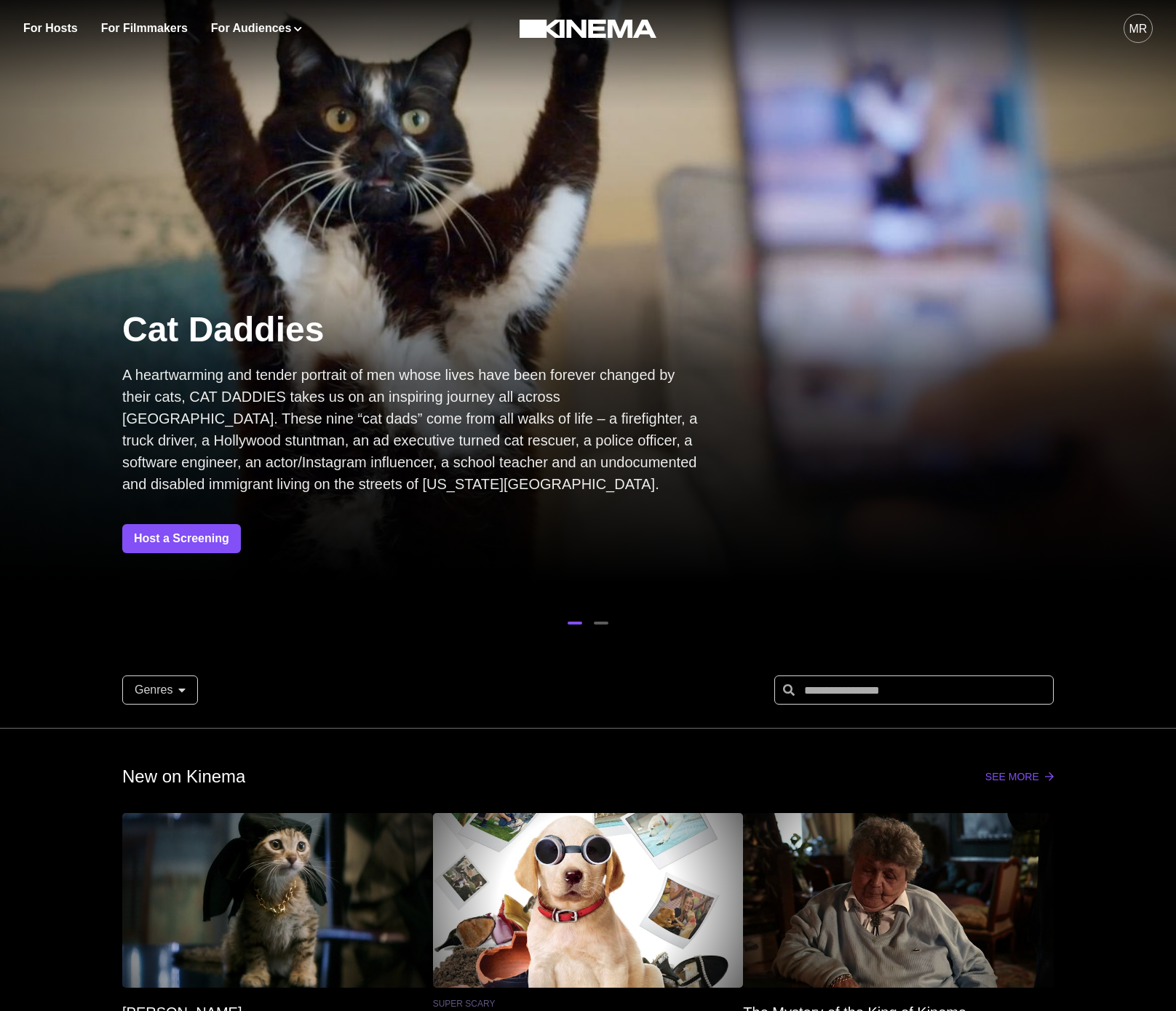
drag, startPoint x: 445, startPoint y: 107, endPoint x: 416, endPoint y: 3, distance: 108.0
click at [445, 107] on div at bounding box center [588, 291] width 1176 height 661
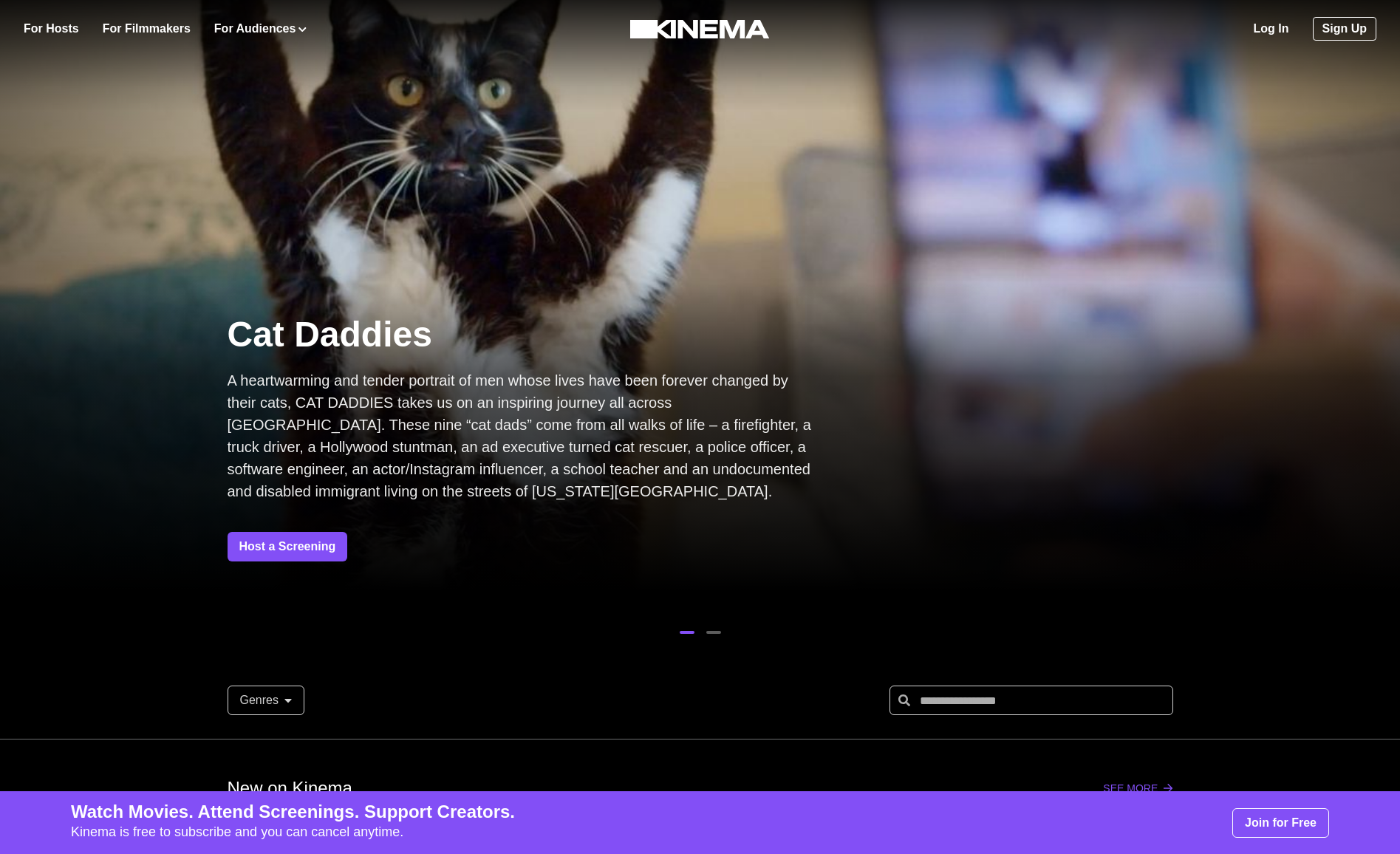
click at [1251, 26] on div "Log In Sign Up" at bounding box center [1106, 29] width 541 height 58
click at [1265, 26] on link "Log In" at bounding box center [1271, 28] width 36 height 17
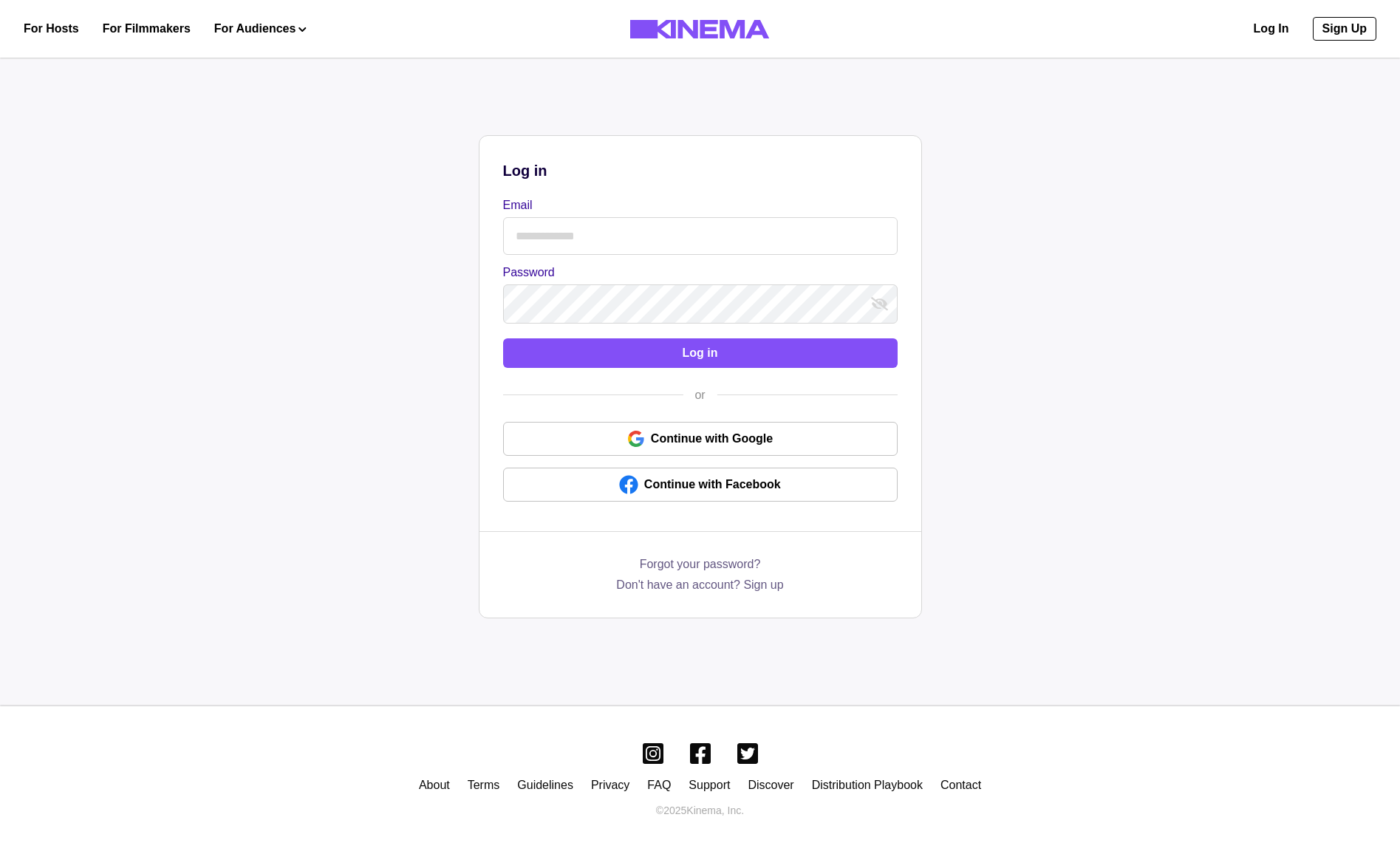
click at [542, 232] on input "Email" at bounding box center [700, 236] width 395 height 38
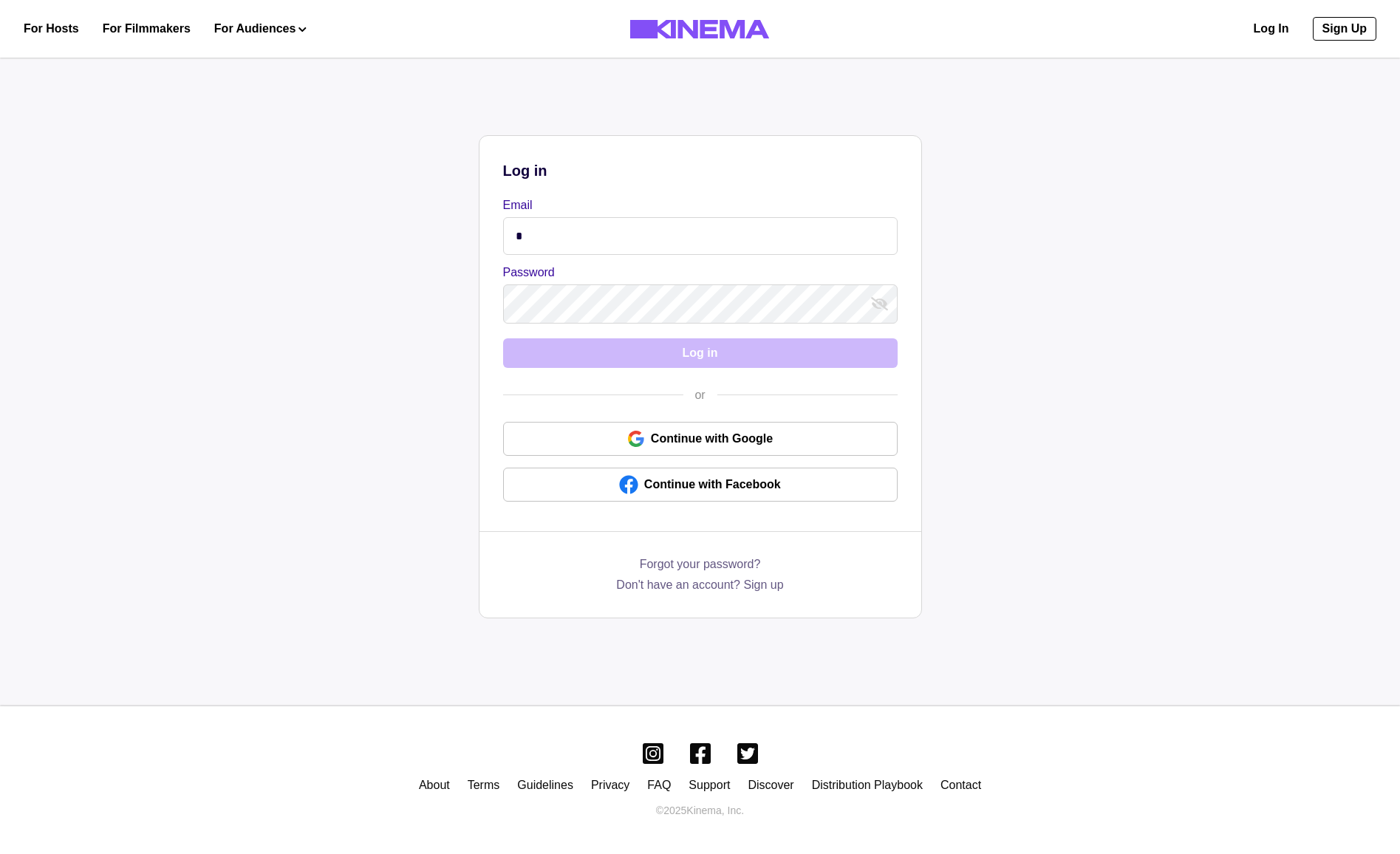
type input "**********"
click at [566, 281] on label "Password" at bounding box center [695, 272] width 386 height 17
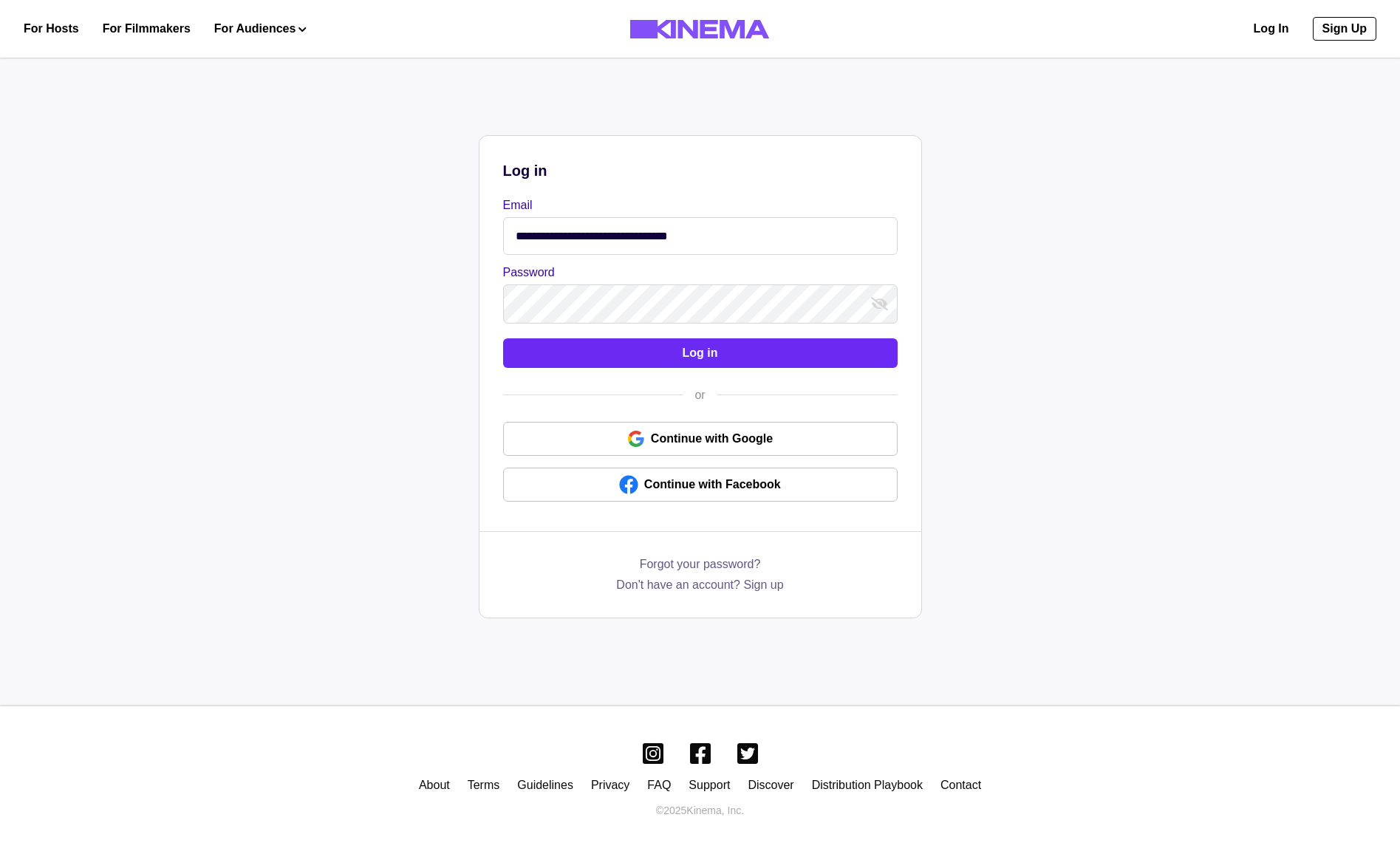
click at [654, 340] on button "Log in" at bounding box center [700, 353] width 395 height 30
